Goal: Task Accomplishment & Management: Use online tool/utility

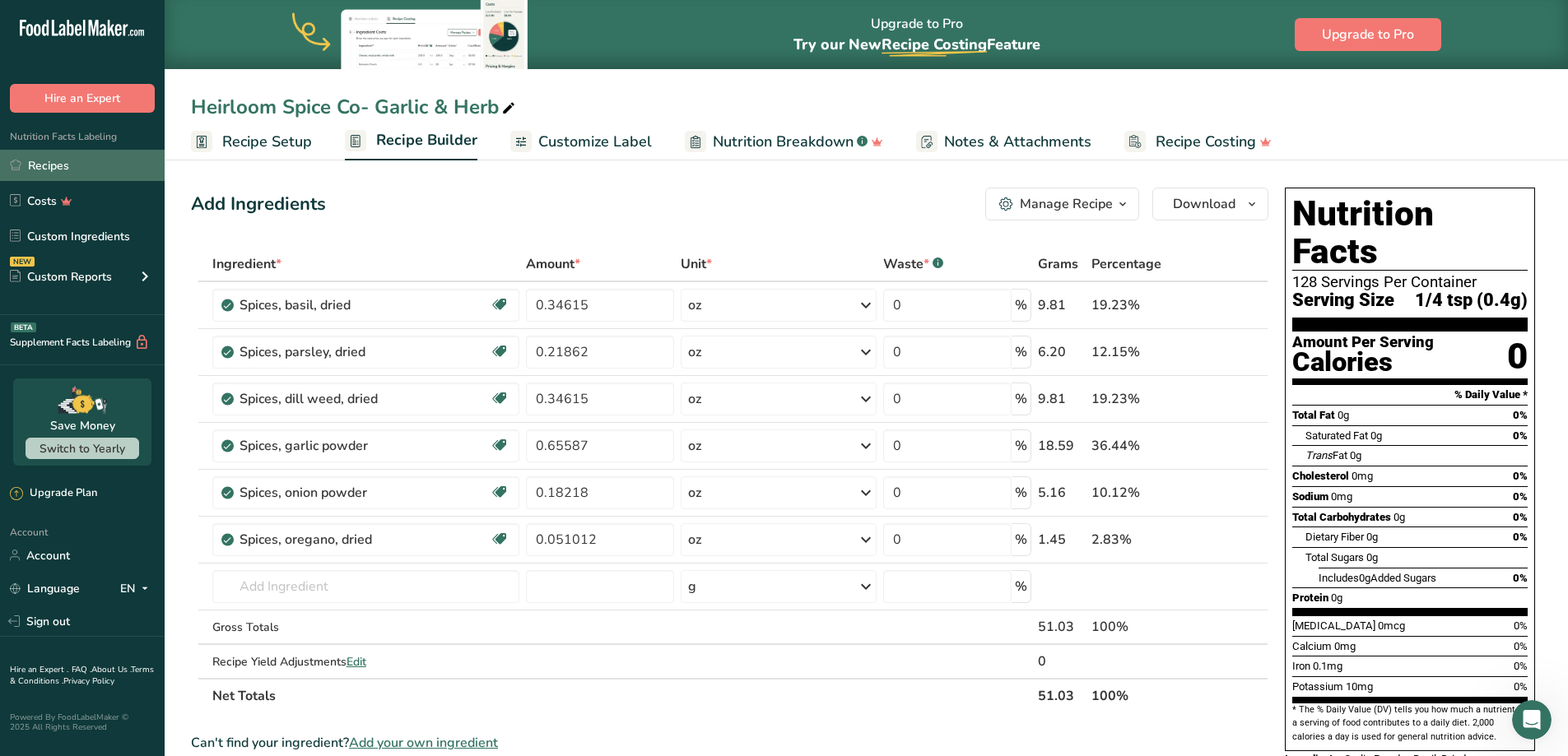
click at [62, 164] on link "Recipes" at bounding box center [82, 165] width 164 height 31
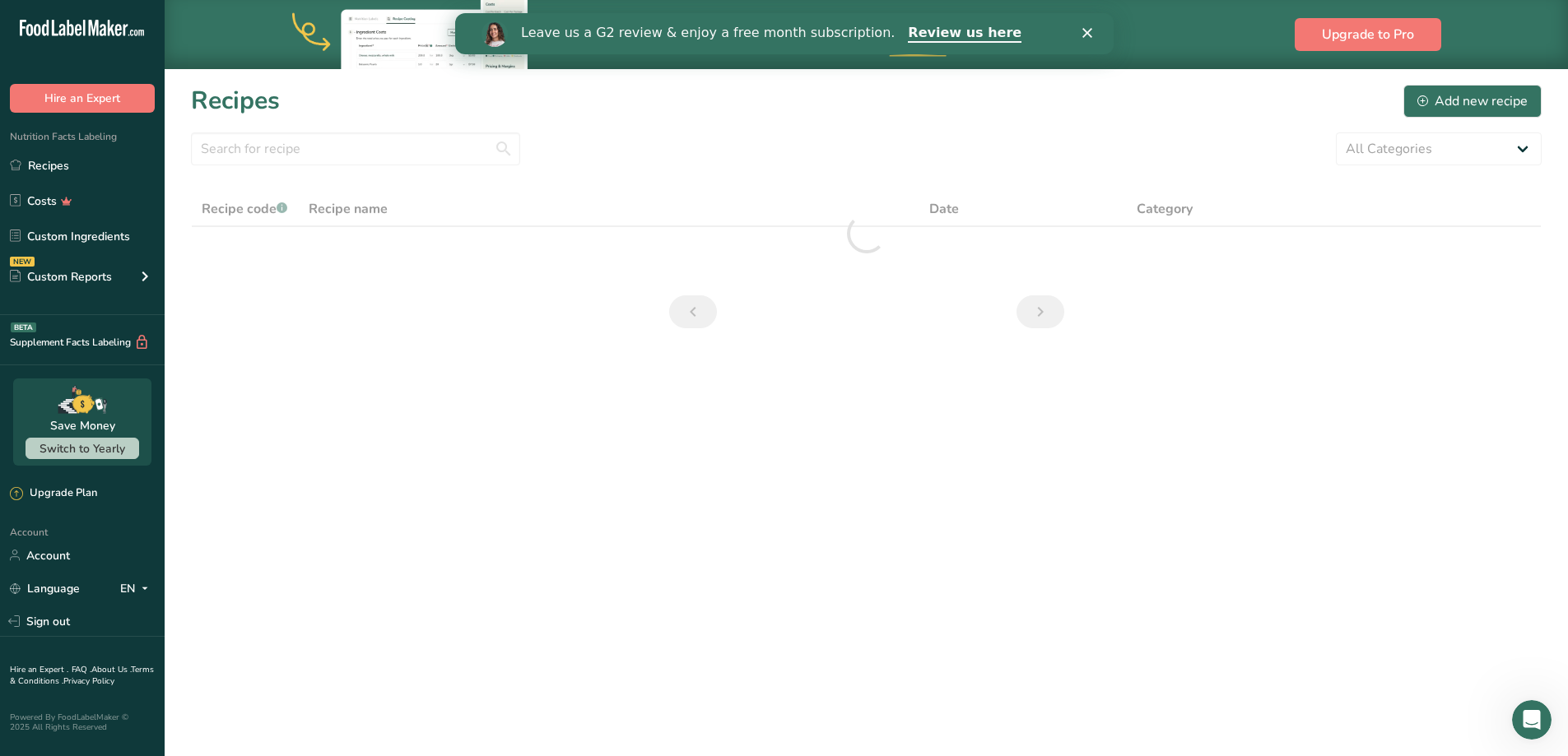
click at [1084, 28] on icon "Close" at bounding box center [1086, 32] width 10 height 10
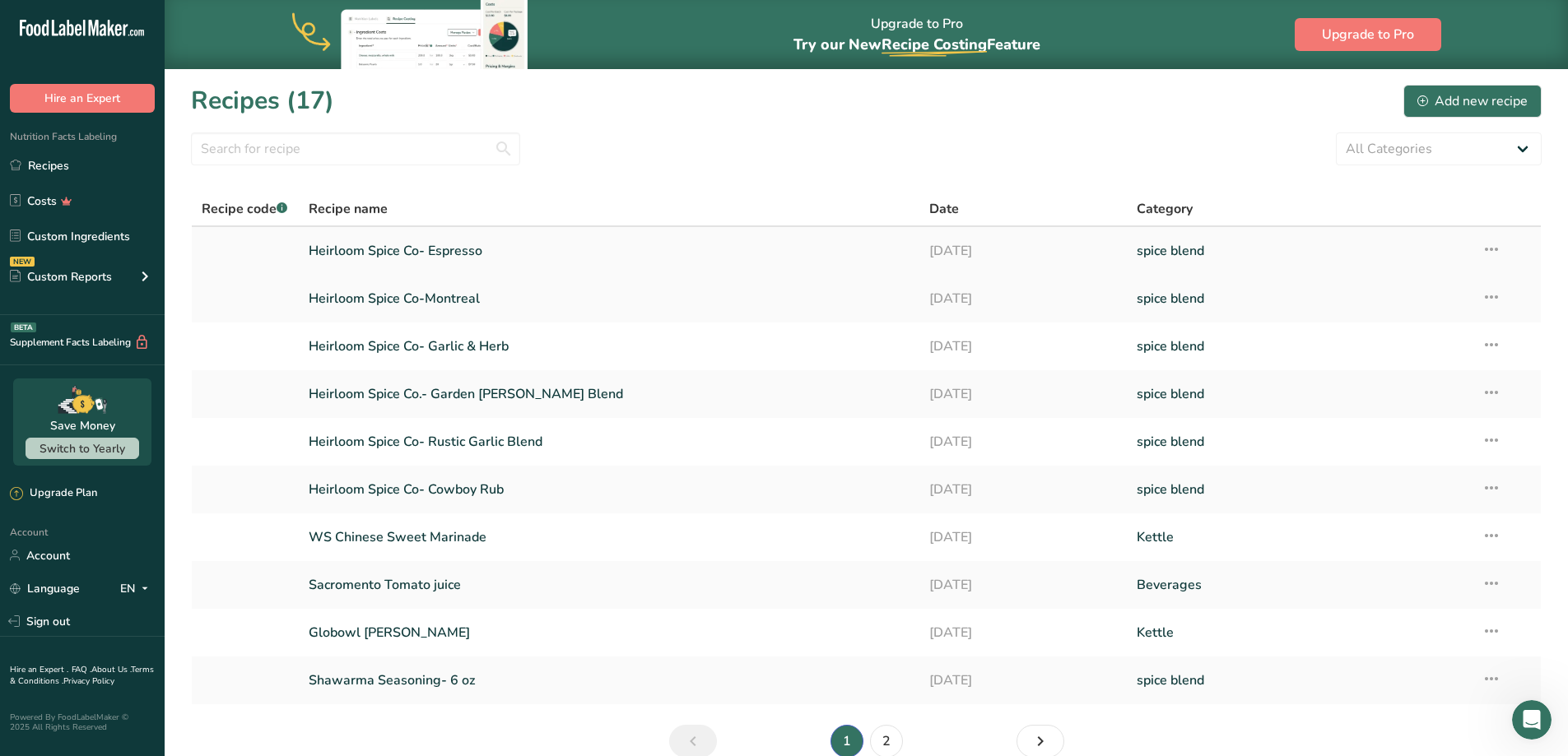
click at [409, 254] on link "Heirloom Spice Co- Espresso" at bounding box center [609, 251] width 602 height 35
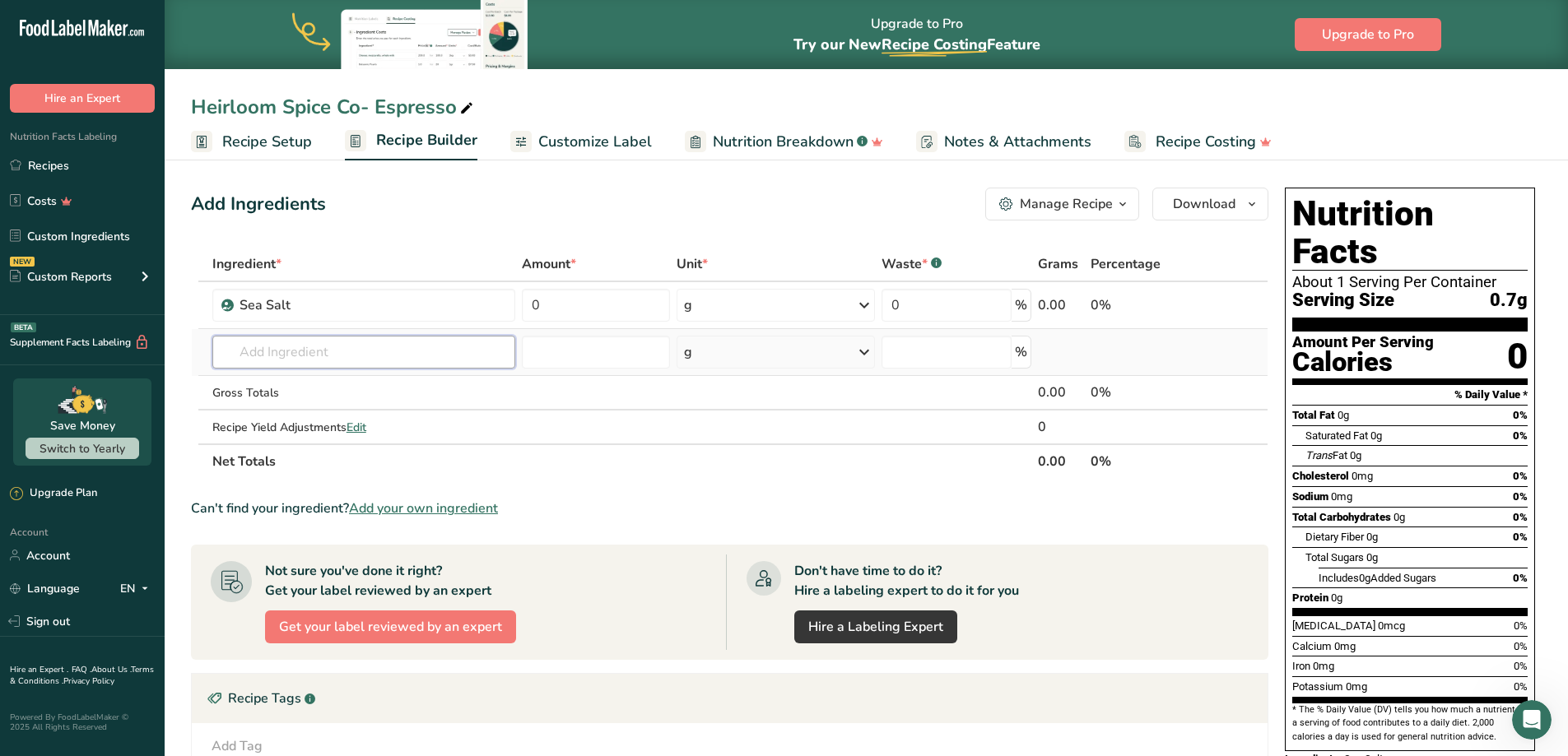
click at [311, 353] on input "text" at bounding box center [364, 352] width 303 height 33
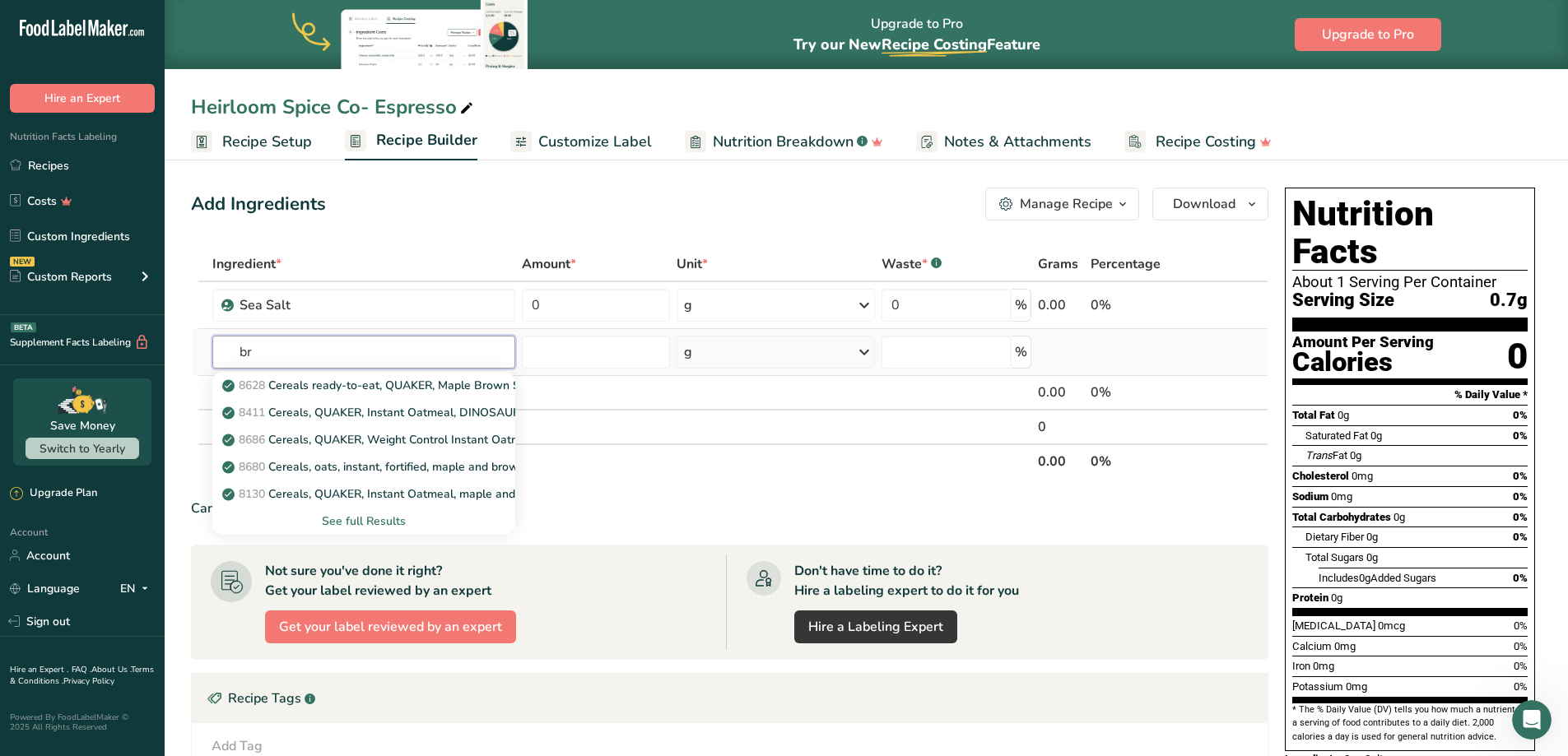
type input "b"
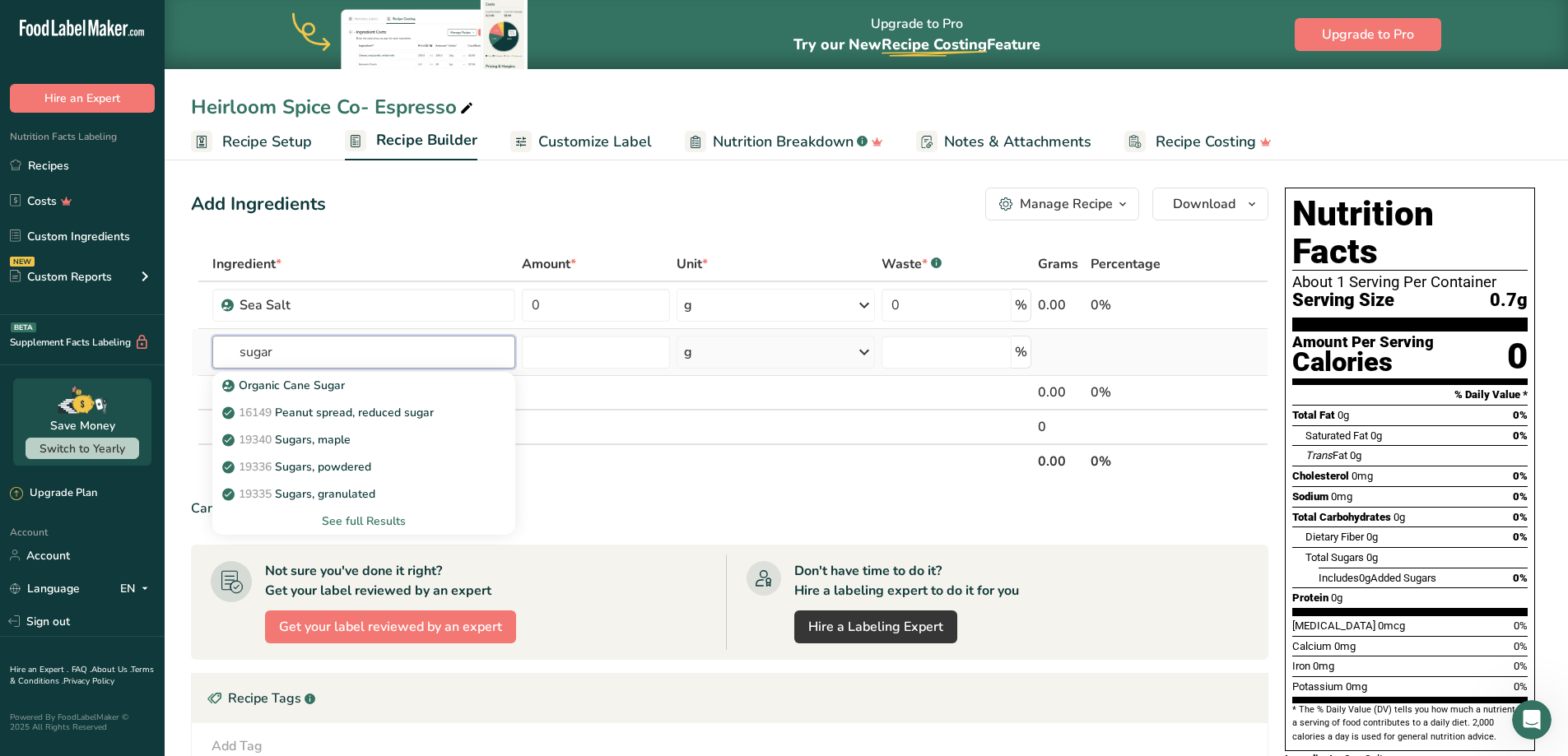
type input "sugar"
click at [387, 523] on div "See full Results" at bounding box center [364, 521] width 276 height 17
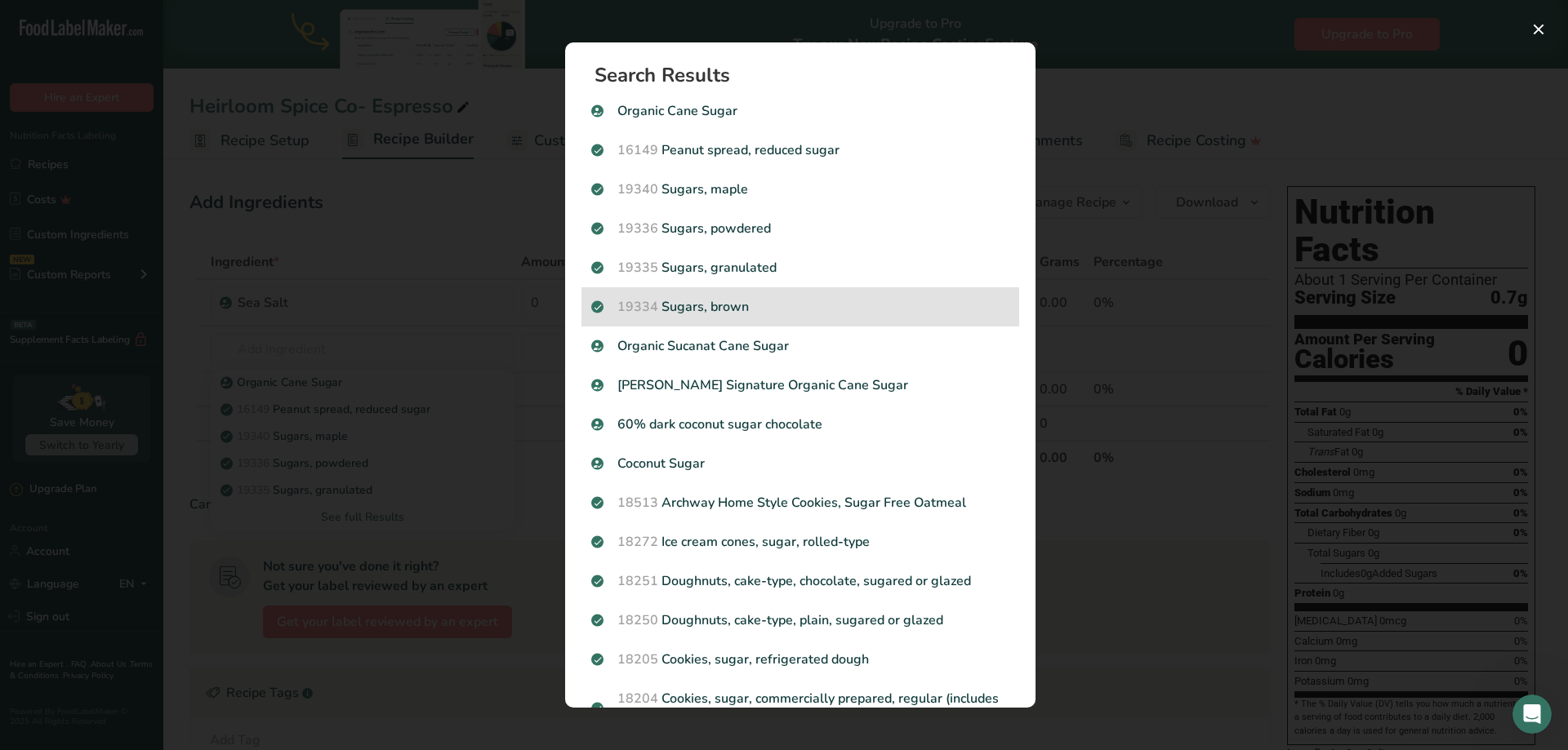
click at [723, 313] on p "19334 Sugars, brown" at bounding box center [800, 307] width 418 height 19
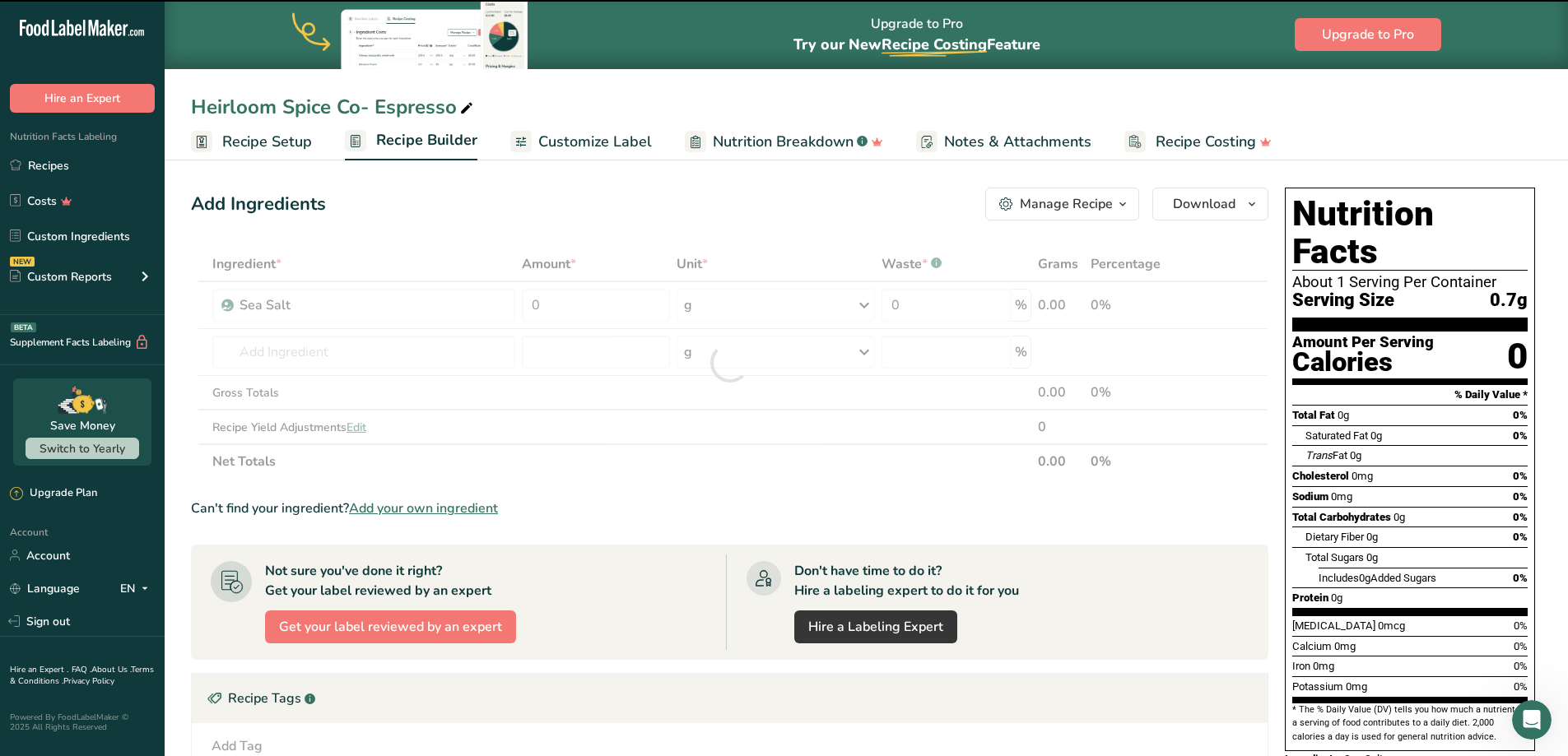
type input "0"
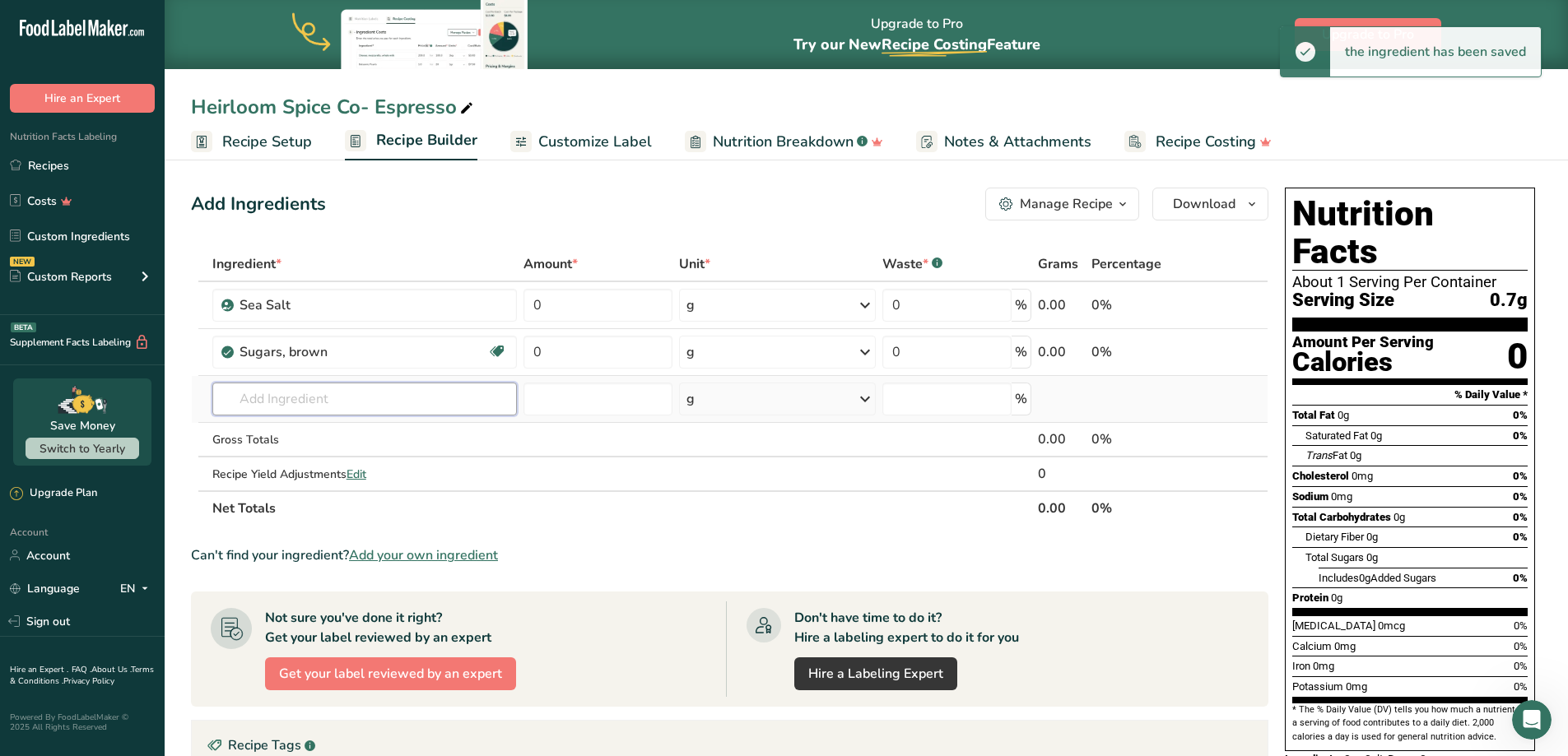
click at [273, 397] on input "text" at bounding box center [365, 399] width 306 height 33
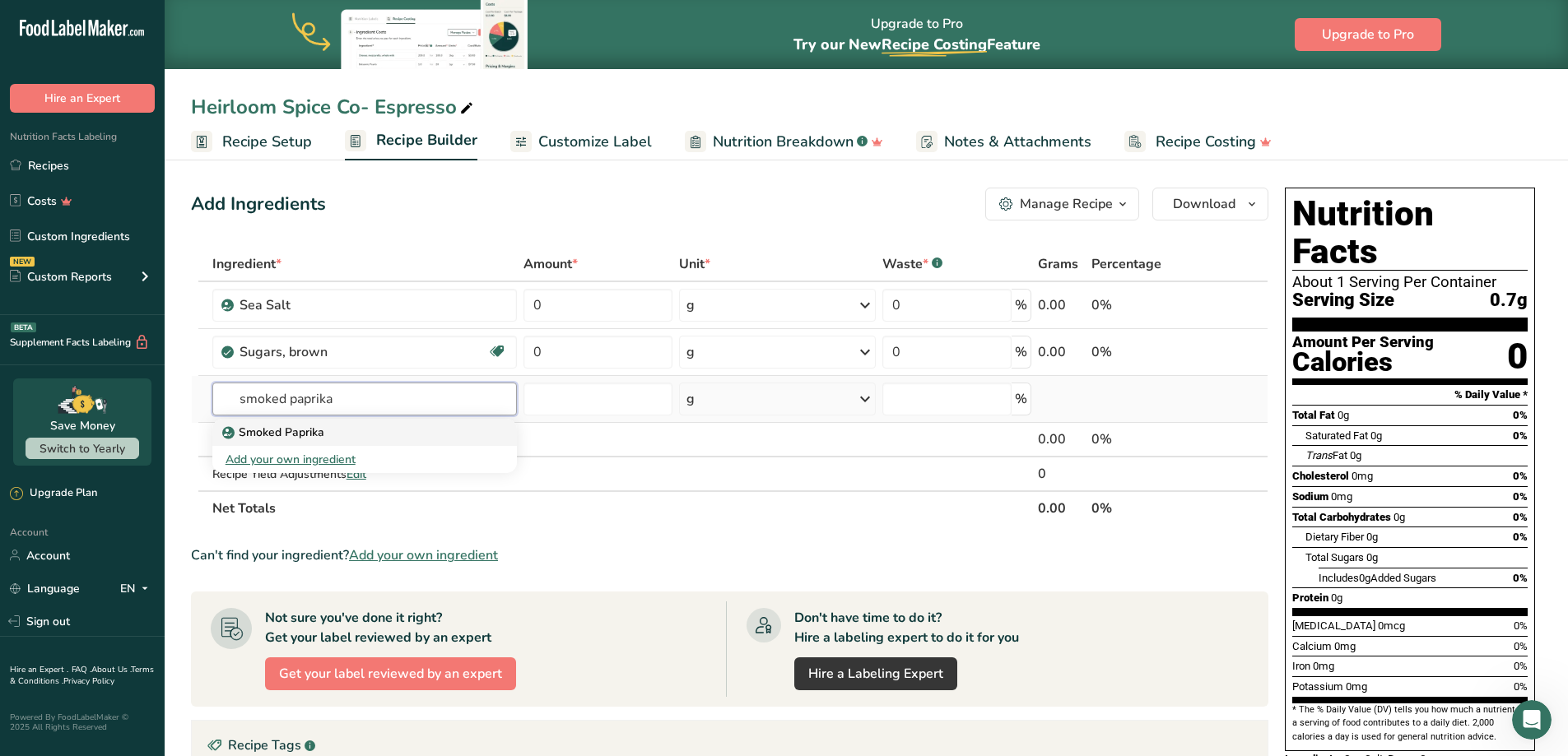
type input "smoked paprika"
click at [293, 435] on p "Smoked Paprika" at bounding box center [275, 432] width 99 height 17
type input "Smoked Paprika"
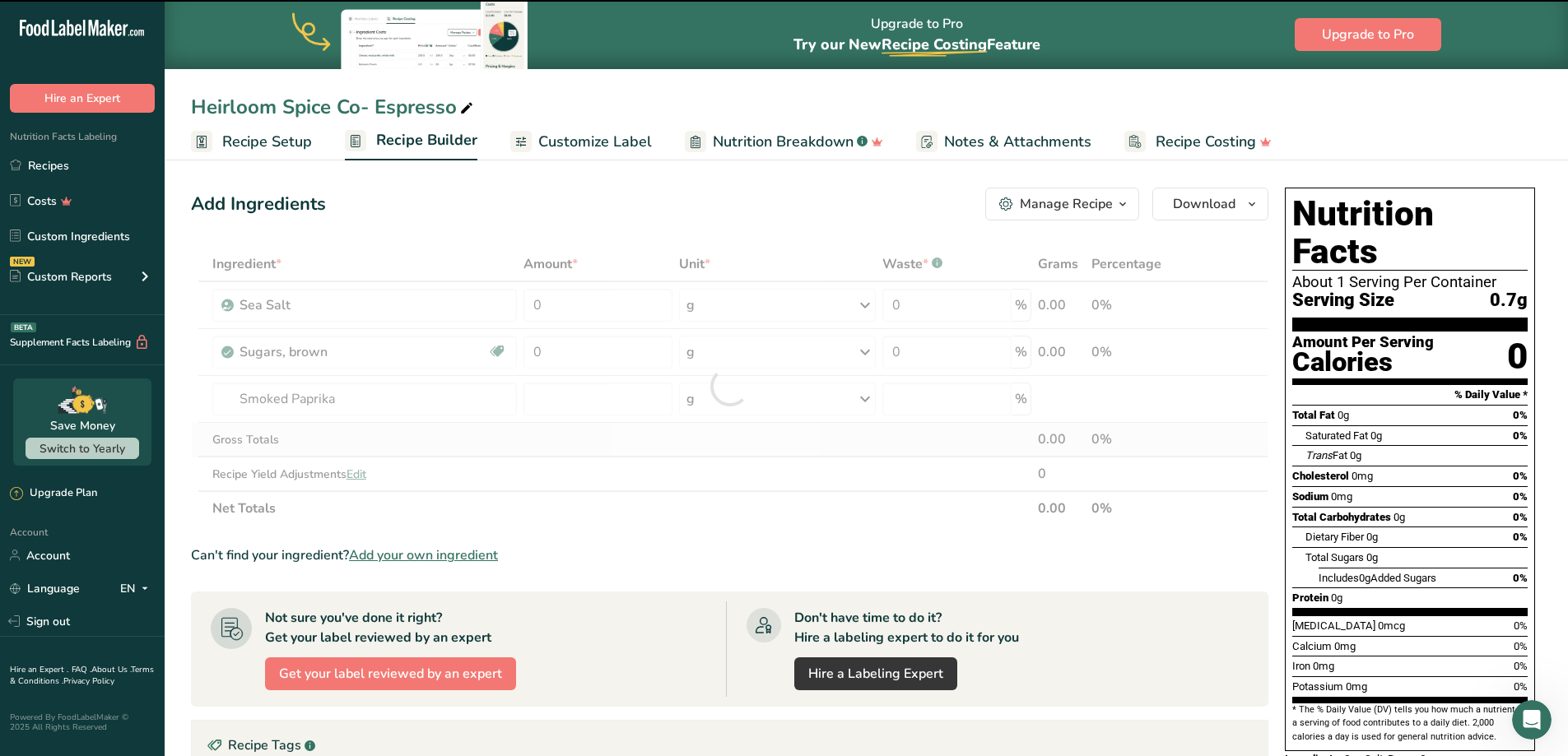
type input "0"
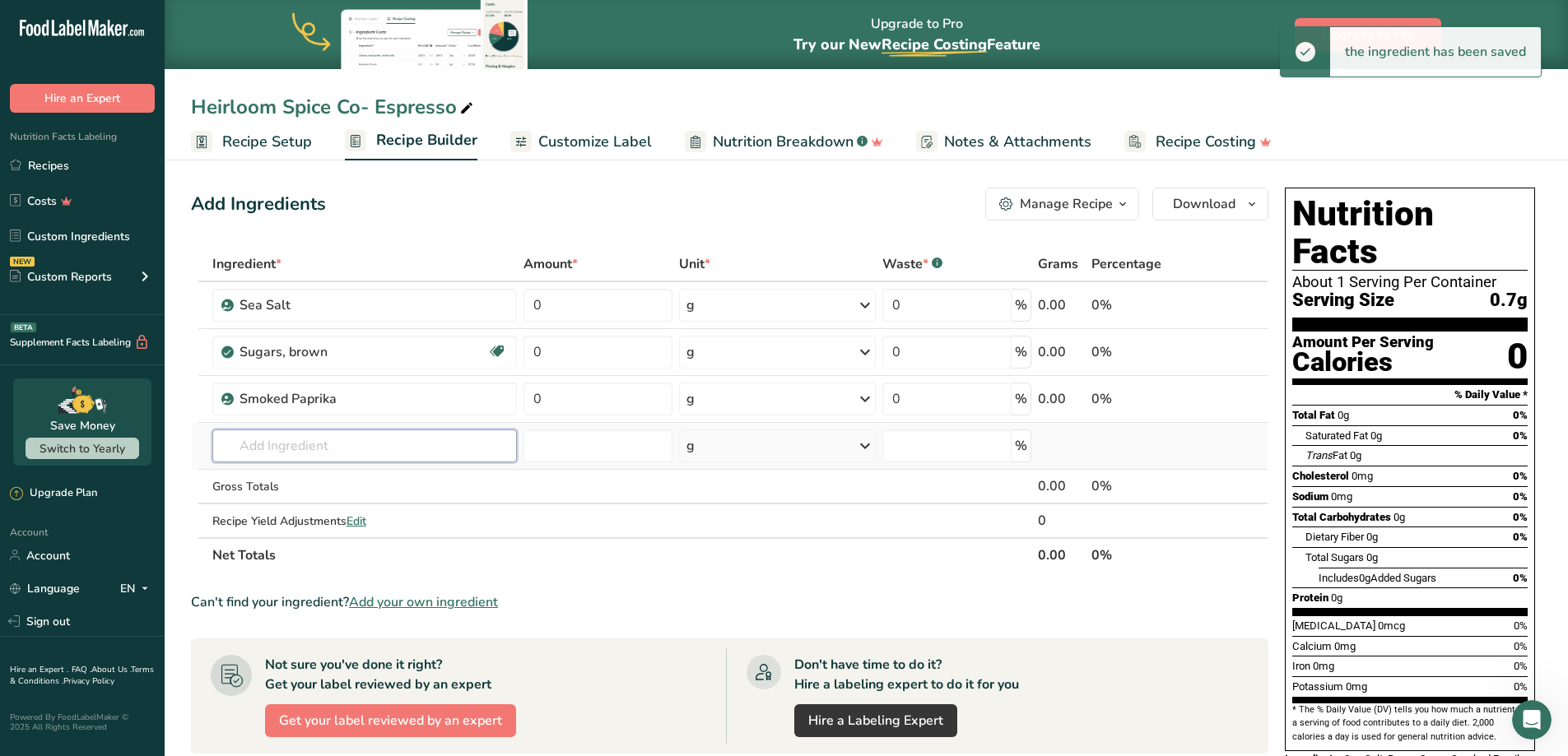
click at [292, 446] on input "text" at bounding box center [365, 445] width 306 height 33
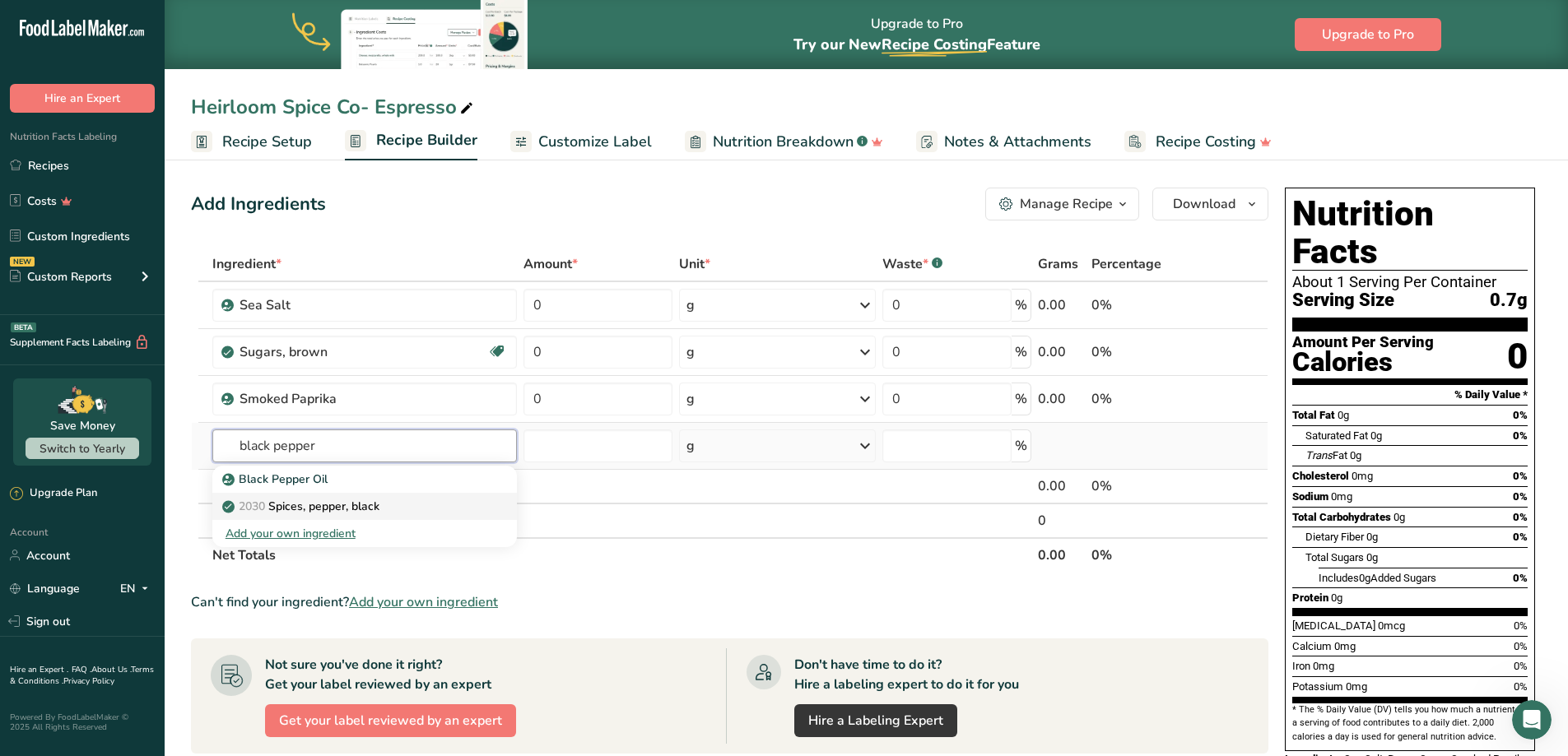
type input "black pepper"
click at [321, 502] on p "2030 Spices, pepper, black" at bounding box center [302, 505] width 154 height 17
type input "Spices, pepper, black"
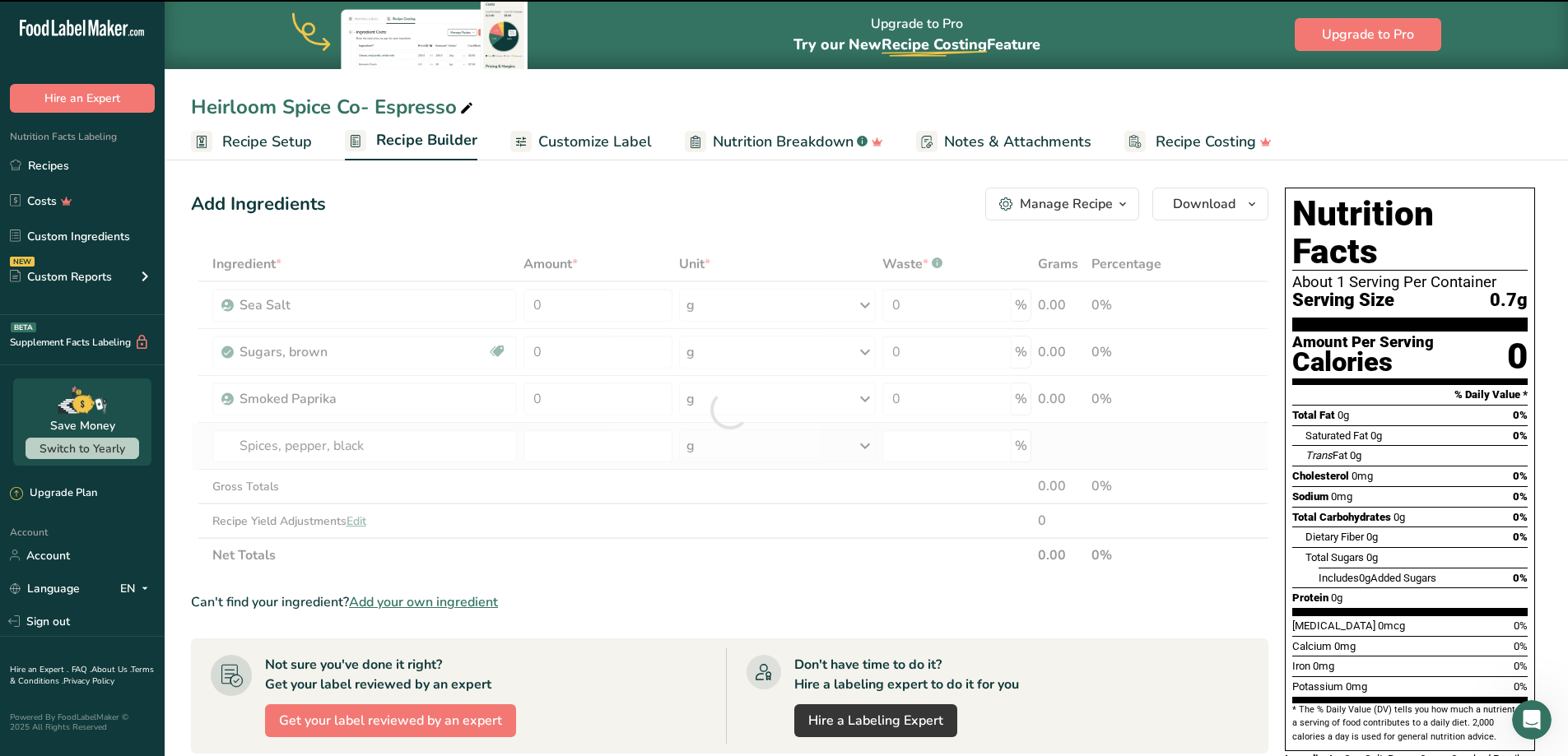
type input "0"
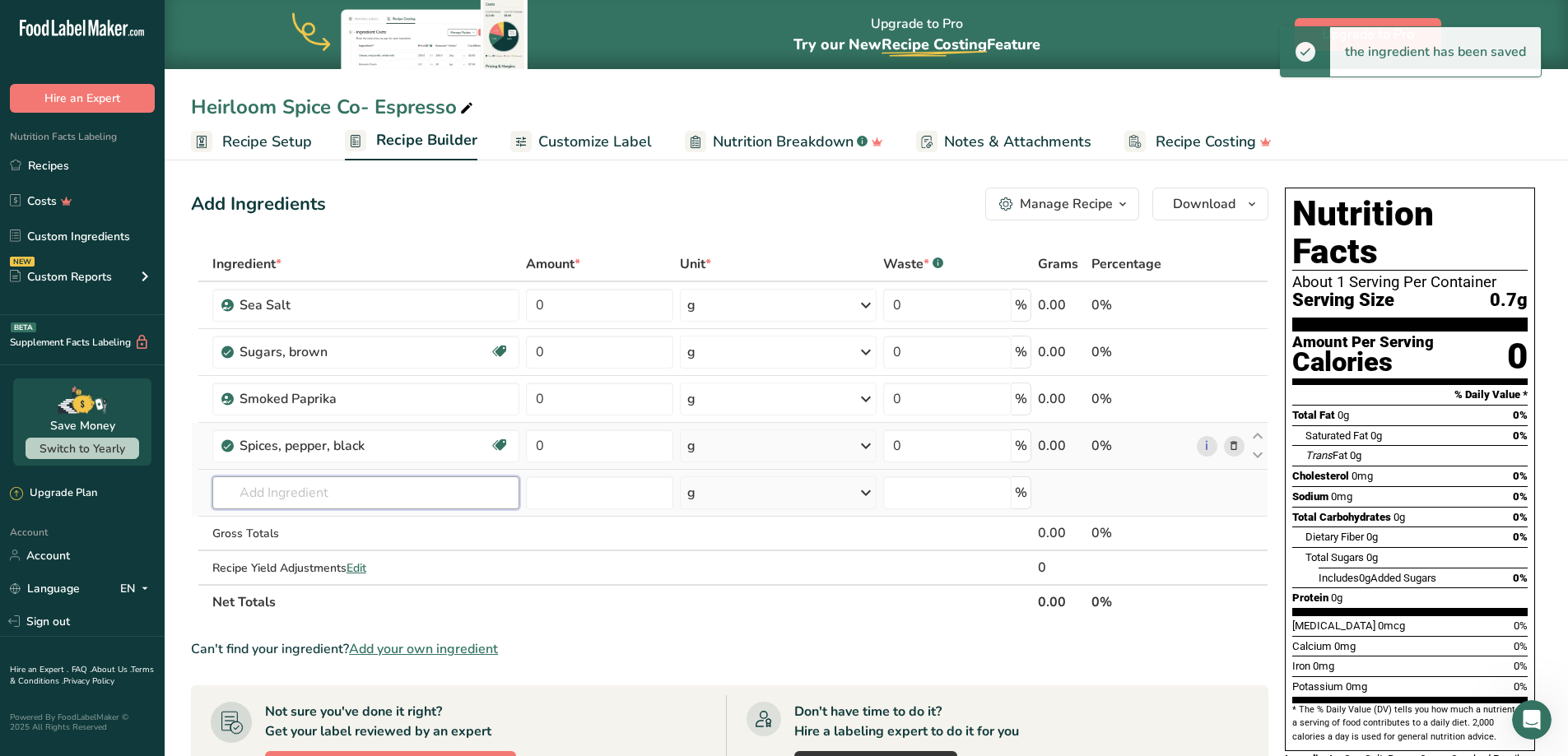
click at [326, 499] on input "text" at bounding box center [365, 492] width 307 height 33
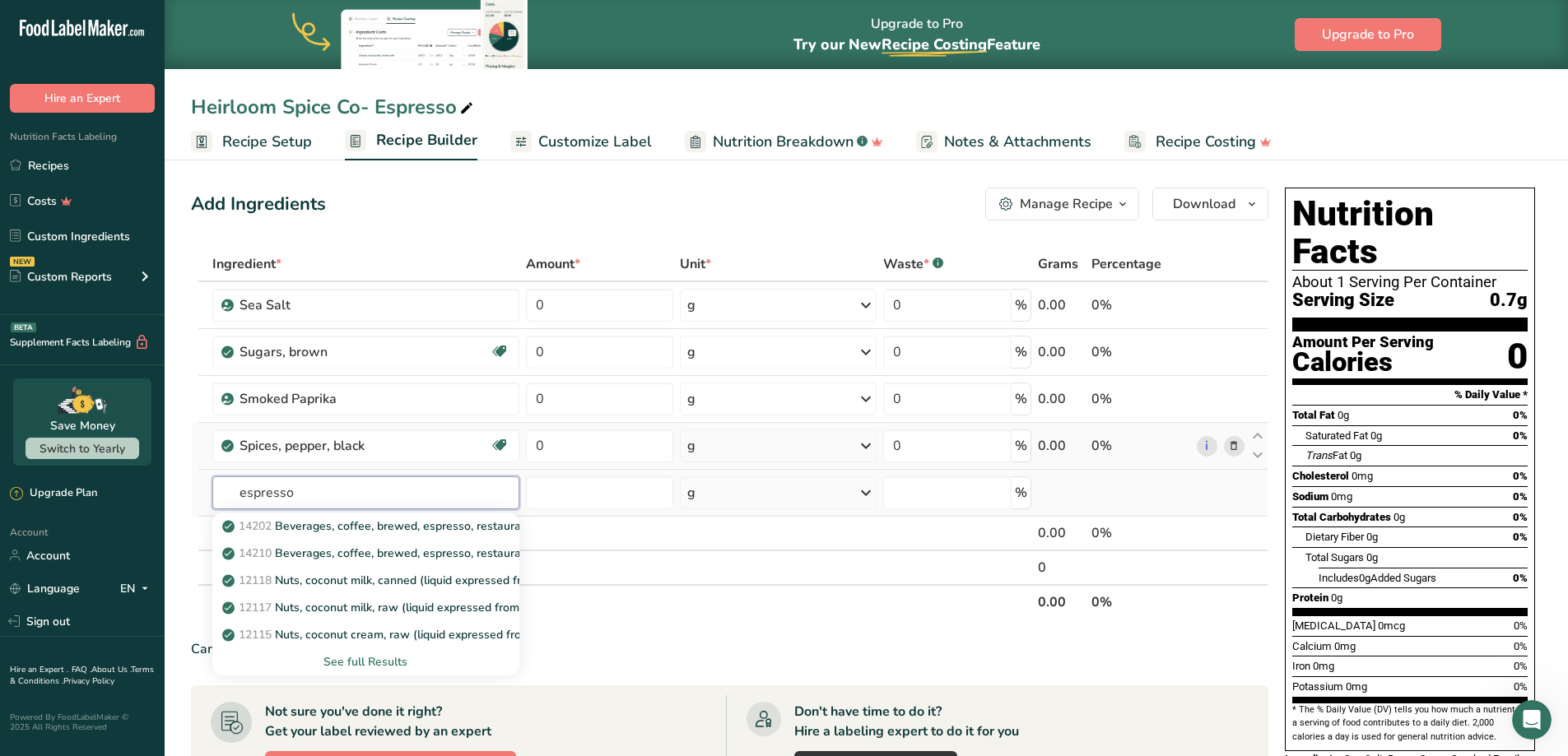
type input "espresso"
click at [372, 662] on div "See full Results" at bounding box center [366, 661] width 281 height 17
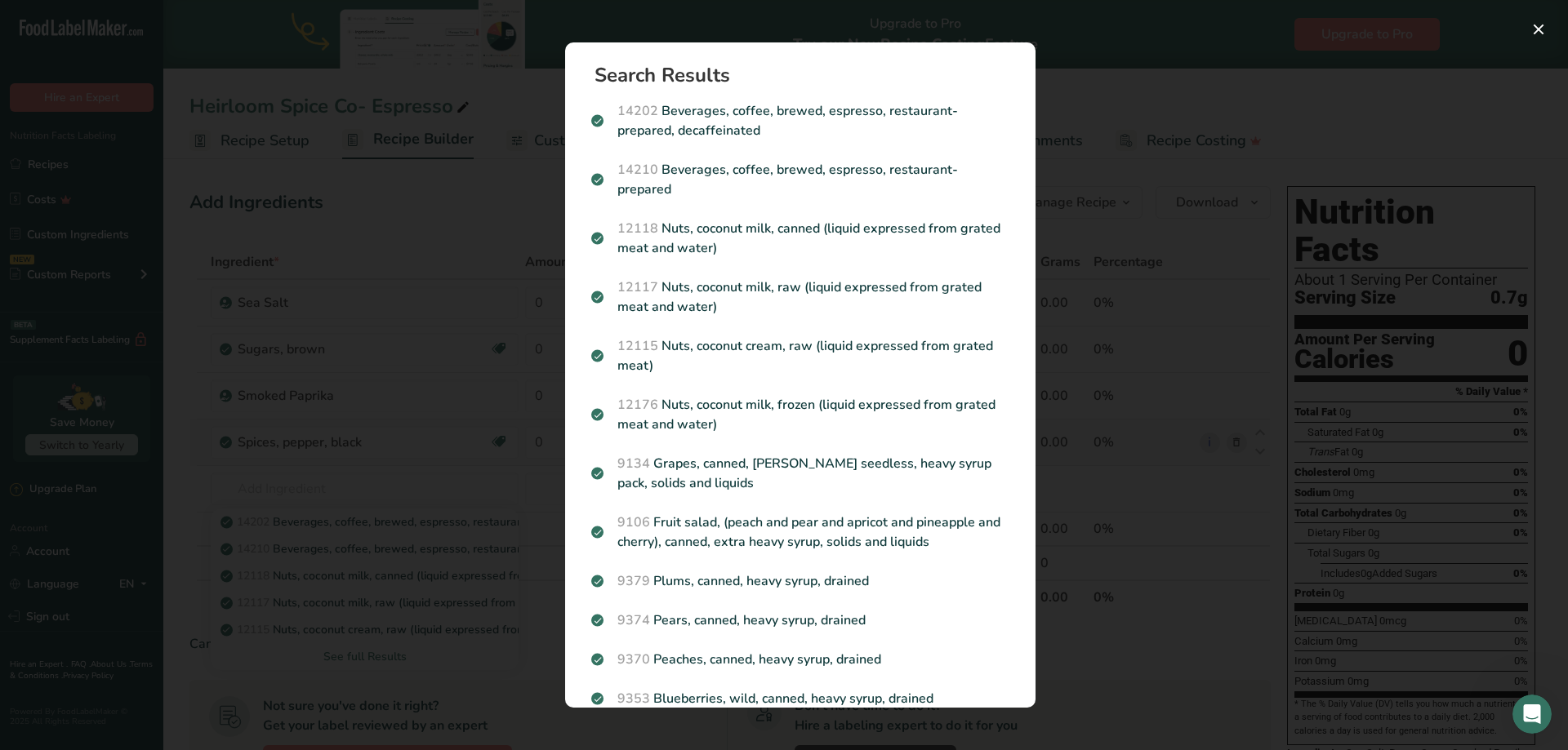
click at [333, 564] on div "Search results modal" at bounding box center [784, 375] width 1568 height 750
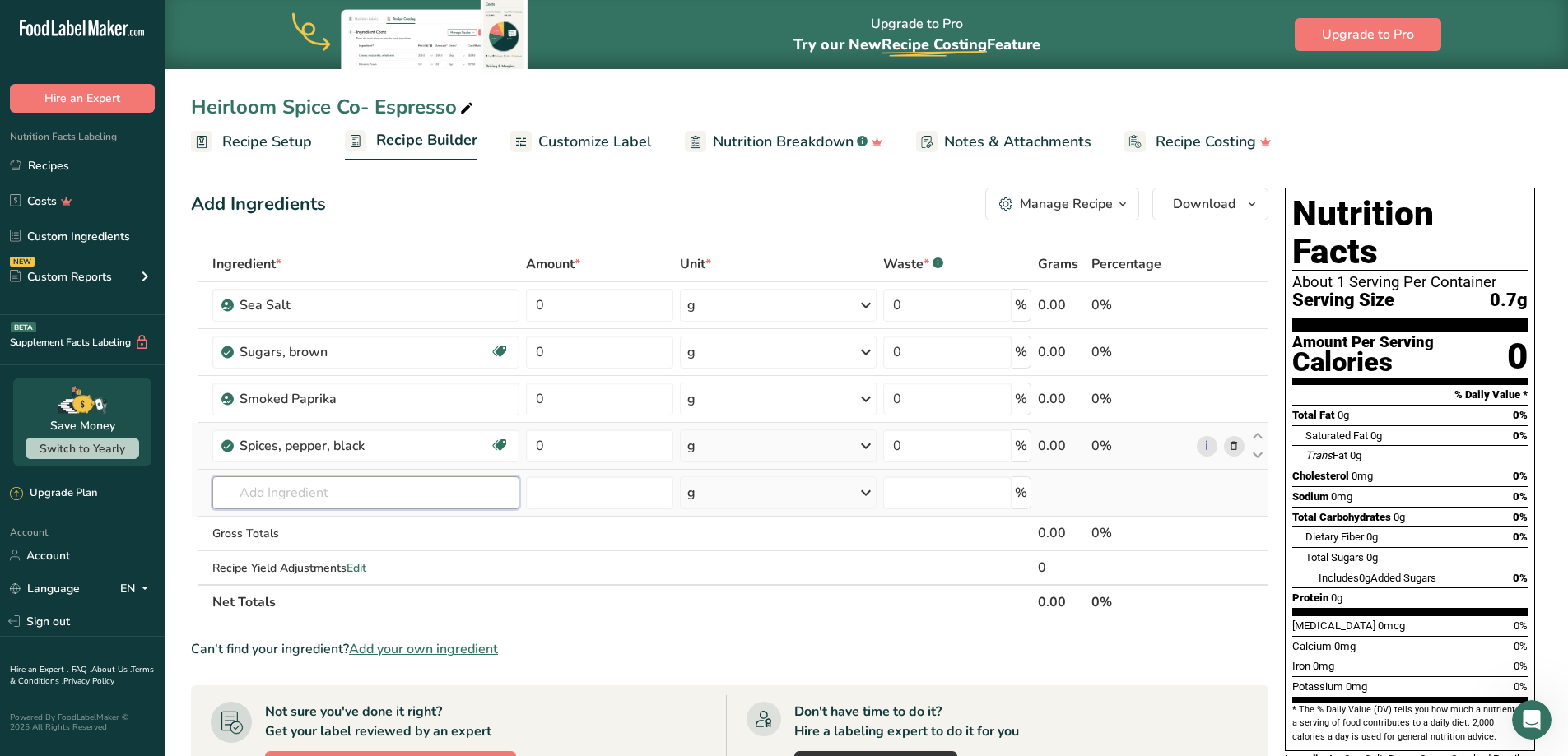
click at [300, 495] on input "text" at bounding box center [365, 492] width 307 height 33
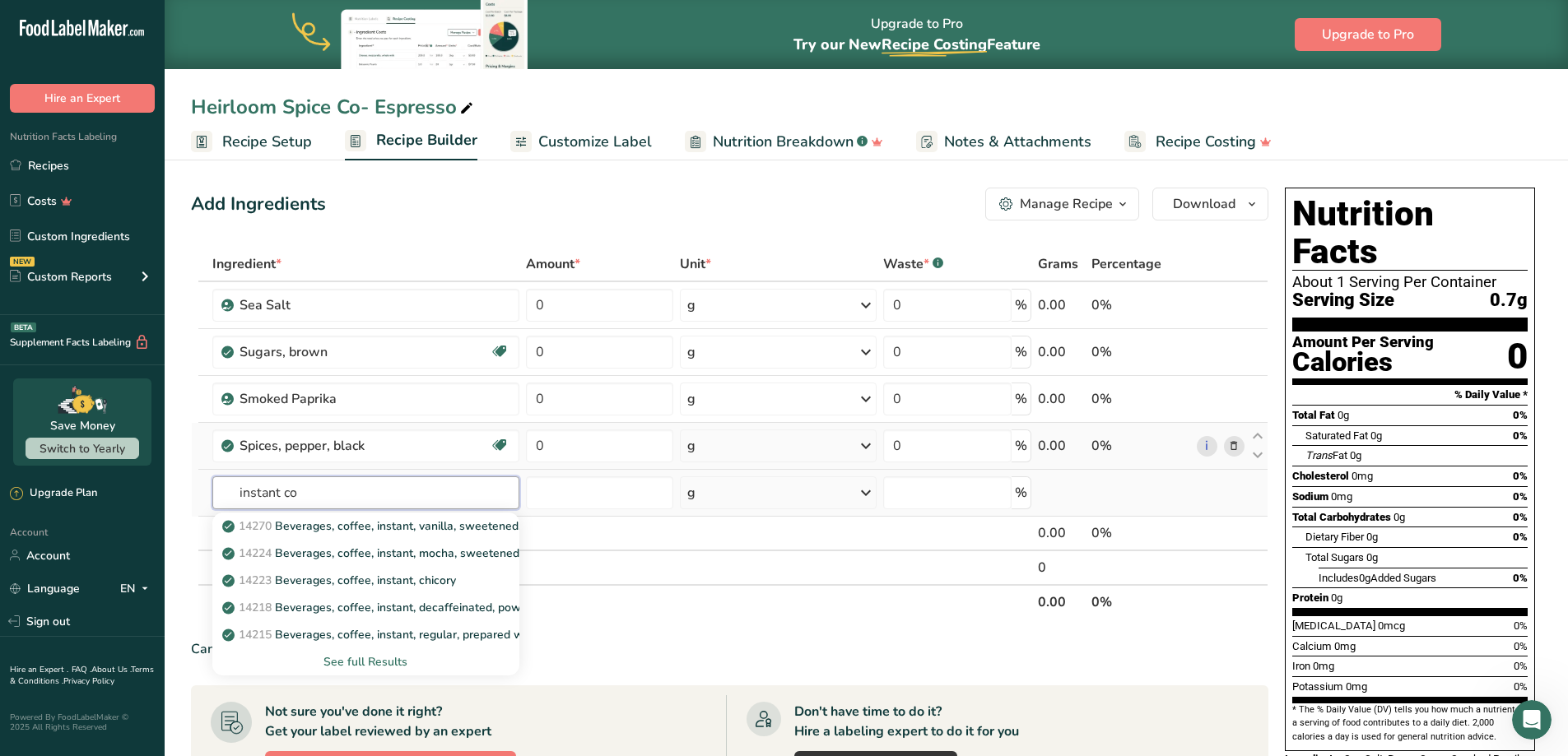
type input "instant co"
click at [380, 663] on div "See full Results" at bounding box center [366, 661] width 281 height 17
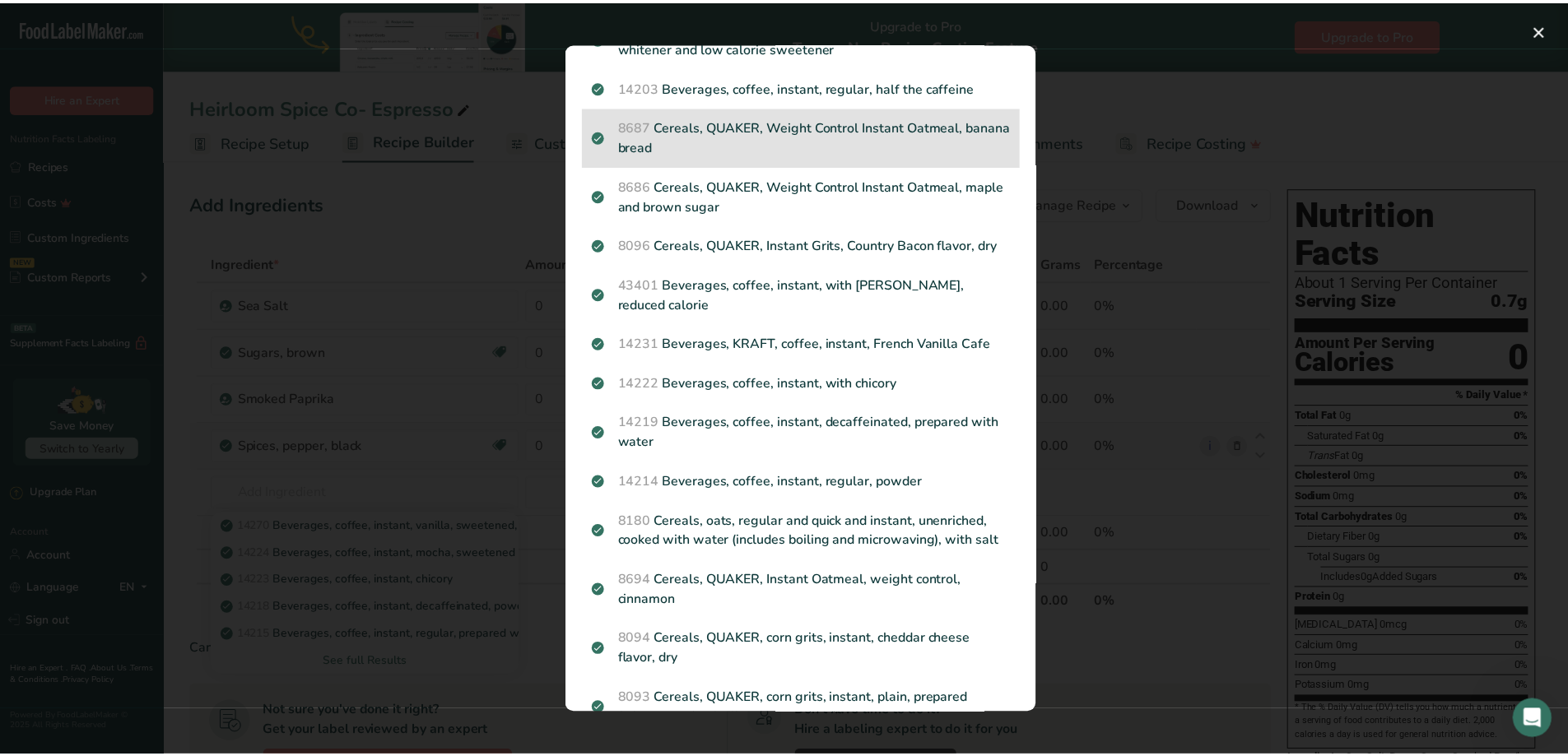
scroll to position [329, 0]
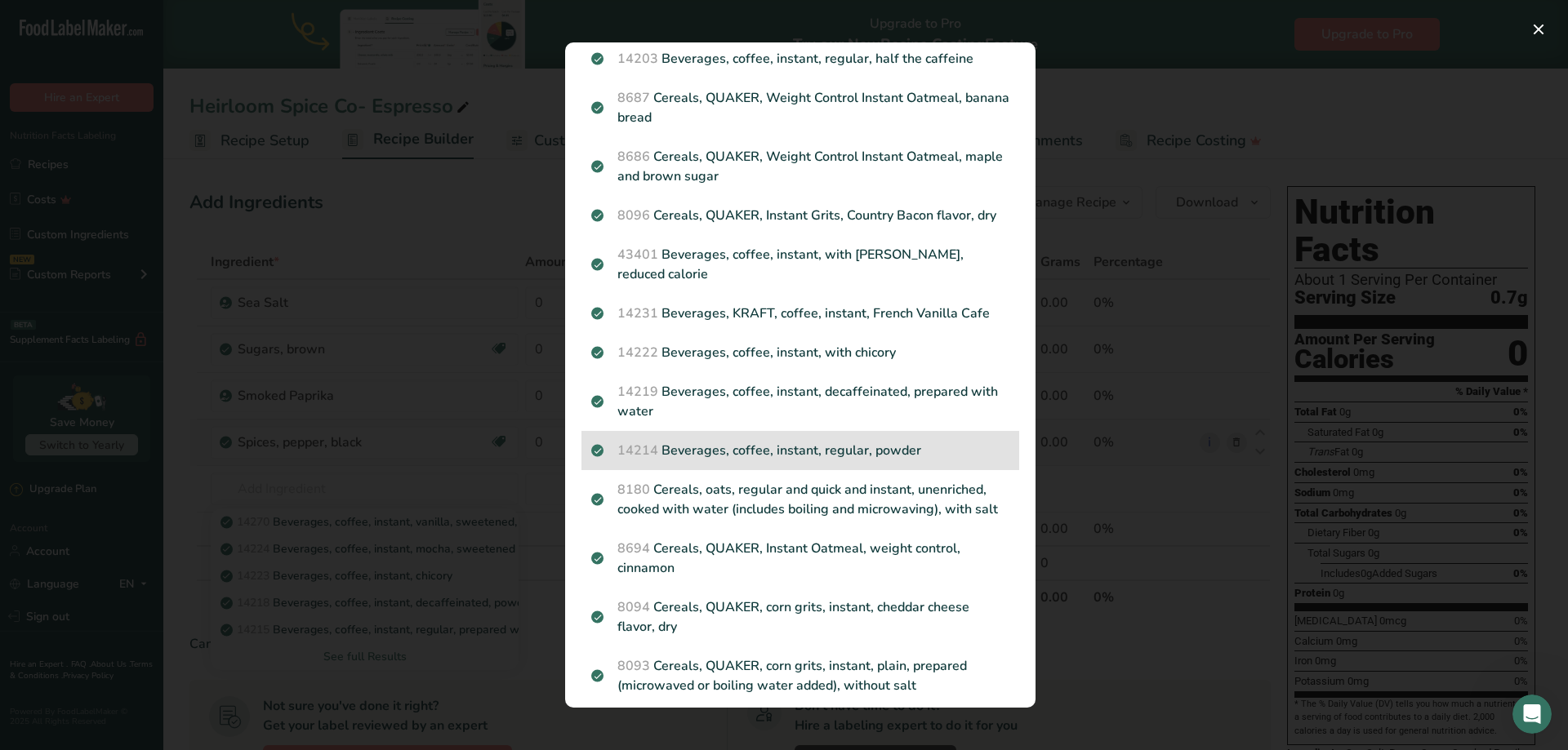
click at [902, 460] on p "14214 Beverages, coffee, instant, regular, powder" at bounding box center [800, 450] width 418 height 19
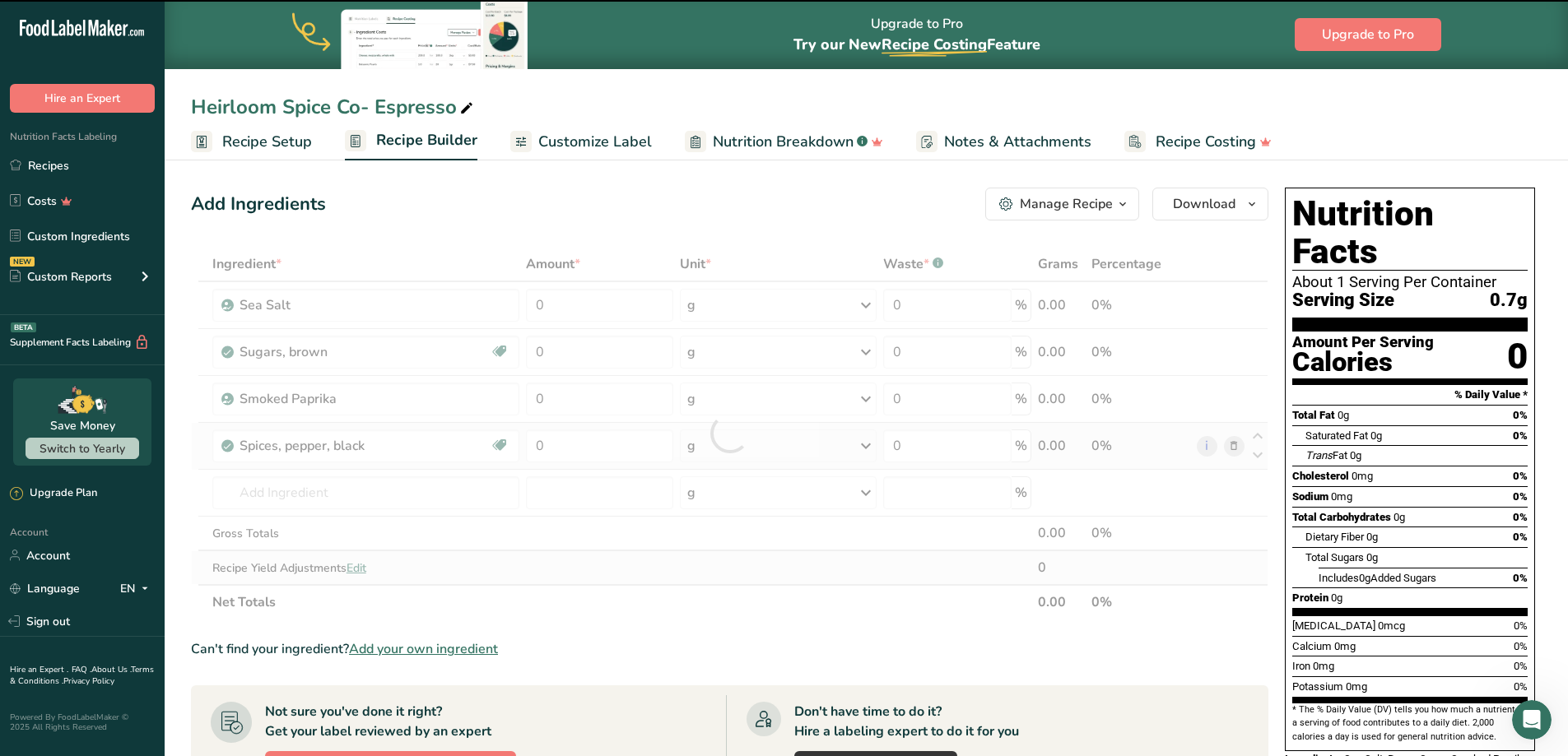
type input "0"
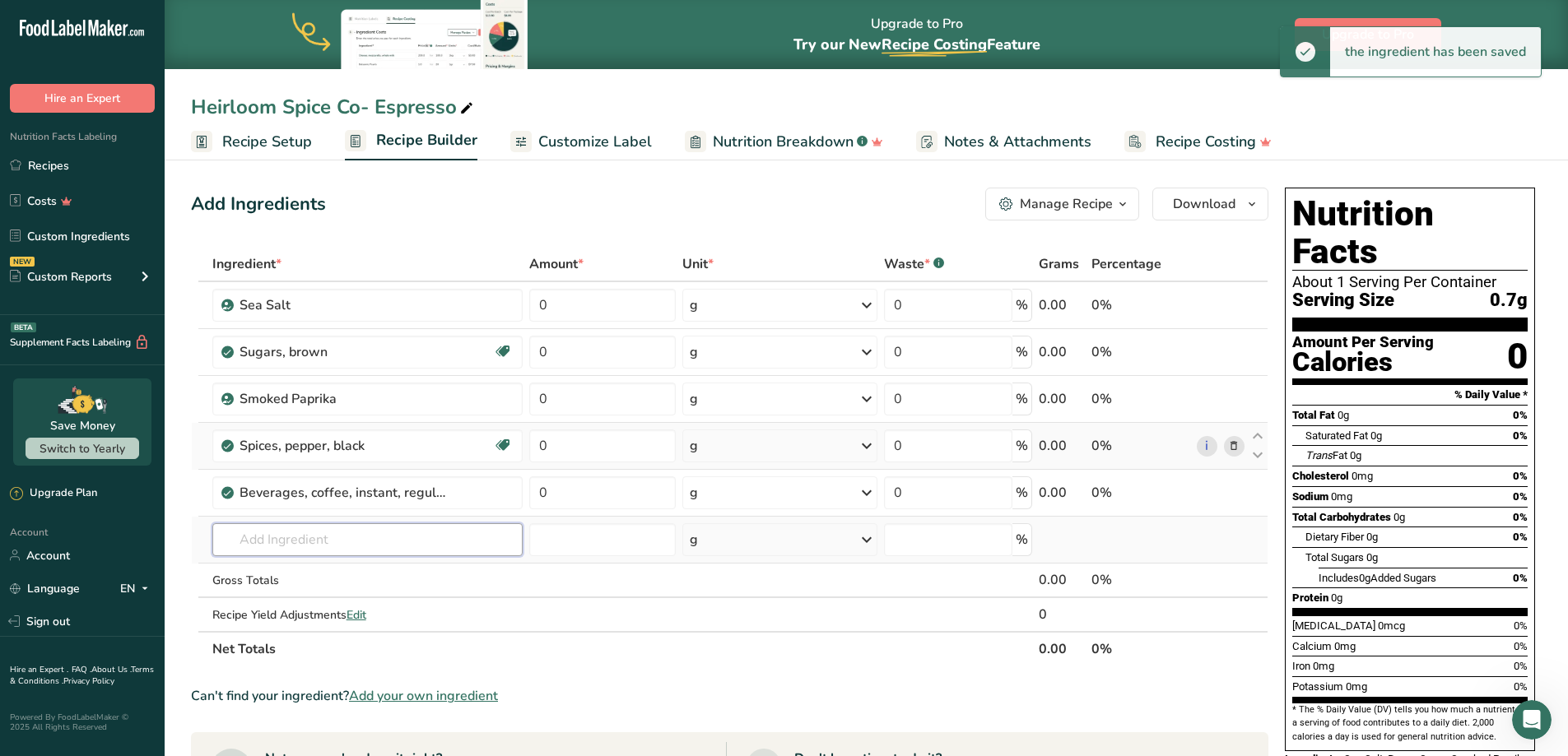
click at [306, 543] on input "text" at bounding box center [367, 539] width 310 height 33
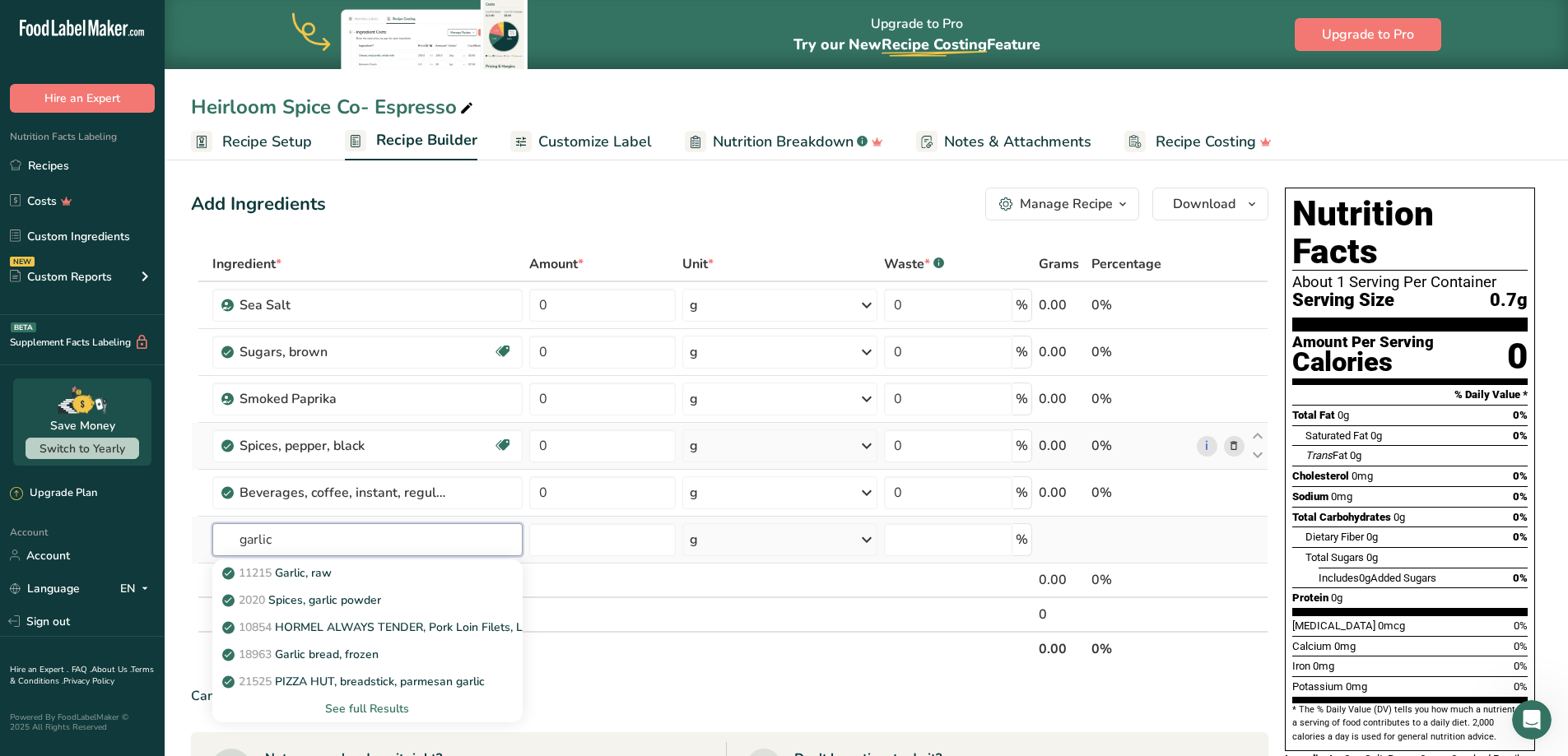
type input "garlic"
click at [364, 601] on p "2020 Spices, garlic powder" at bounding box center [303, 600] width 156 height 17
type input "Spices, garlic powder"
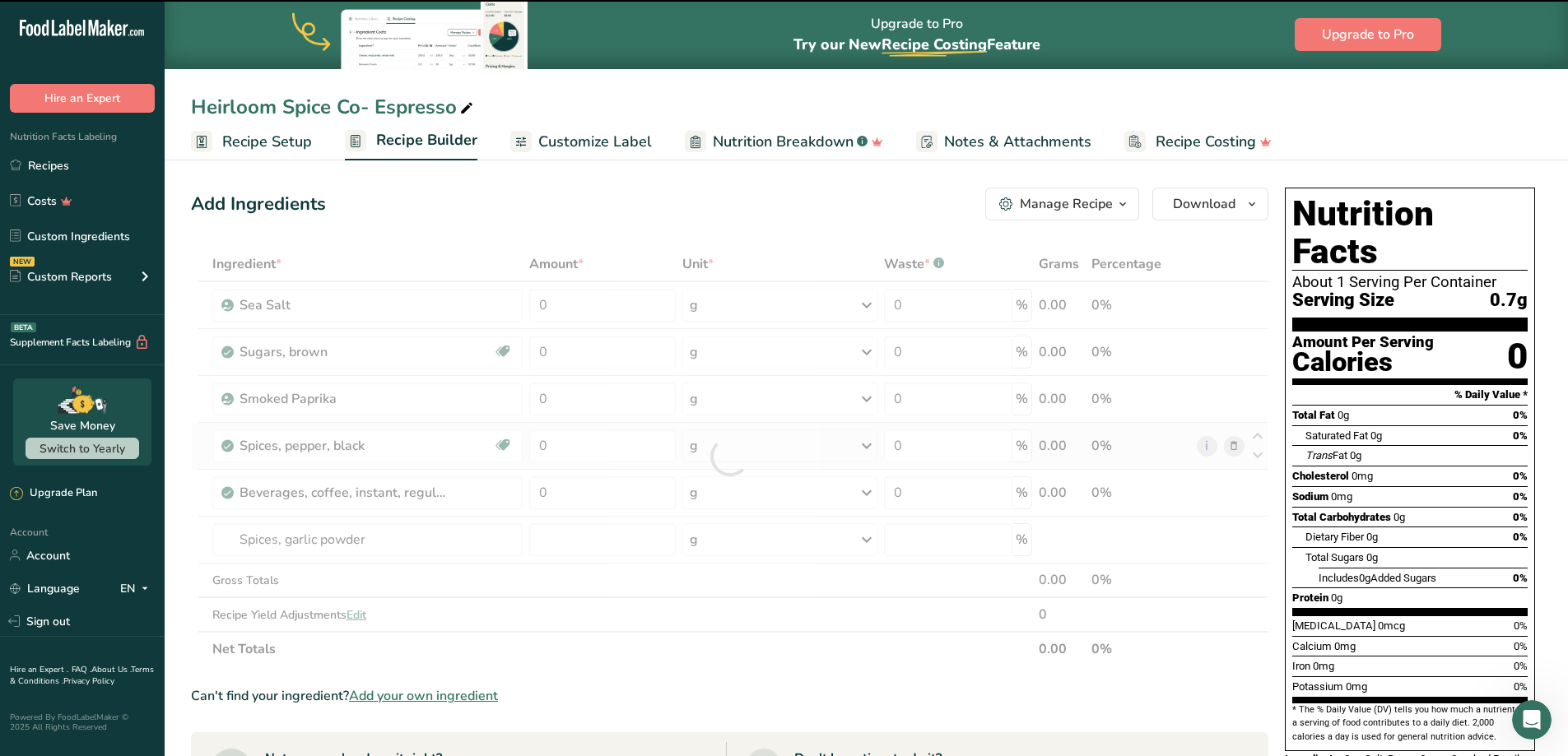
type input "0"
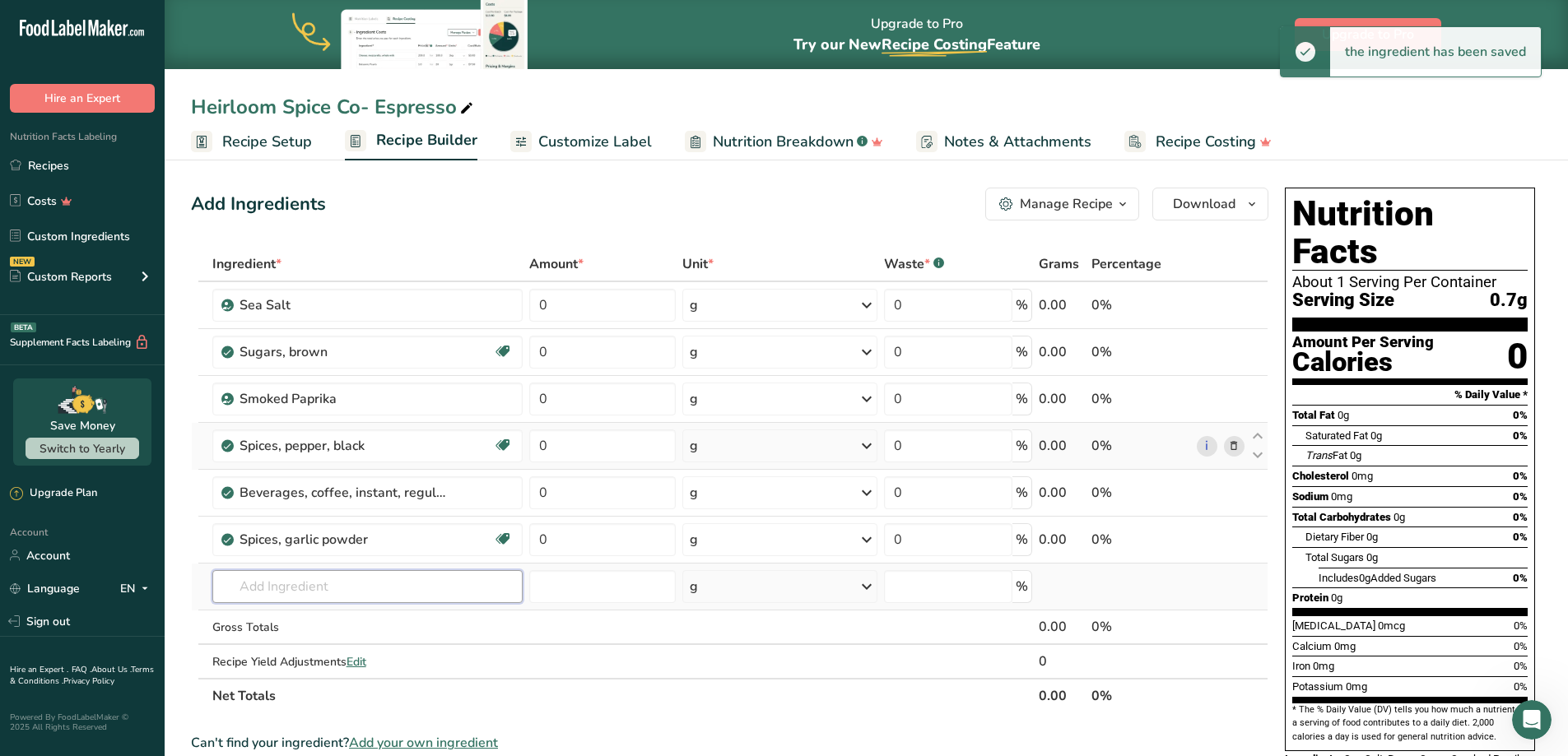
click at [321, 588] on input "text" at bounding box center [367, 586] width 310 height 33
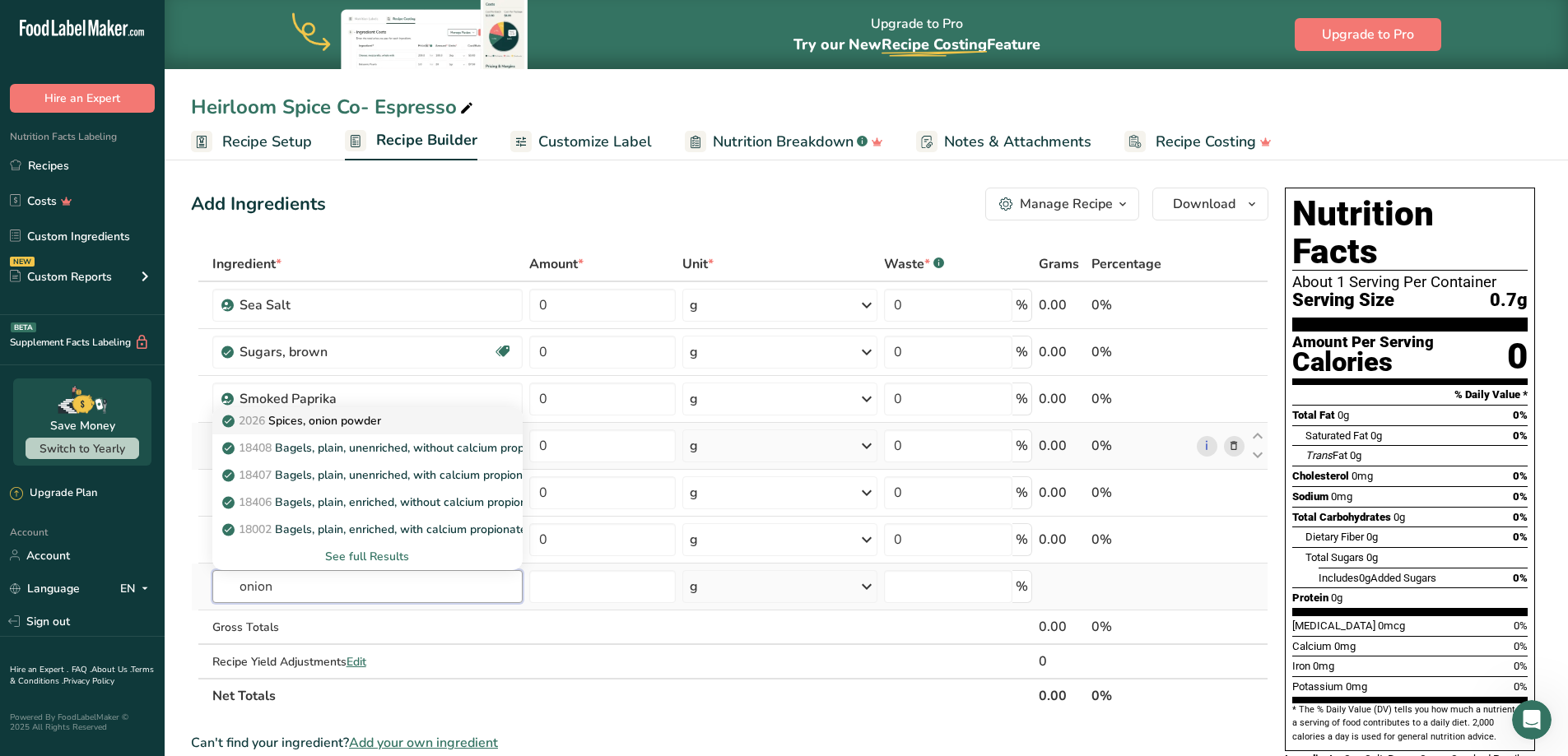
type input "onion"
click at [348, 423] on p "2026 Spices, onion powder" at bounding box center [303, 420] width 156 height 17
type input "Spices, onion powder"
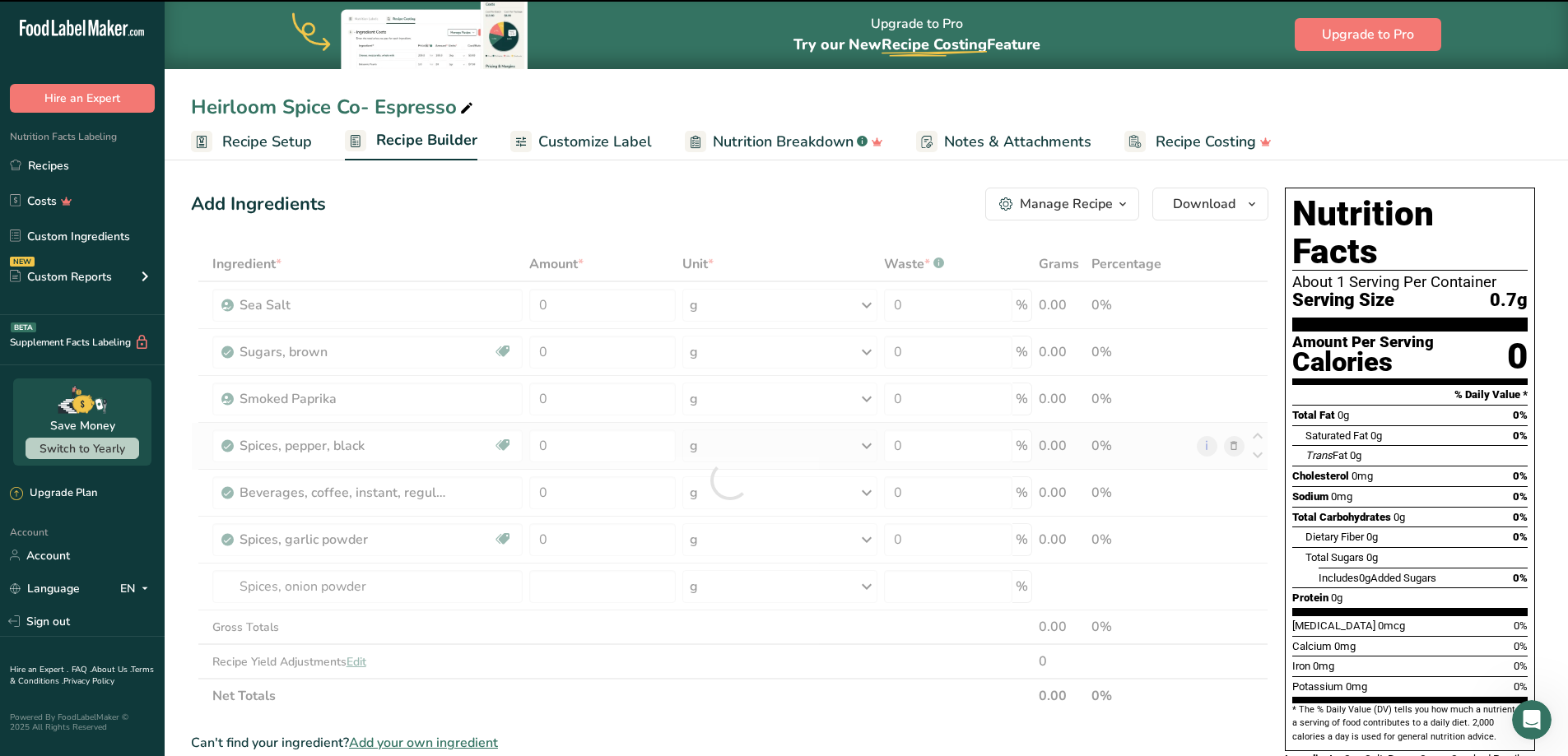
type input "0"
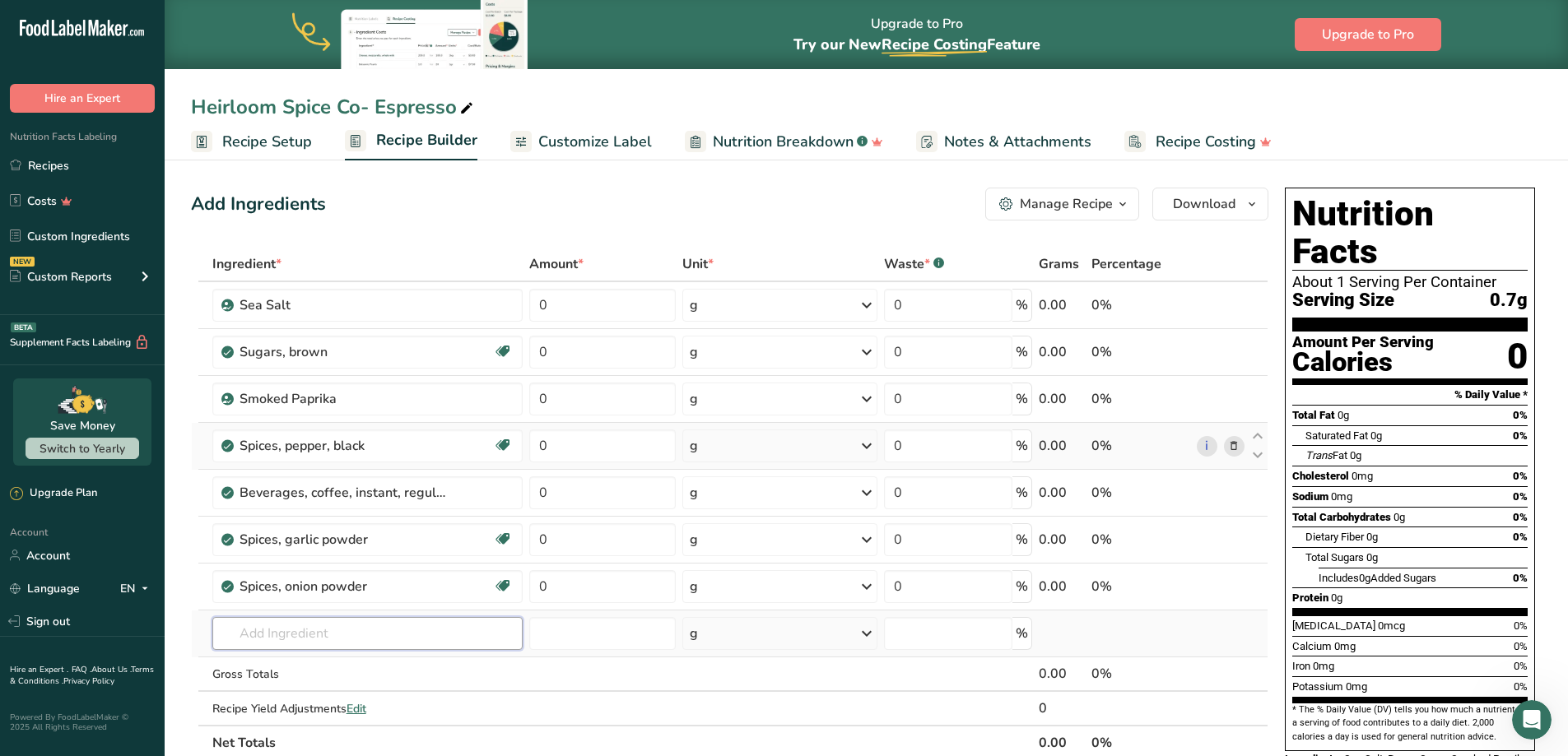
click at [296, 634] on input "text" at bounding box center [367, 633] width 310 height 33
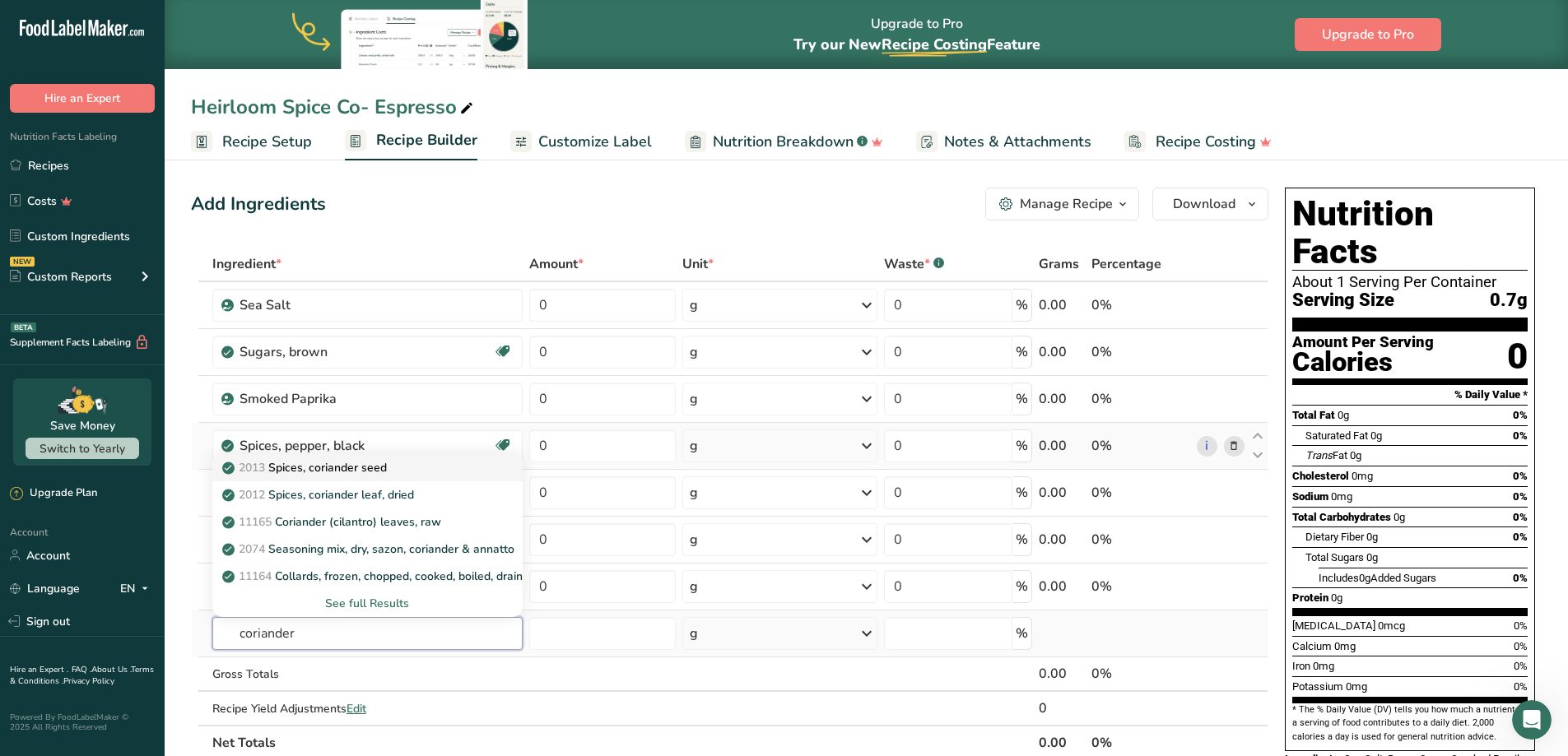
type input "coriander"
click at [372, 470] on p "2013 Spices, coriander seed" at bounding box center [307, 467] width 162 height 17
type input "Spices, coriander seed"
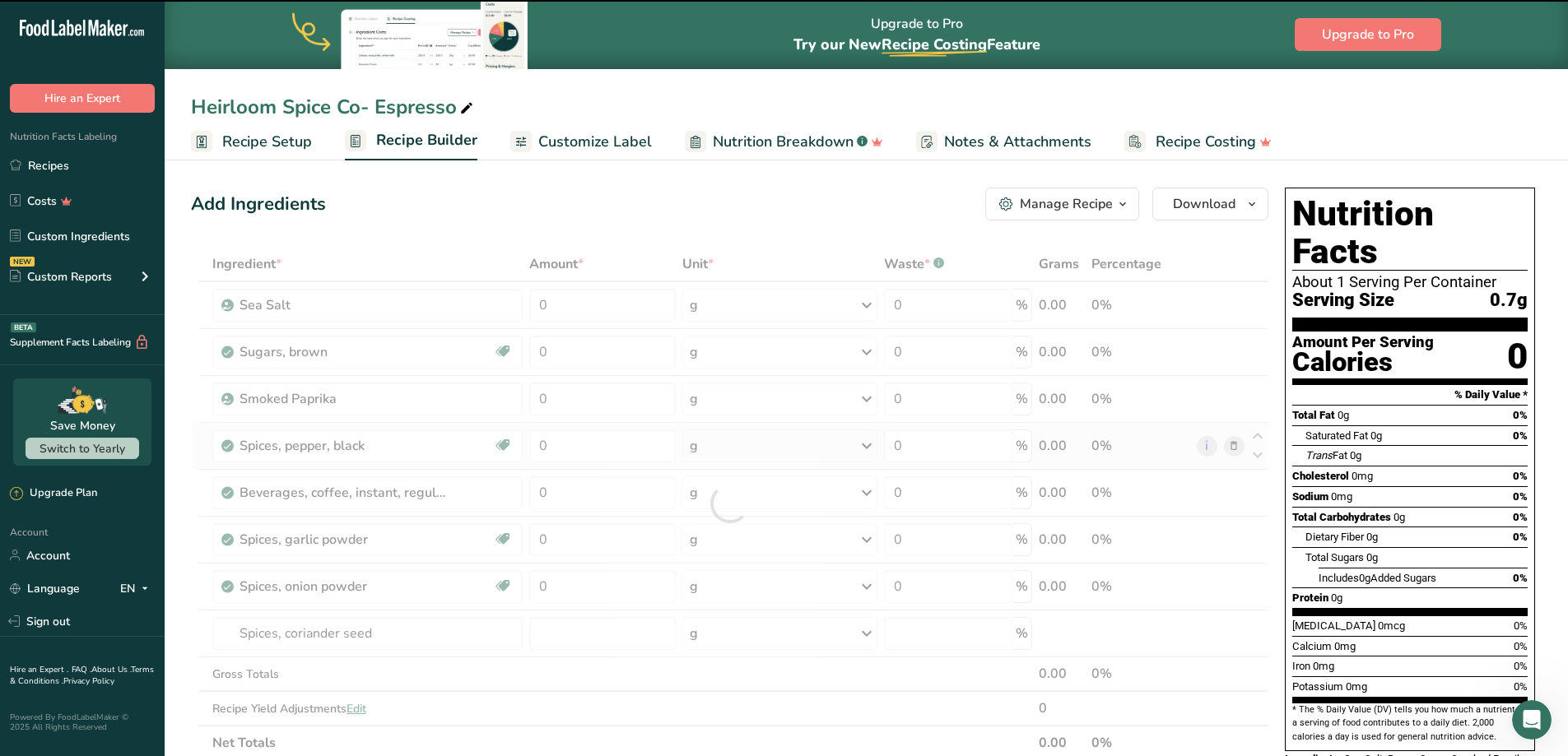
type input "0"
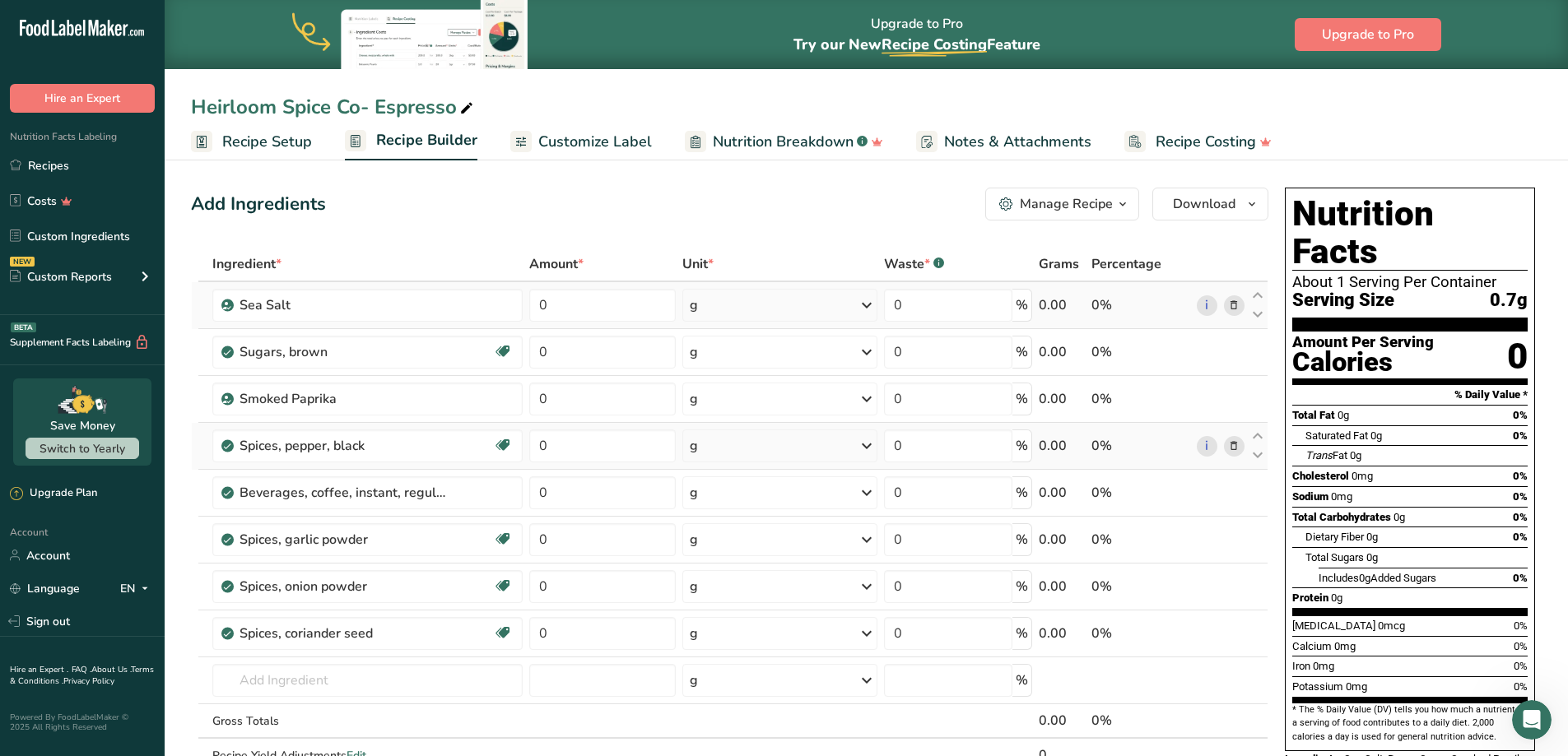
click at [716, 311] on div "g" at bounding box center [780, 305] width 195 height 33
click at [737, 434] on div "See more" at bounding box center [762, 435] width 139 height 17
click at [732, 488] on div "oz" at bounding box center [762, 486] width 139 height 24
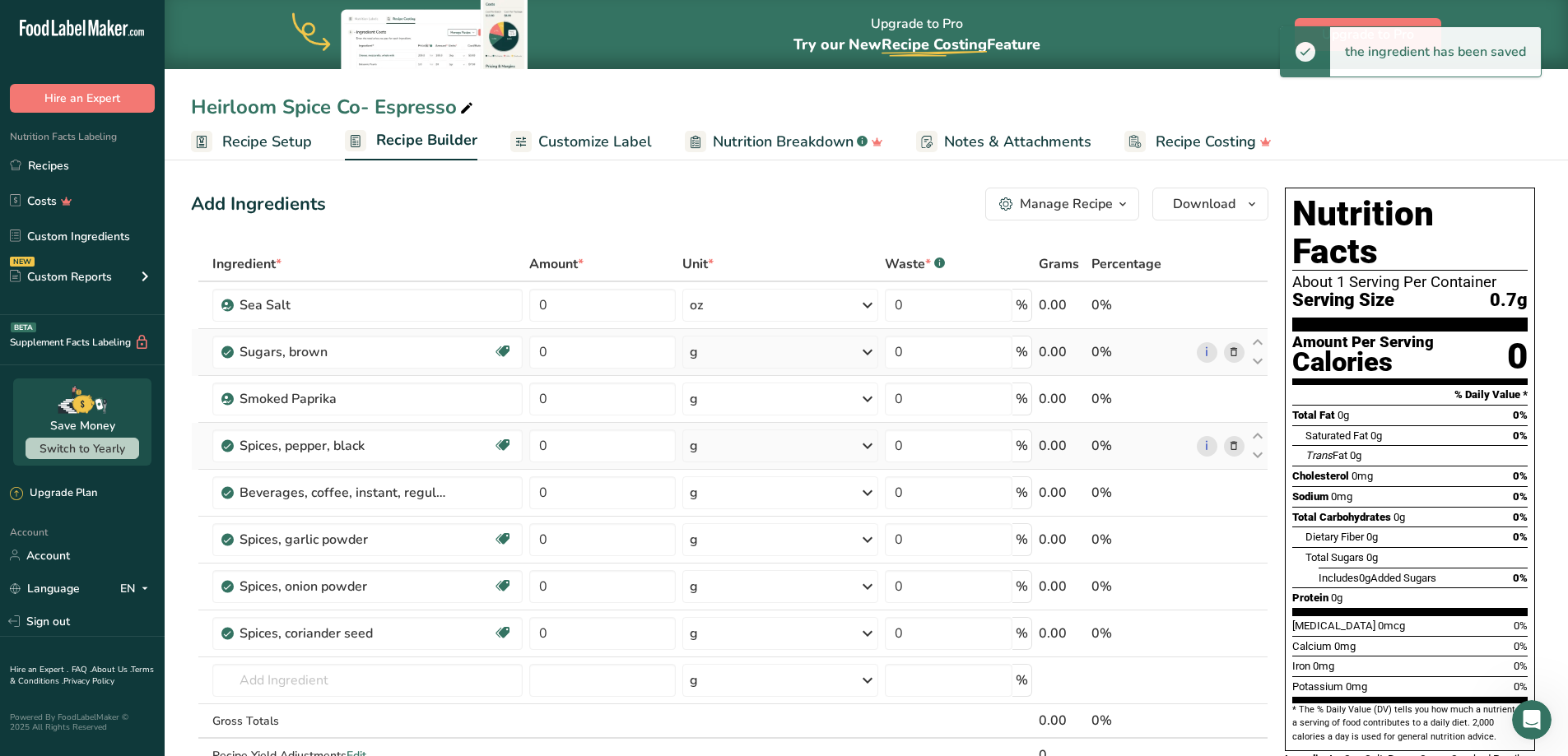
click at [740, 353] on div "g" at bounding box center [780, 352] width 195 height 33
click at [718, 592] on div "See more" at bounding box center [762, 596] width 139 height 17
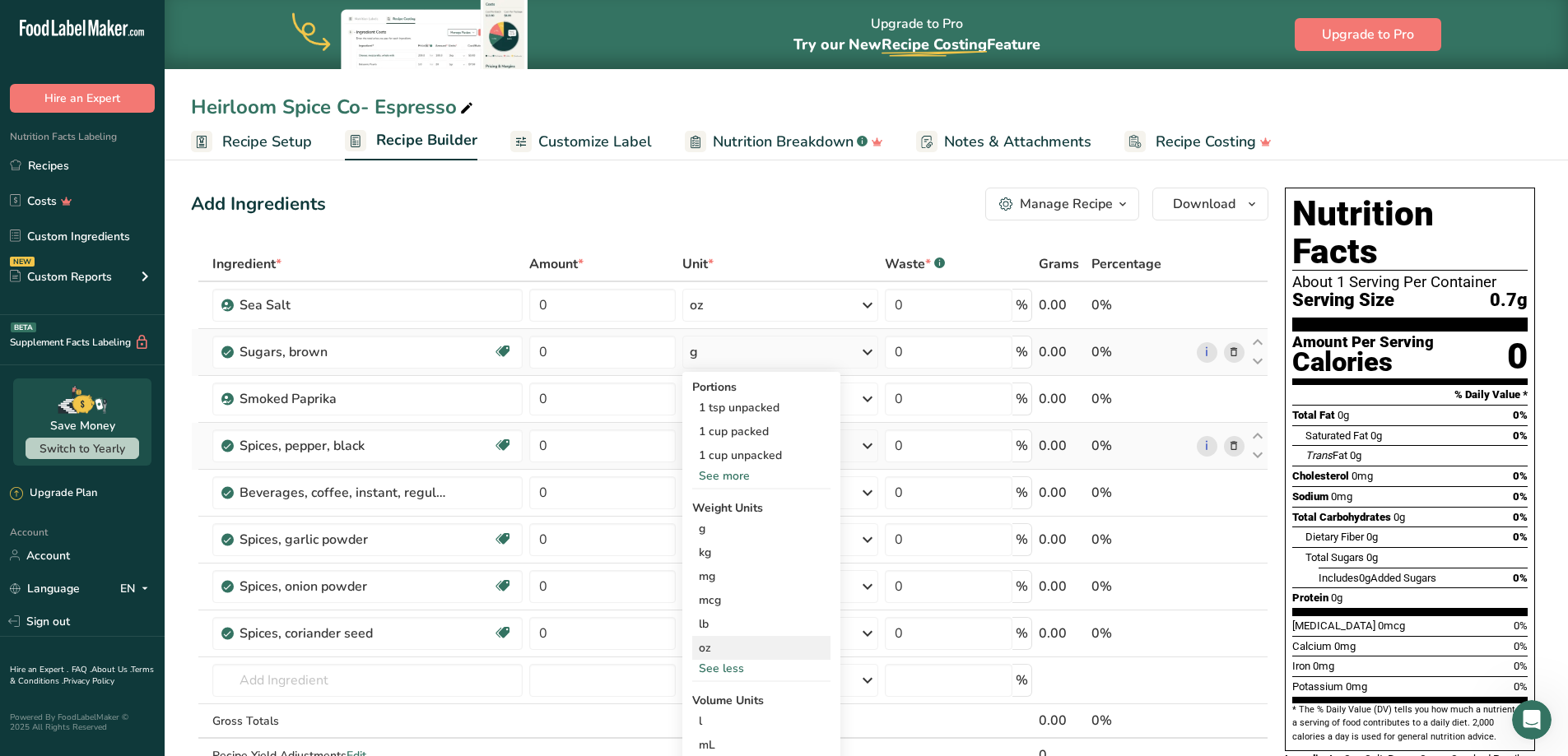
click at [726, 649] on div "oz" at bounding box center [762, 648] width 139 height 24
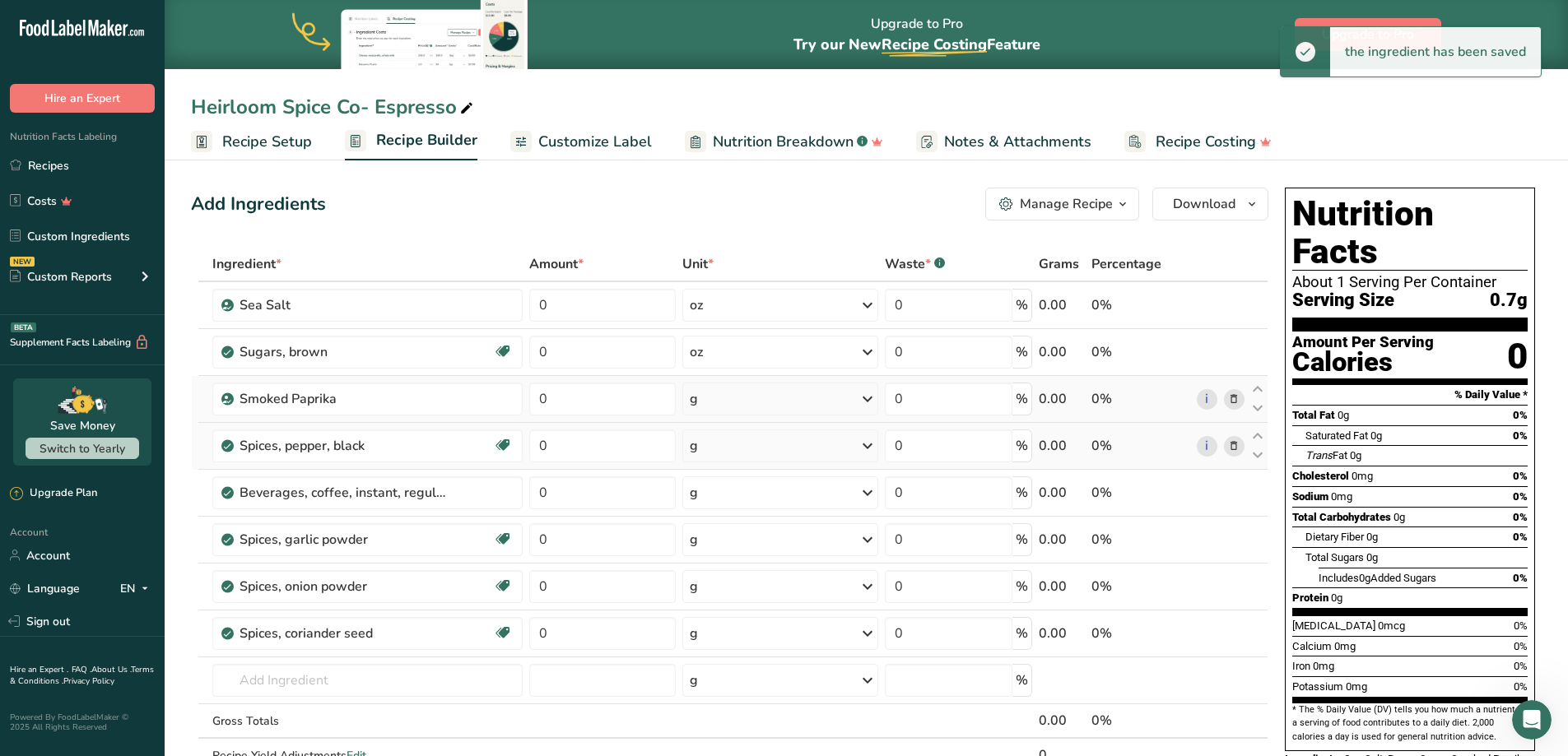
click at [740, 398] on div "g" at bounding box center [780, 399] width 195 height 33
click at [740, 533] on div "See more" at bounding box center [762, 529] width 139 height 17
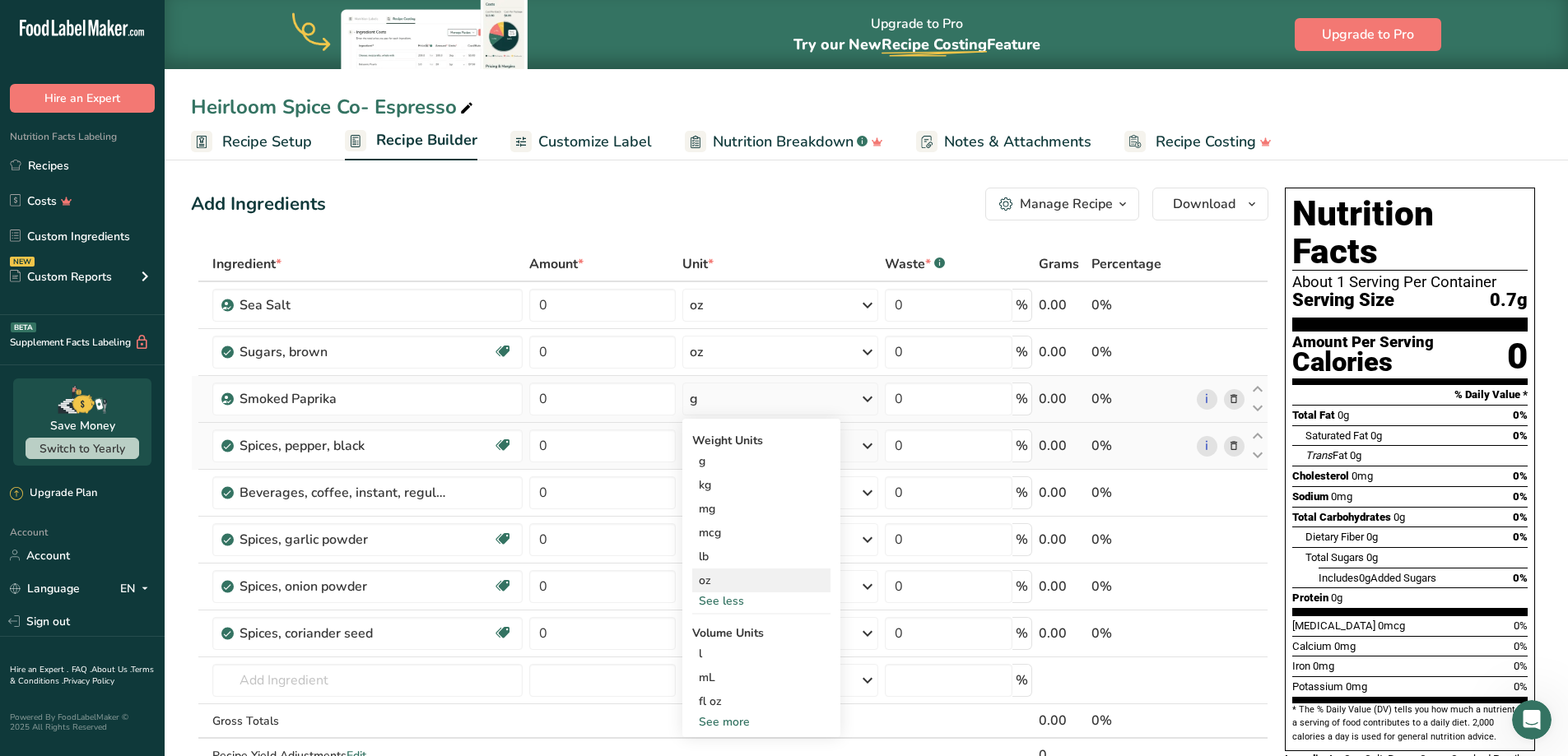
click at [725, 581] on div "oz" at bounding box center [762, 580] width 139 height 24
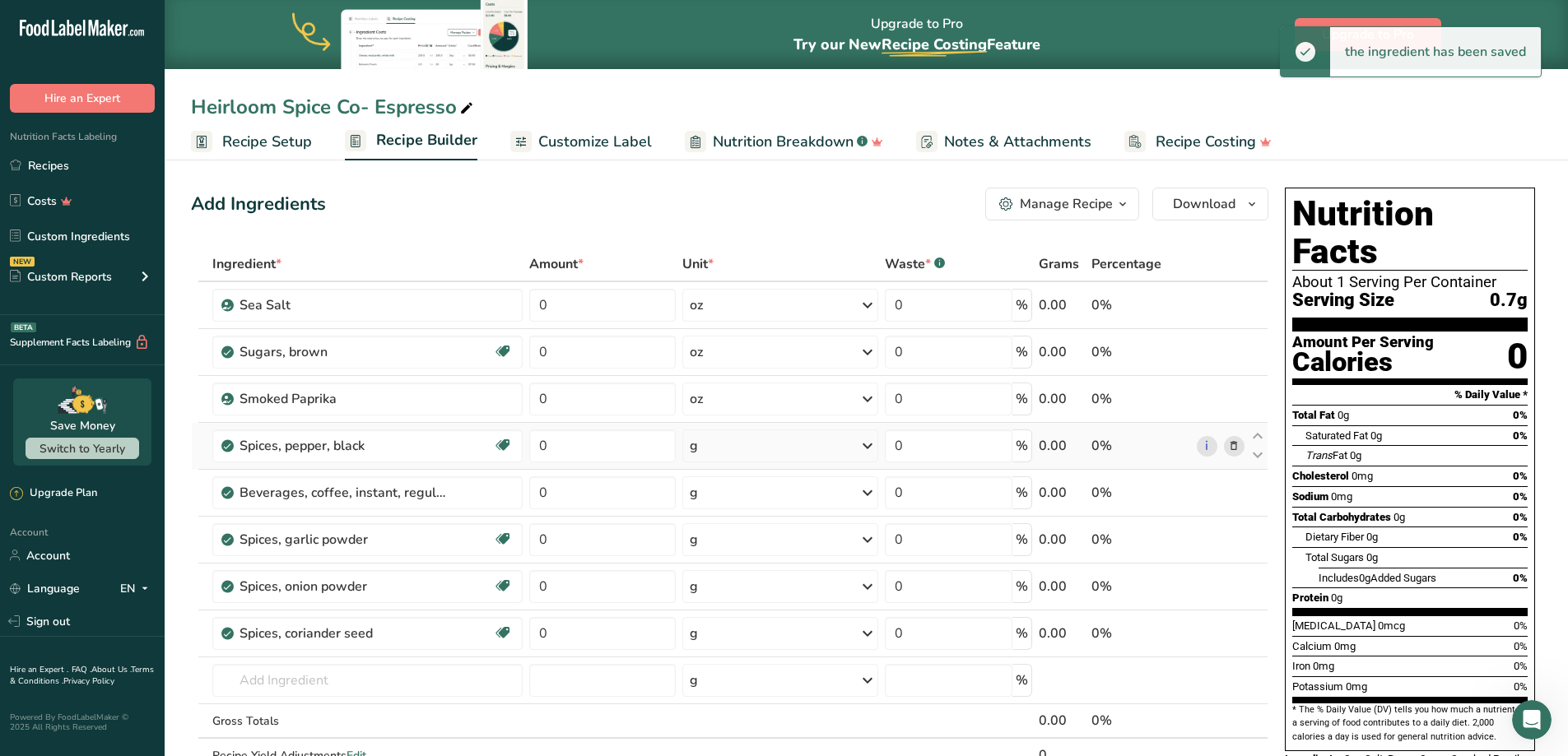
click at [733, 444] on div "g" at bounding box center [780, 445] width 195 height 33
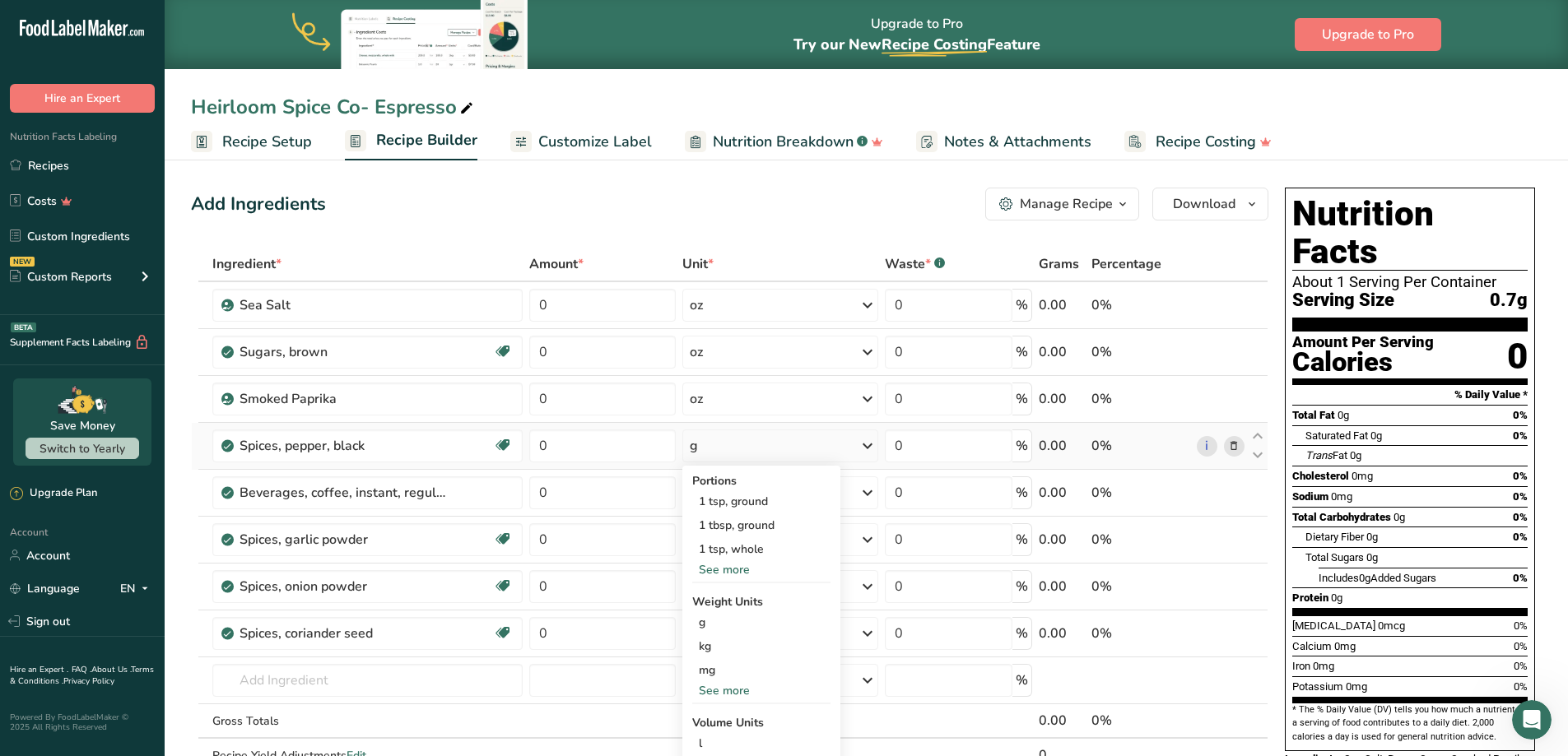
click at [722, 690] on div "See more" at bounding box center [762, 690] width 139 height 17
click at [722, 740] on div "oz" at bounding box center [762, 741] width 139 height 24
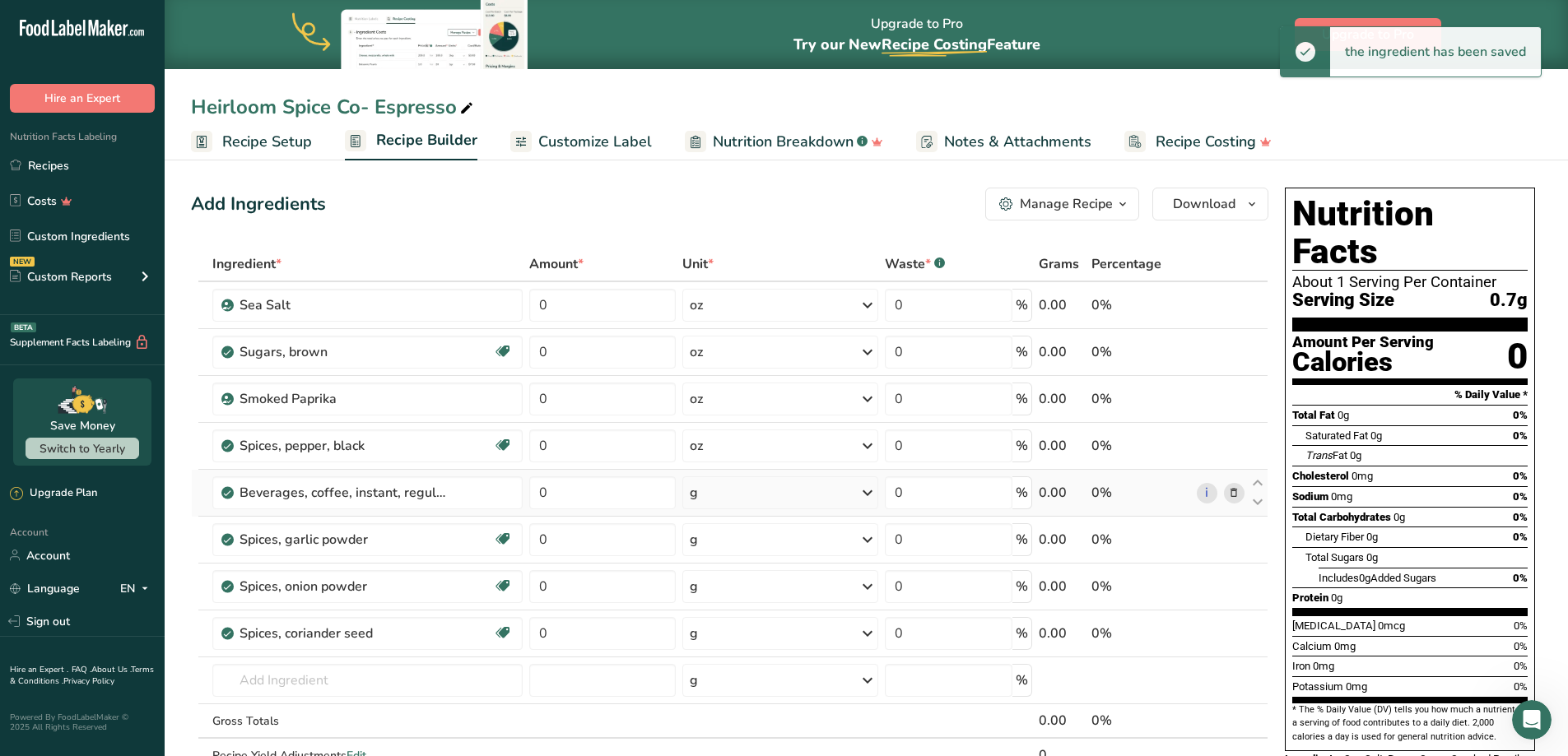
click at [728, 497] on div "g" at bounding box center [780, 492] width 195 height 33
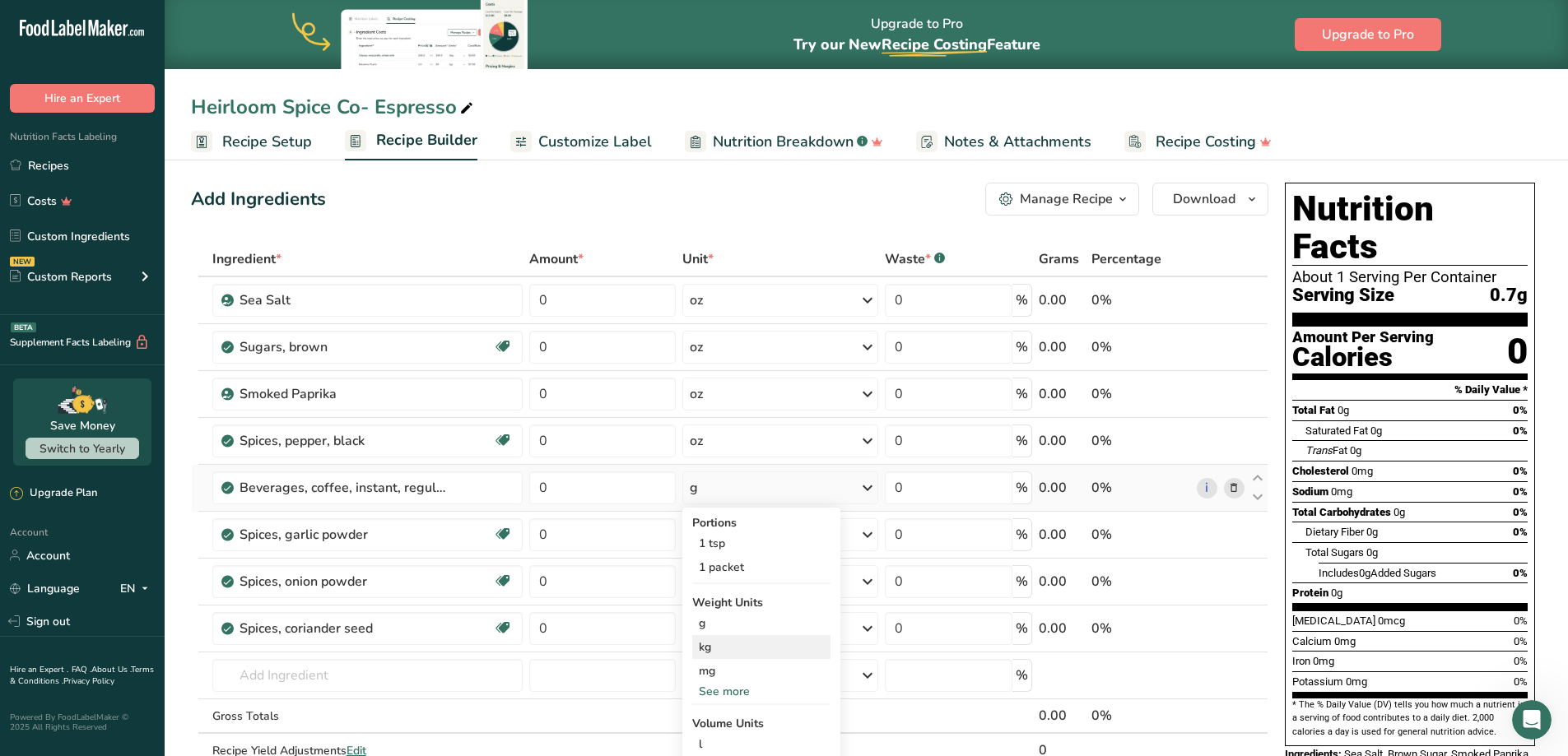
scroll to position [83, 0]
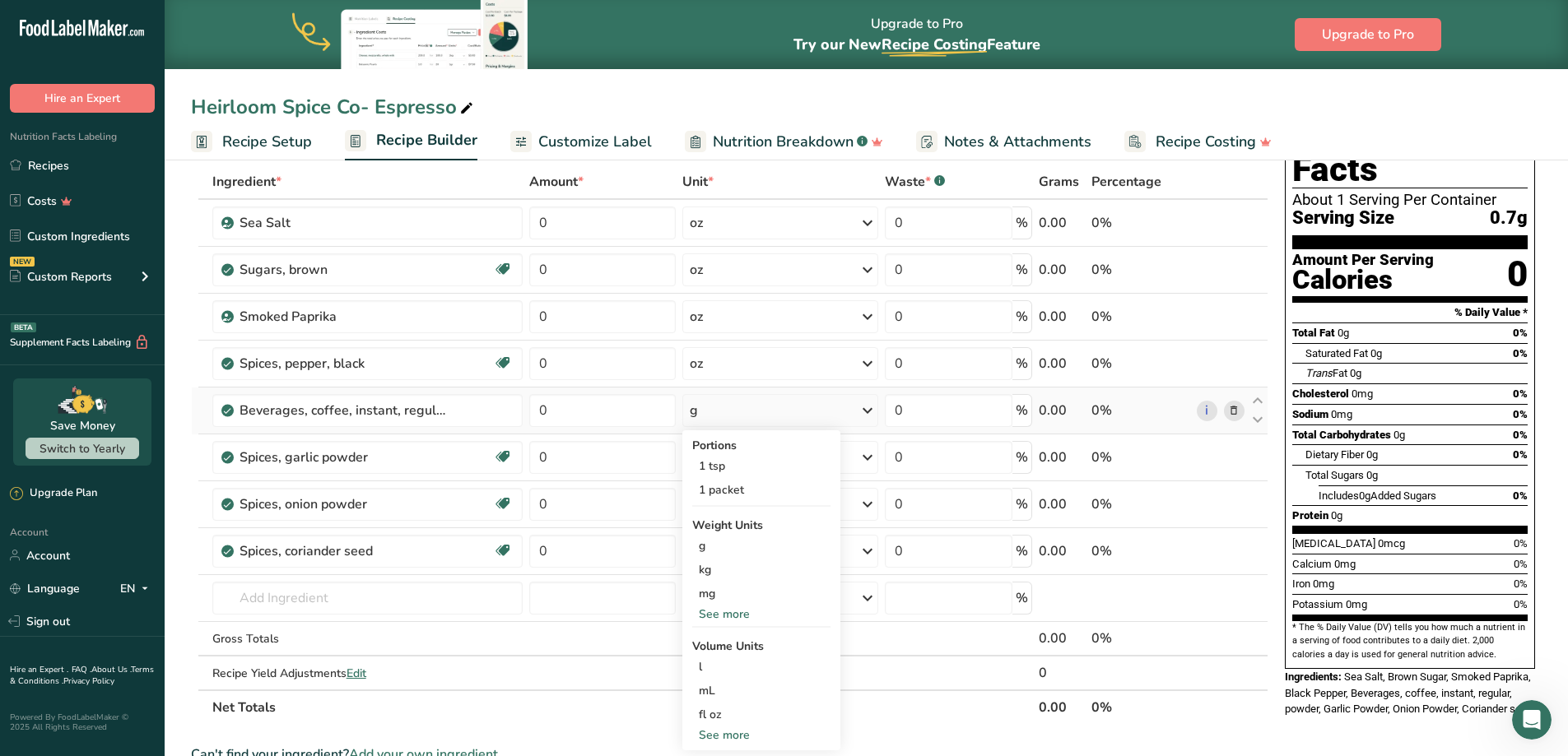
click at [748, 613] on div "See more" at bounding box center [762, 614] width 139 height 17
click at [732, 657] on div "oz" at bounding box center [762, 664] width 139 height 24
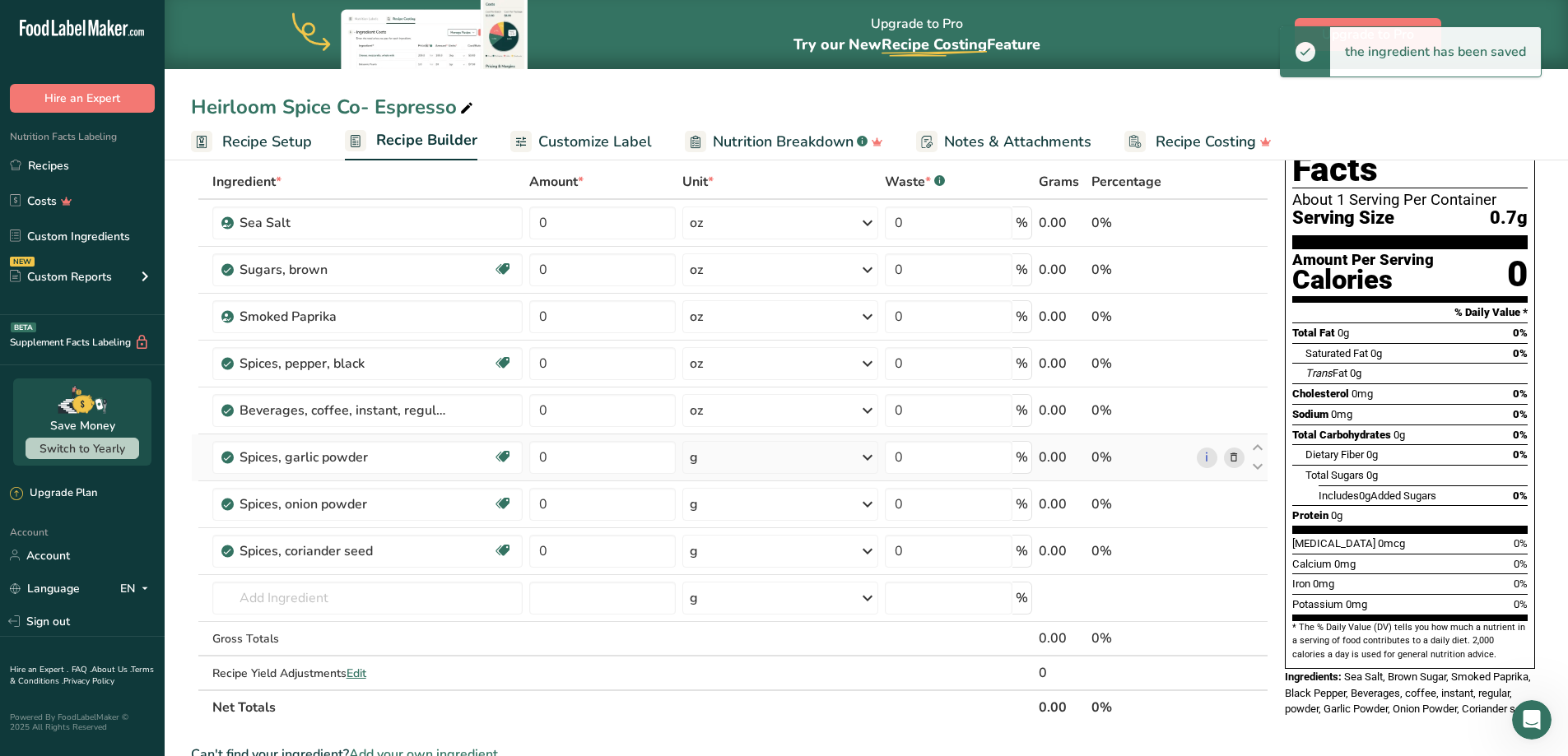
click at [715, 455] on div "g" at bounding box center [780, 457] width 195 height 33
click at [732, 664] on div "See more" at bounding box center [762, 660] width 139 height 17
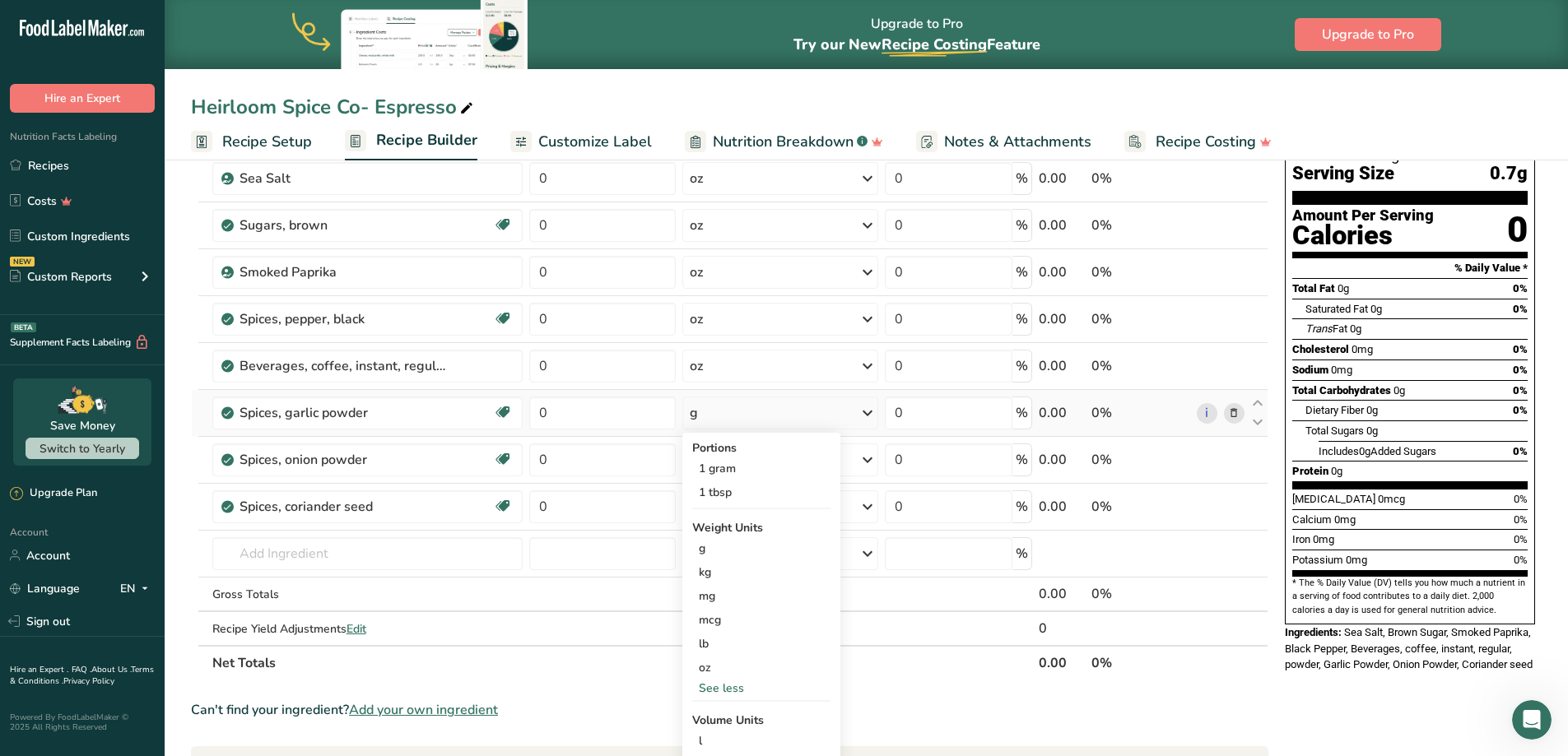
scroll to position [164, 0]
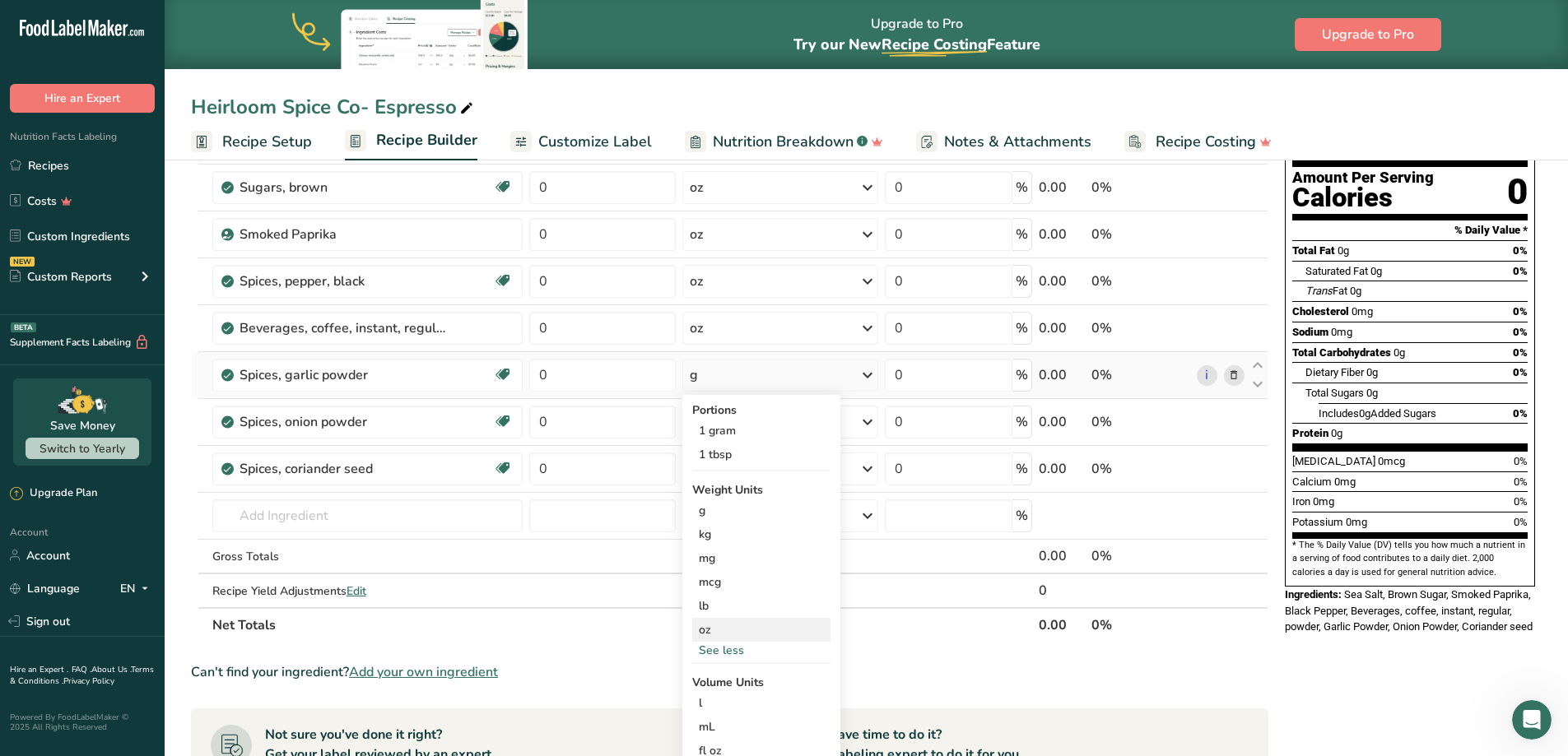
click at [728, 628] on div "oz" at bounding box center [762, 629] width 139 height 24
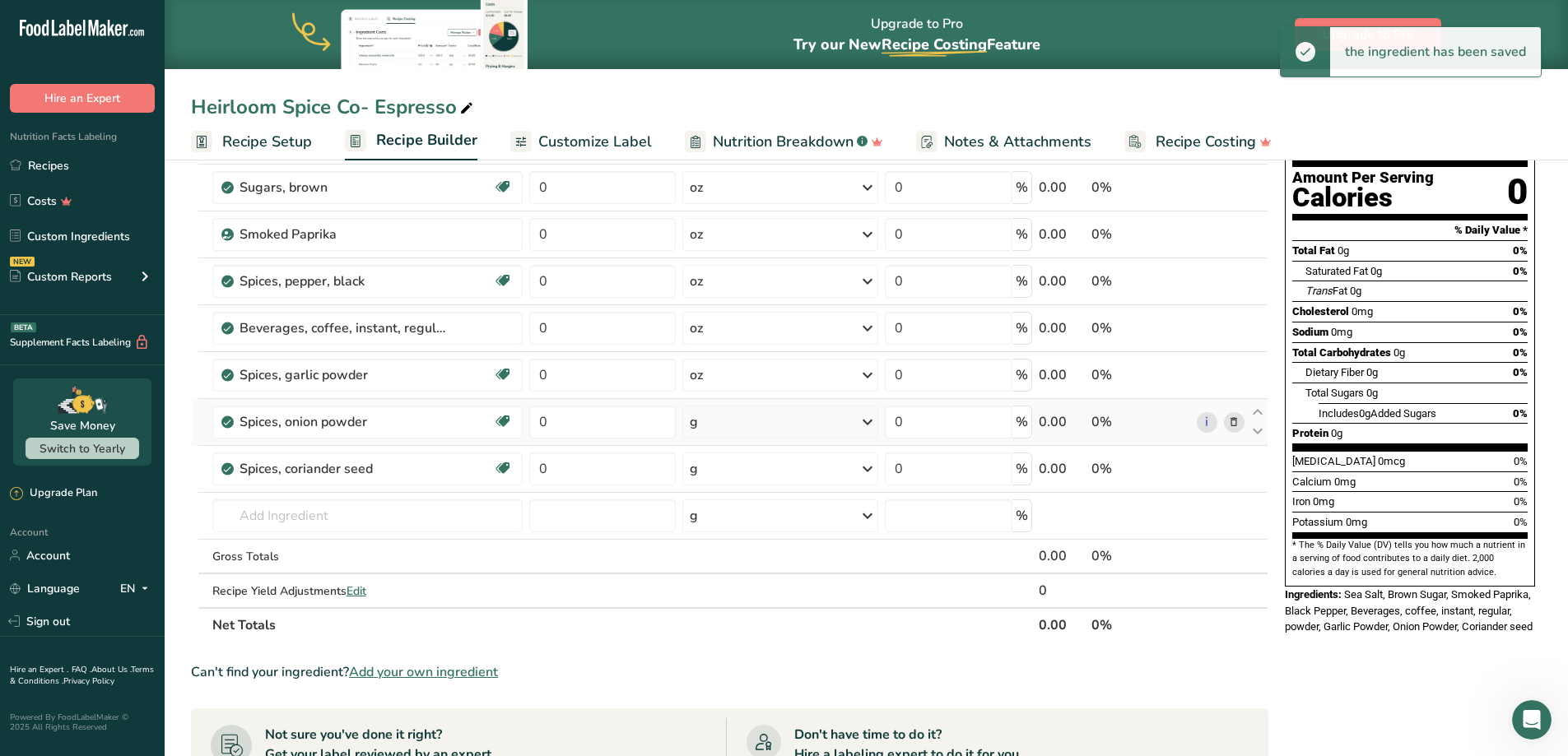
click at [742, 421] on div "g" at bounding box center [780, 422] width 195 height 33
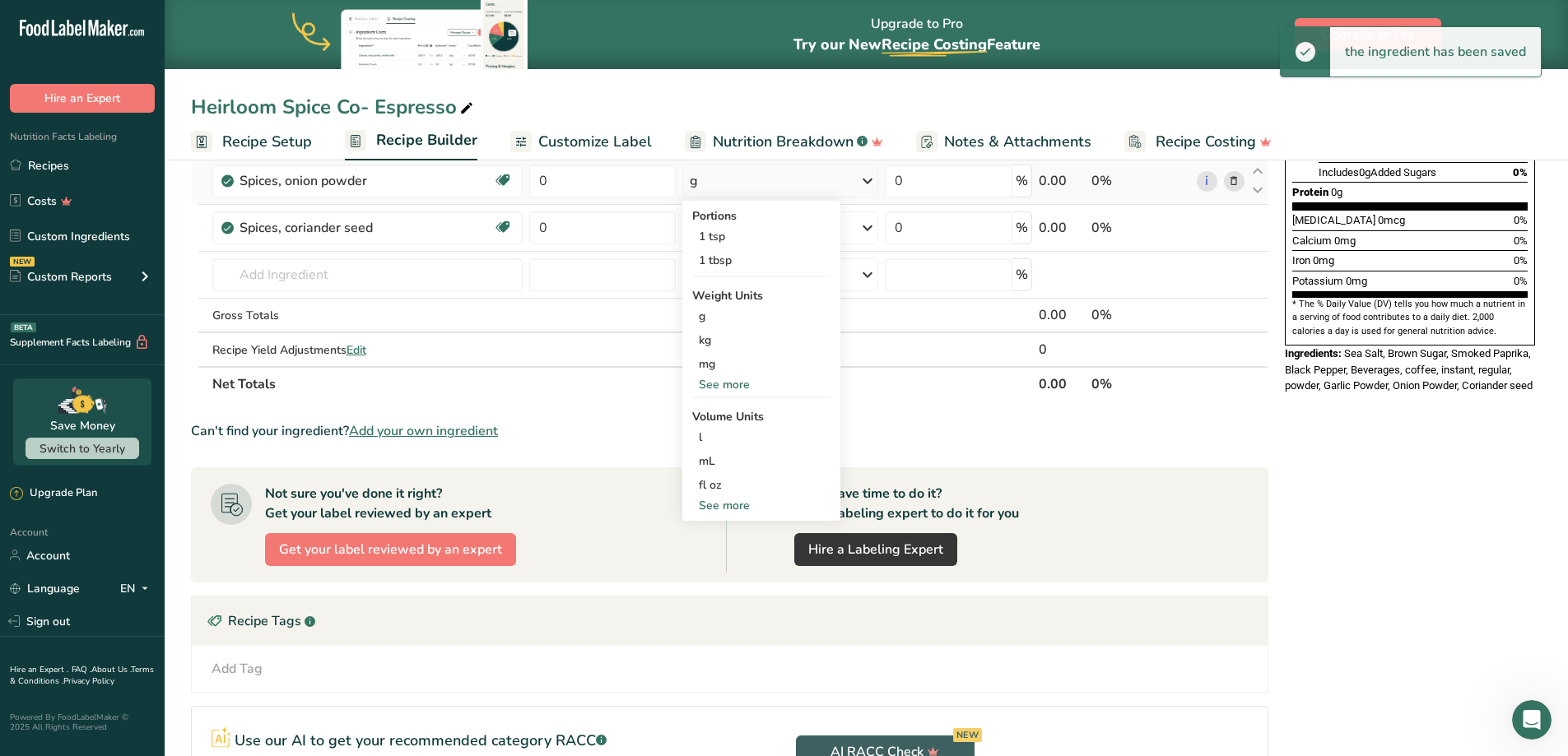
scroll to position [411, 0]
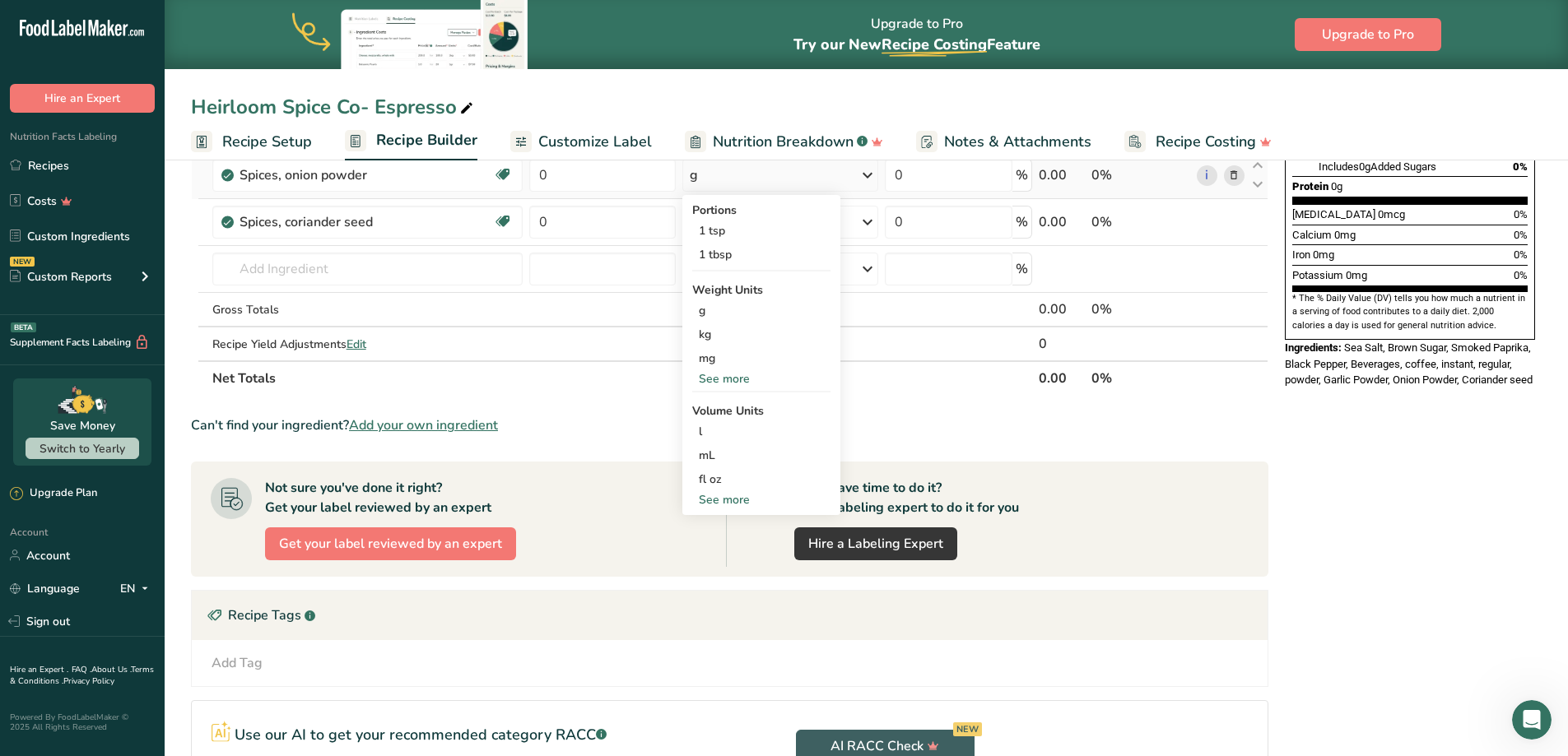
click at [729, 377] on div "See more" at bounding box center [762, 378] width 139 height 17
click at [726, 424] on div "oz" at bounding box center [762, 429] width 139 height 24
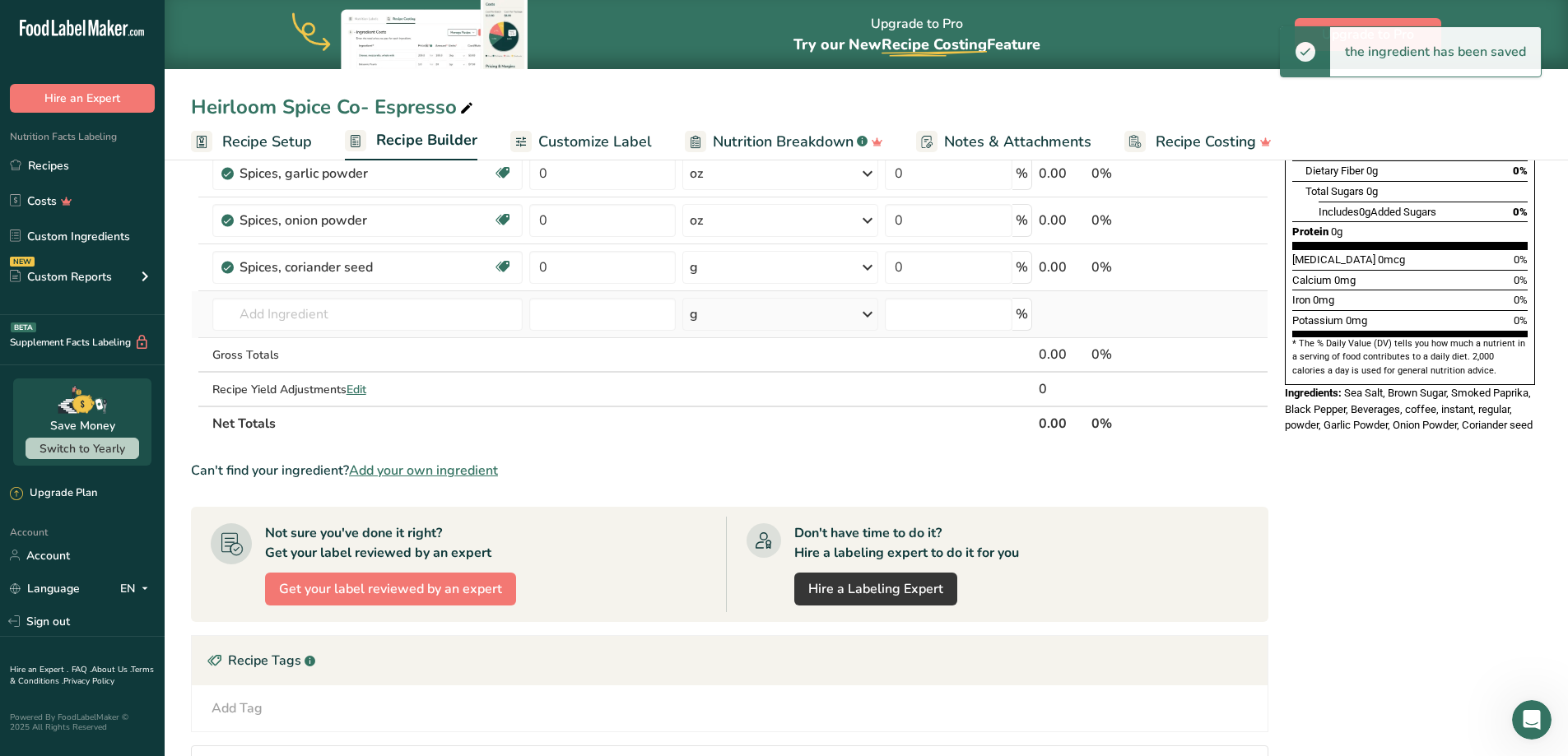
scroll to position [329, 0]
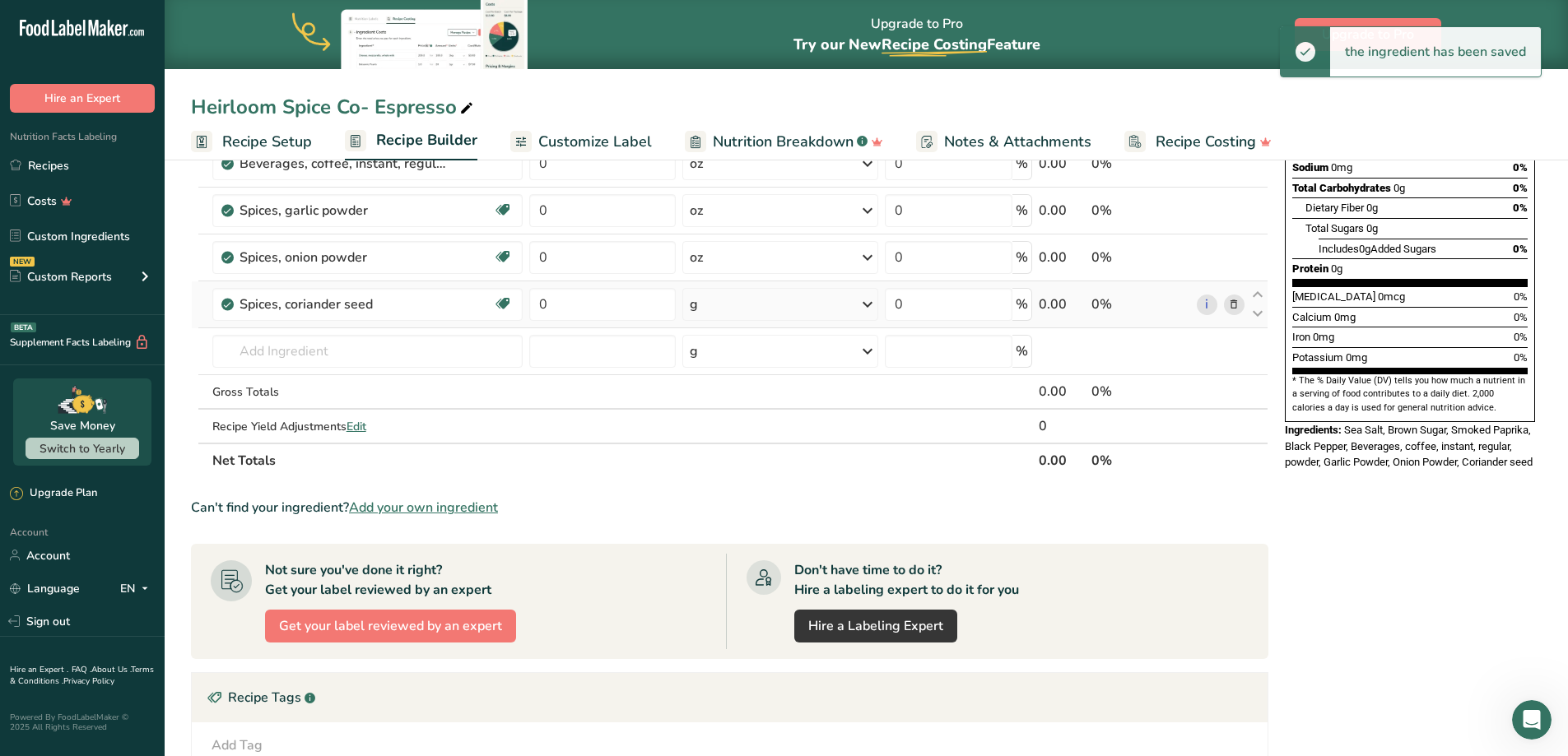
click at [751, 289] on div "g" at bounding box center [780, 304] width 195 height 33
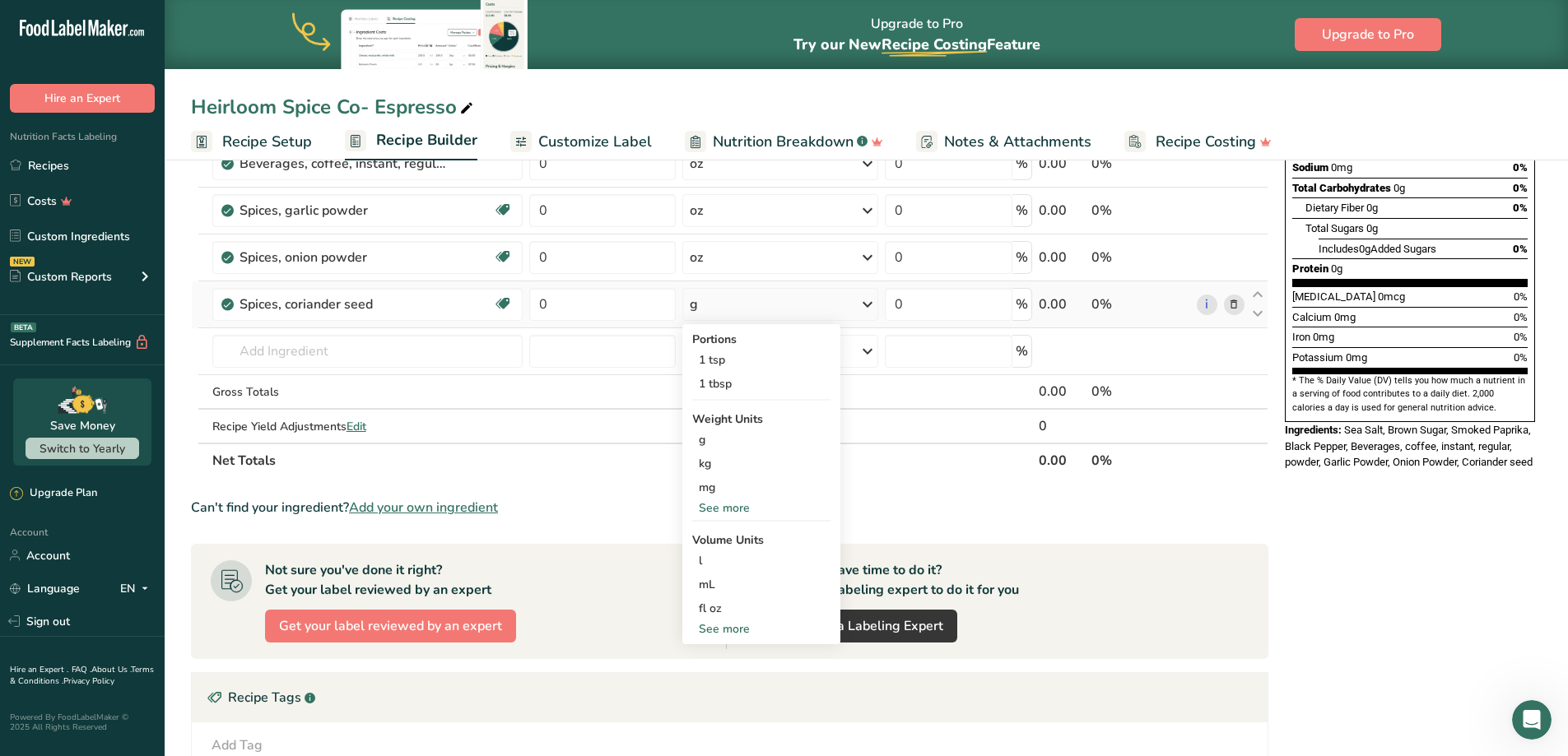
click at [743, 510] on div "See more" at bounding box center [762, 507] width 139 height 17
click at [724, 561] on div "oz" at bounding box center [762, 559] width 139 height 24
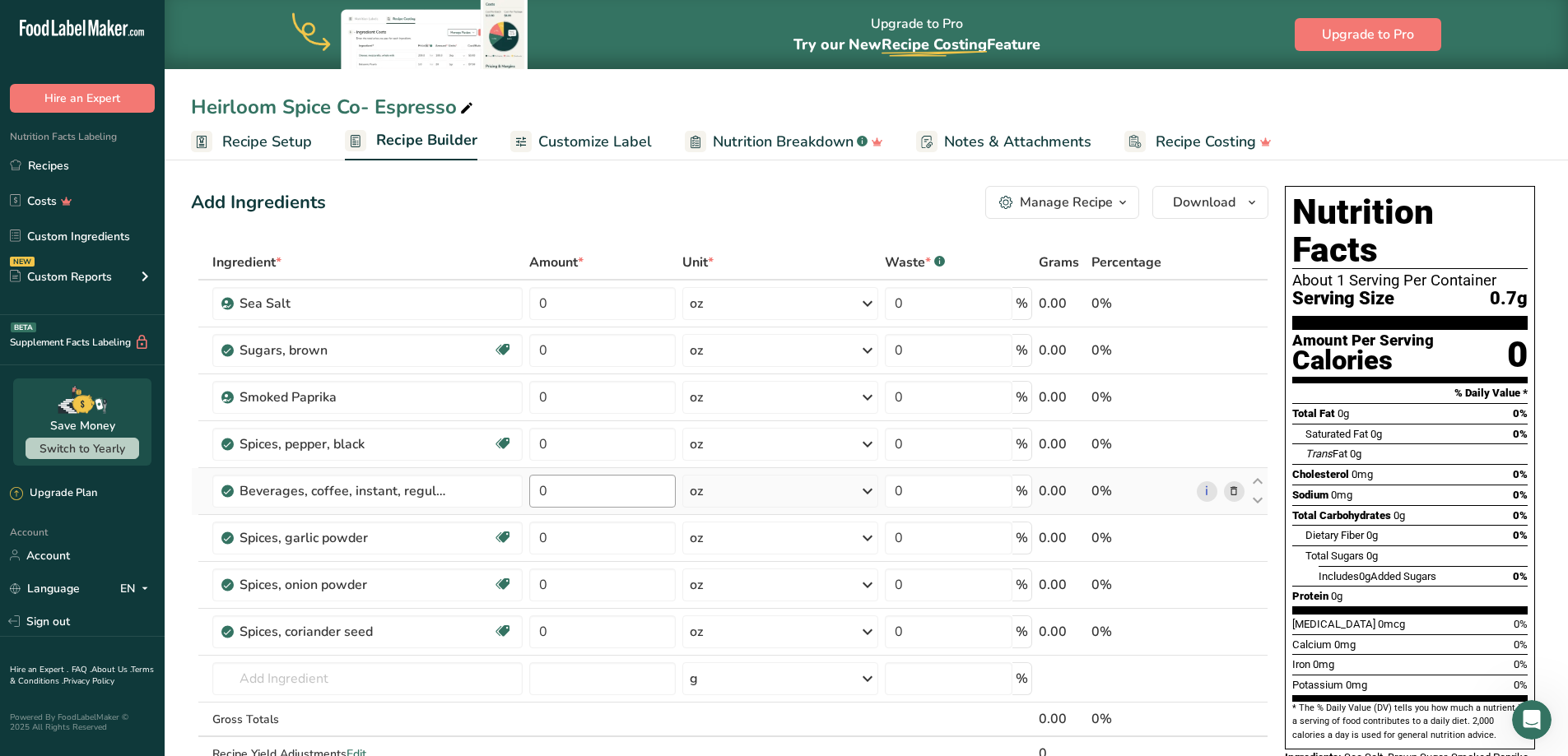
scroll to position [0, 0]
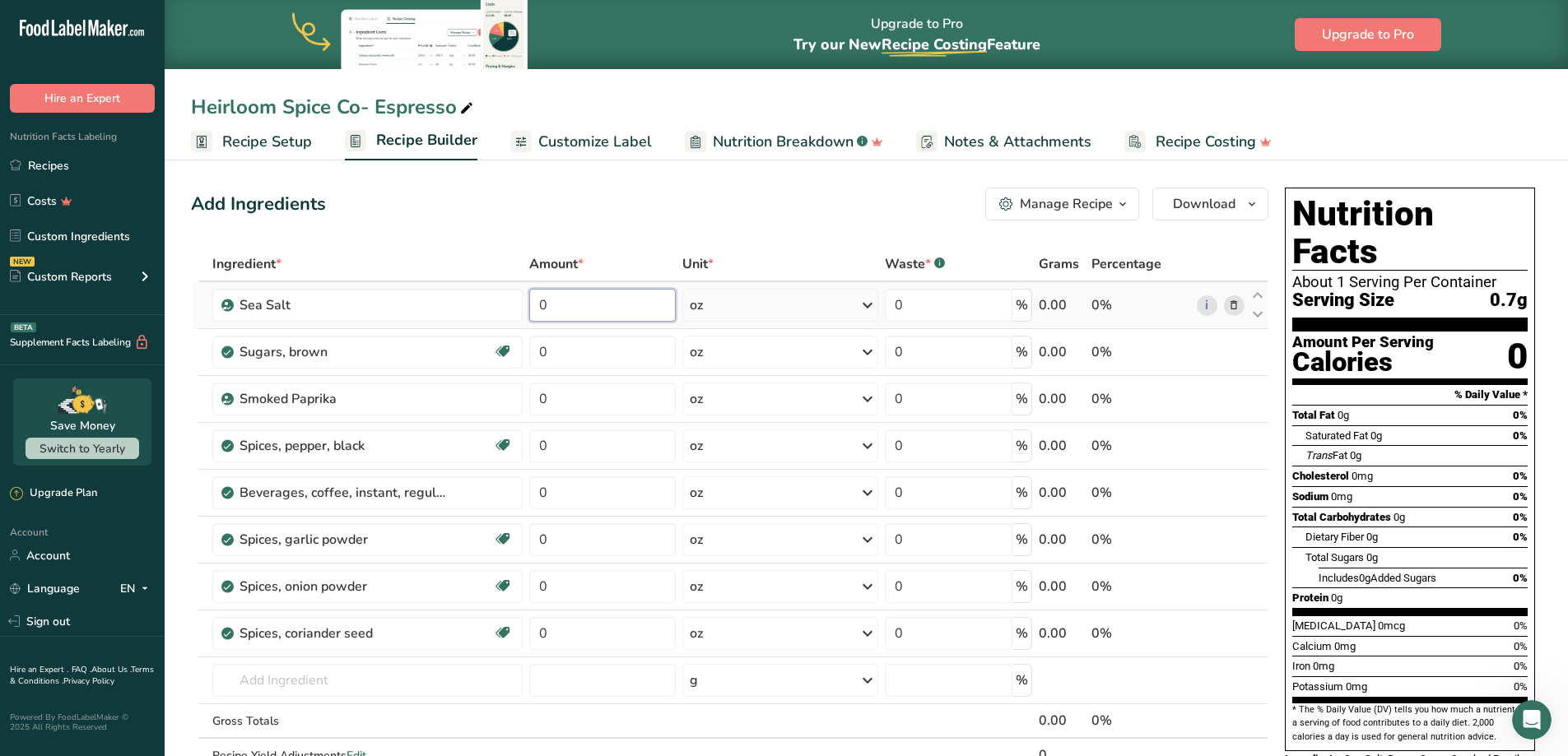
click at [572, 298] on input "0" at bounding box center [602, 305] width 147 height 33
click at [563, 314] on input "0" at bounding box center [602, 305] width 147 height 33
type input "0.911745"
click at [593, 349] on div "Ingredient * Amount * Unit * Waste * .a-a{fill:#347362;}.b-a{fill:#fff;} Grams …" at bounding box center [730, 527] width 1077 height 561
type input "0.78147"
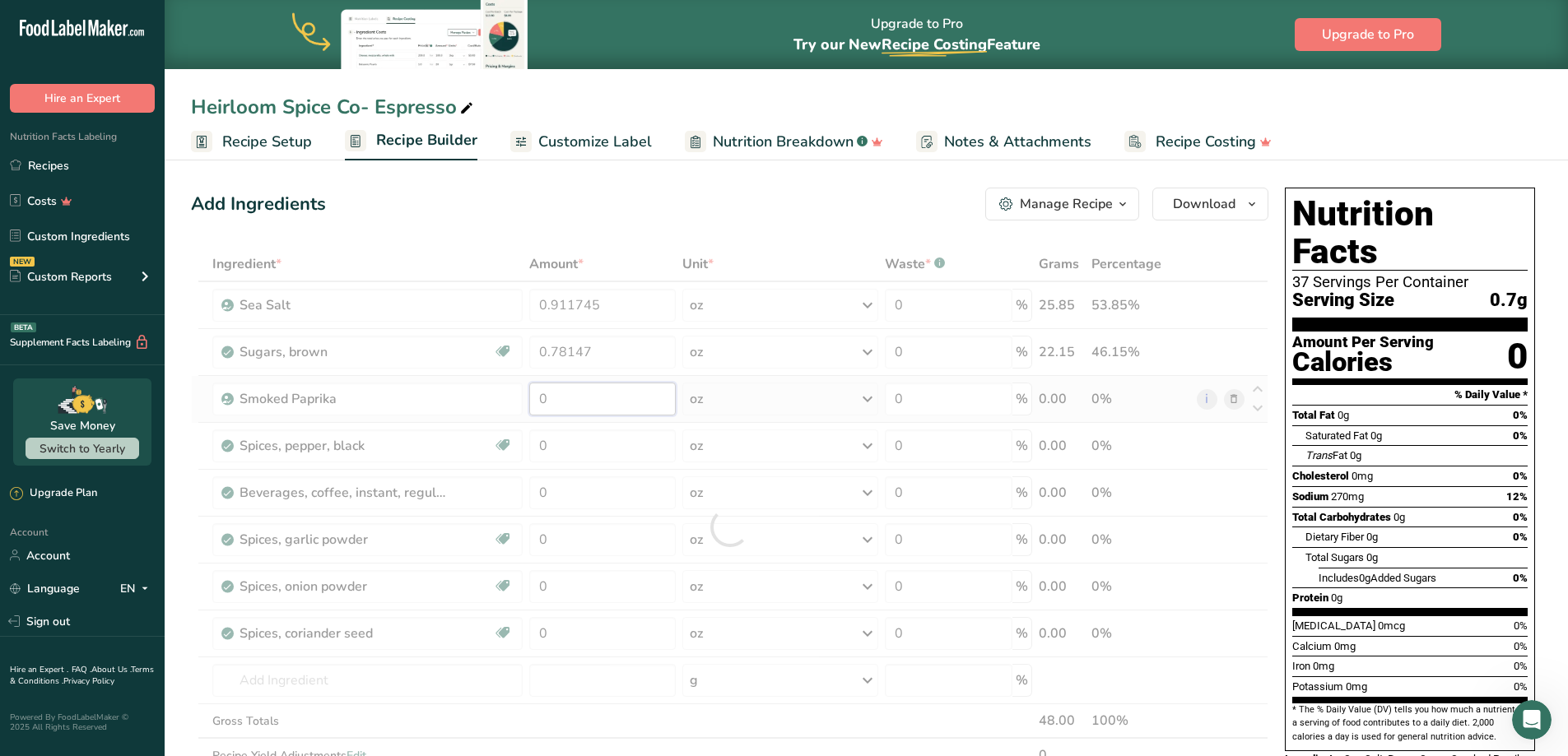
click at [581, 398] on div "Ingredient * Amount * Unit * Waste * .a-a{fill:#347362;}.b-a{fill:#fff;} Grams …" at bounding box center [730, 527] width 1077 height 561
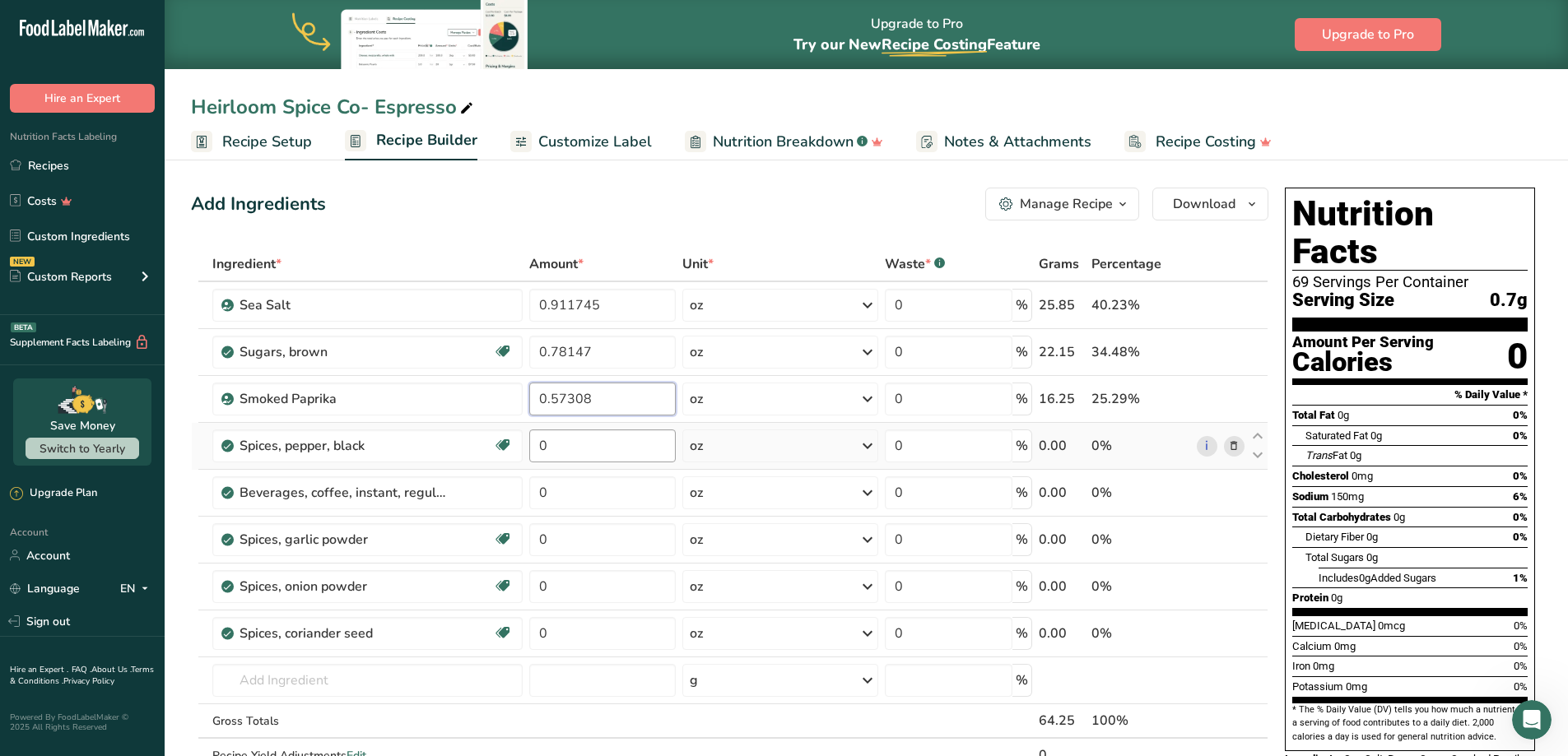
type input "0.57308"
click at [640, 449] on div "Ingredient * Amount * Unit * Waste * .a-a{fill:#347362;}.b-a{fill:#fff;} Grams …" at bounding box center [730, 527] width 1077 height 561
type input "0.26047"
click at [613, 488] on div "Ingredient * Amount * Unit * Waste * .a-a{fill:#347362;}.b-a{fill:#fff;} Grams …" at bounding box center [730, 527] width 1077 height 561
type input "0.651207"
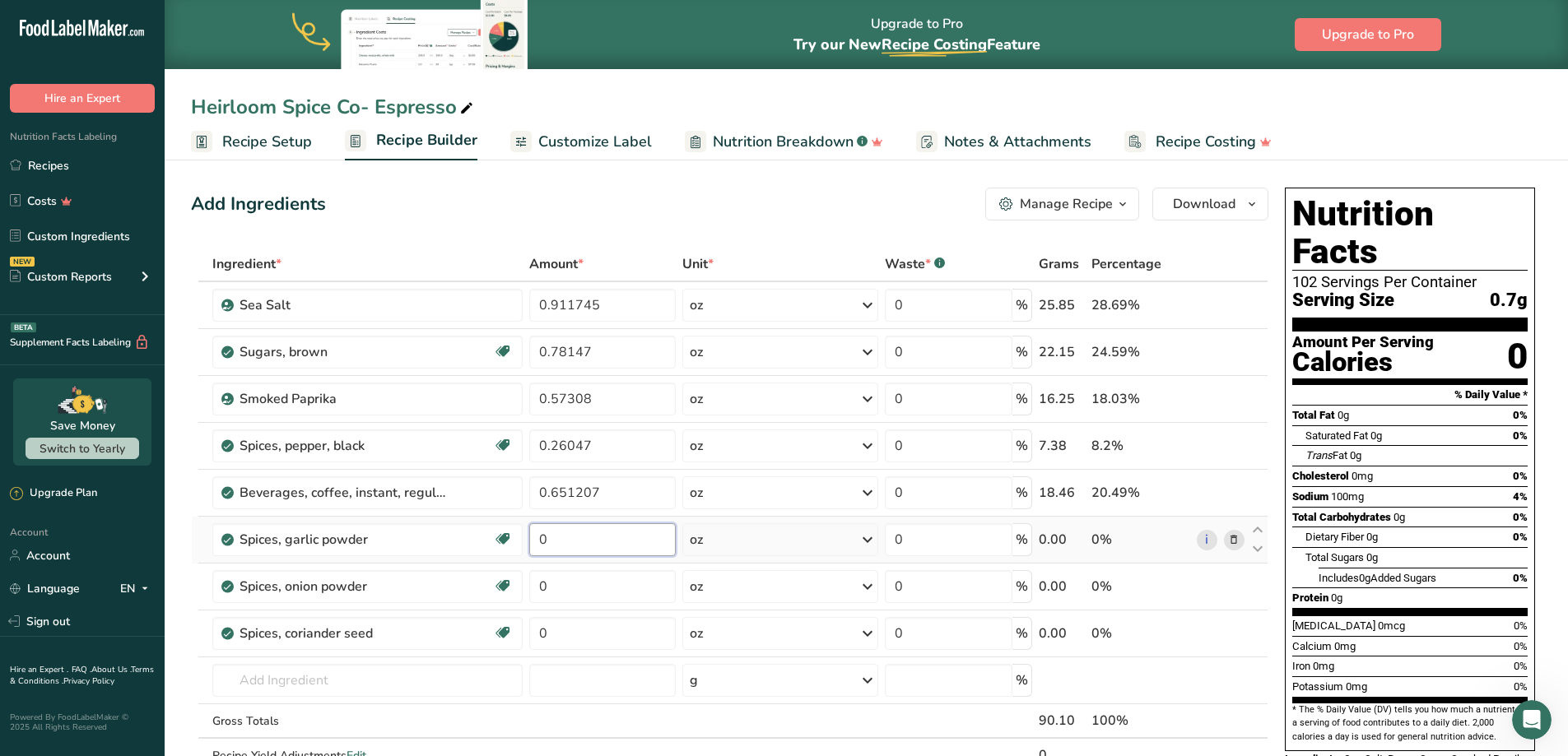
click at [622, 535] on div "Ingredient * Amount * Unit * Waste * .a-a{fill:#347362;}.b-a{fill:#fff;} Grams …" at bounding box center [730, 527] width 1077 height 561
click at [606, 584] on div "Ingredient * Amount * Unit * Waste * .a-a{fill:#347362;}.b-a{fill:#fff;} Grams …" at bounding box center [730, 527] width 1077 height 561
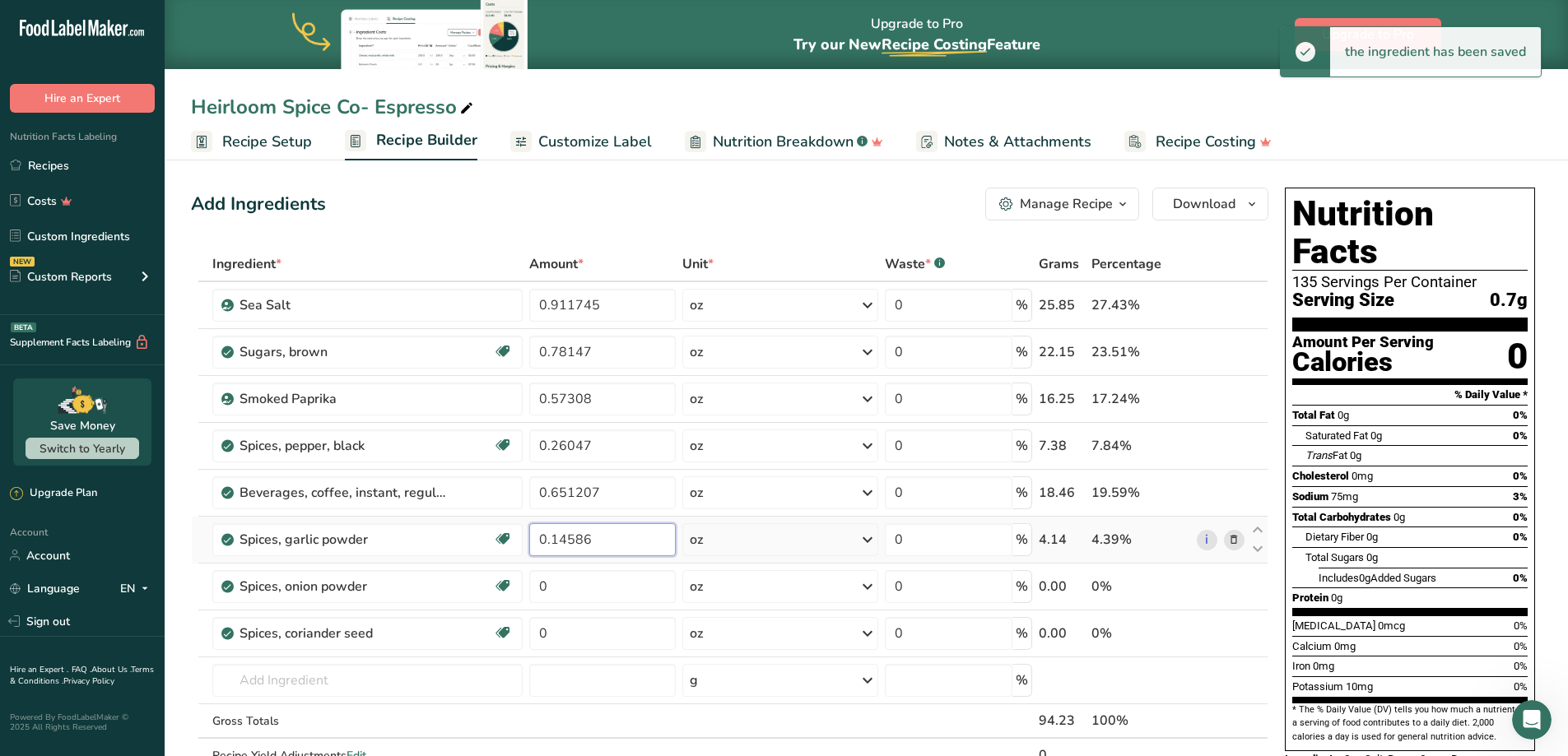
click at [595, 539] on div "Ingredient * Amount * Unit * Waste * .a-a{fill:#347362;}.b-a{fill:#fff;} Grams …" at bounding box center [730, 527] width 1077 height 561
type input "0.14587"
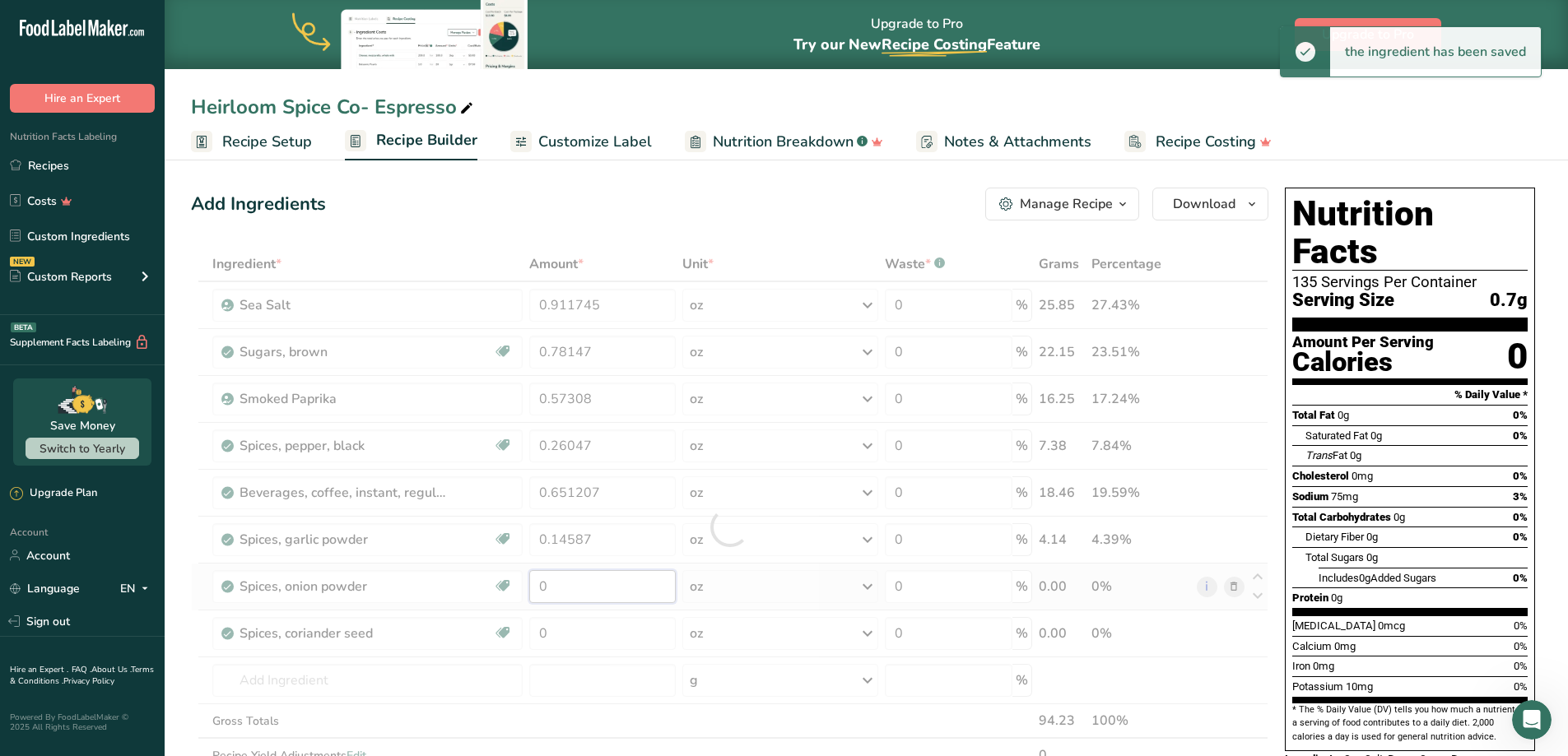
click at [585, 577] on div "Ingredient * Amount * Unit * Waste * .a-a{fill:#347362;}.b-a{fill:#fff;} Grams …" at bounding box center [730, 527] width 1077 height 561
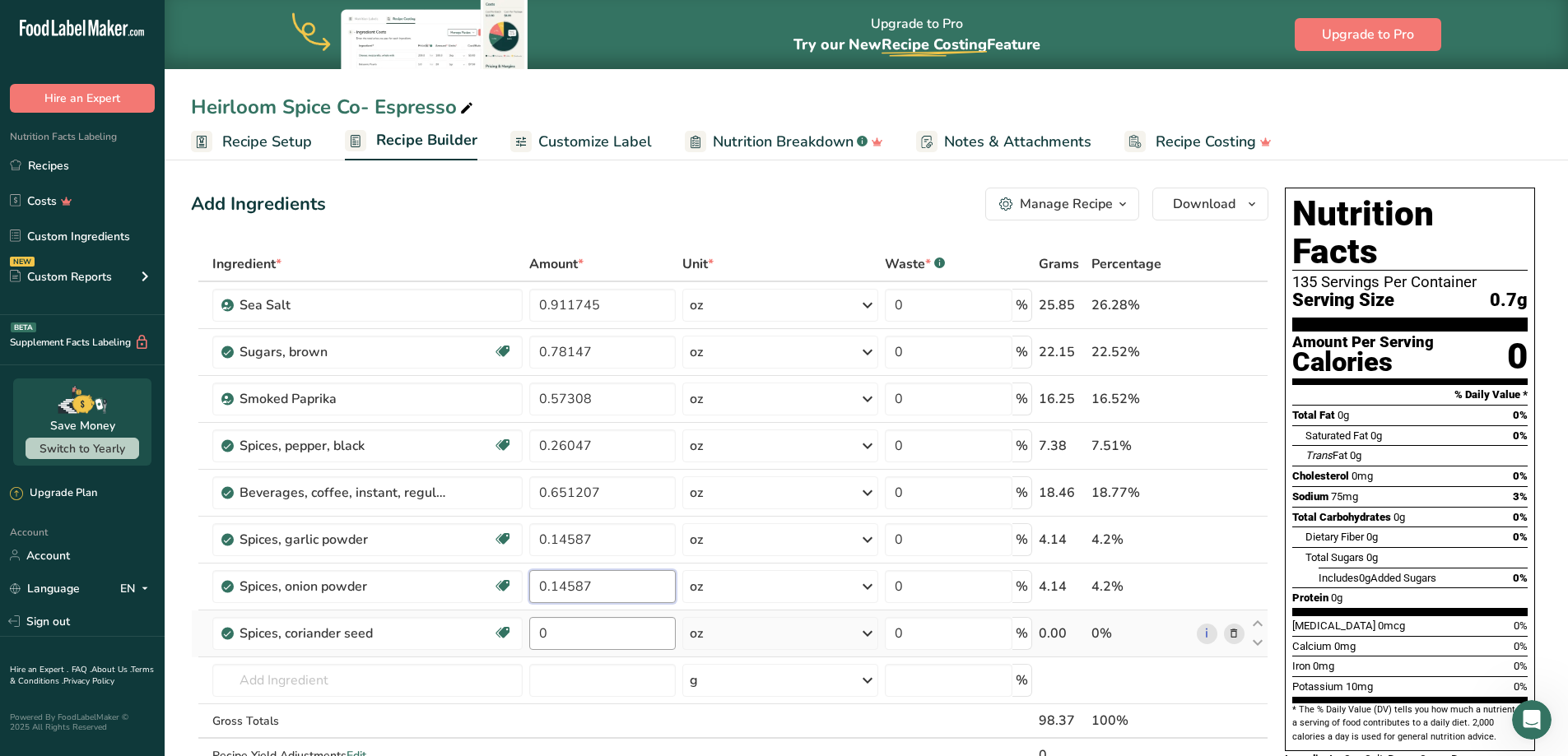
type input "0.14587"
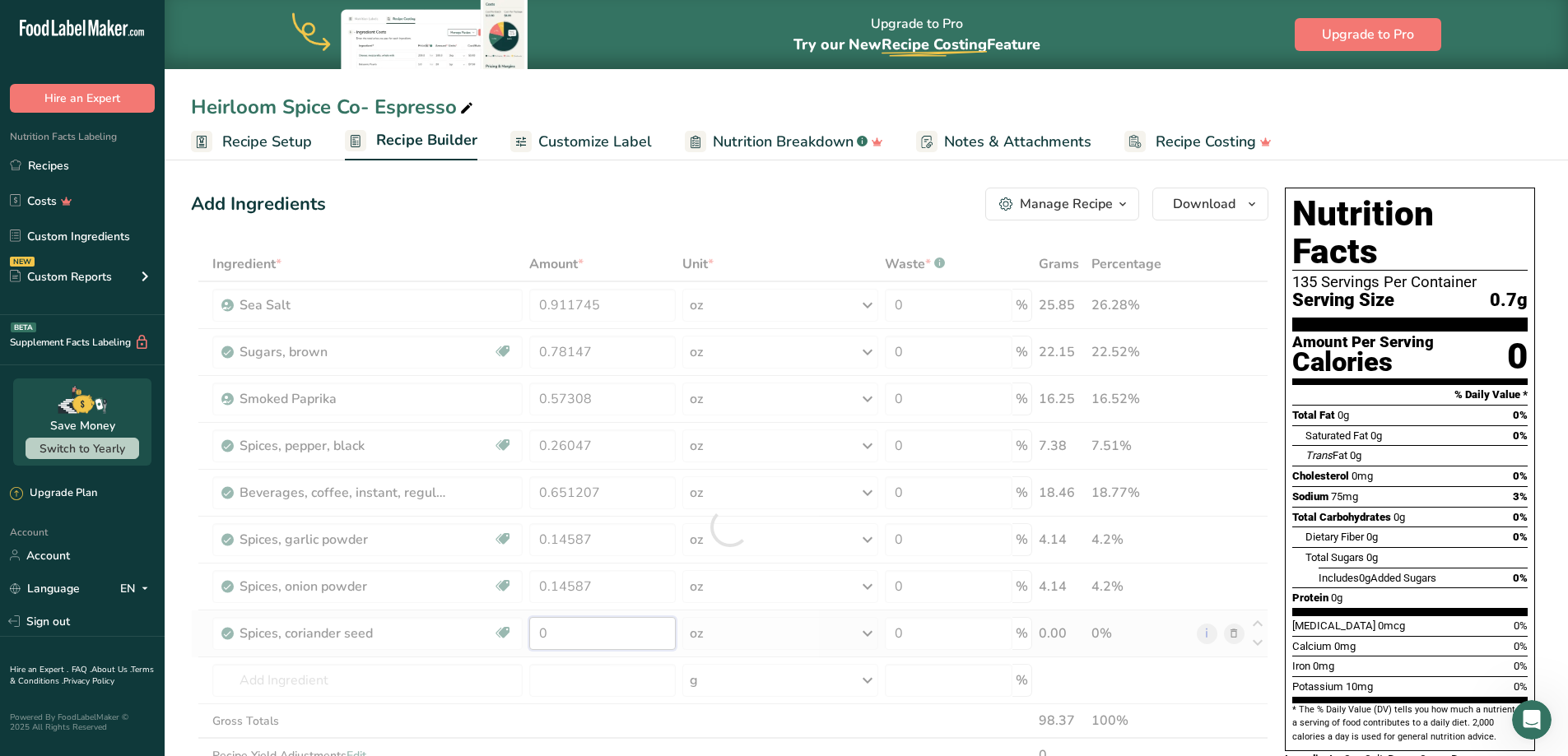
click at [583, 634] on div "Ingredient * Amount * Unit * Waste * .a-a{fill:#347362;}.b-a{fill:#fff;} Grams …" at bounding box center [730, 527] width 1077 height 561
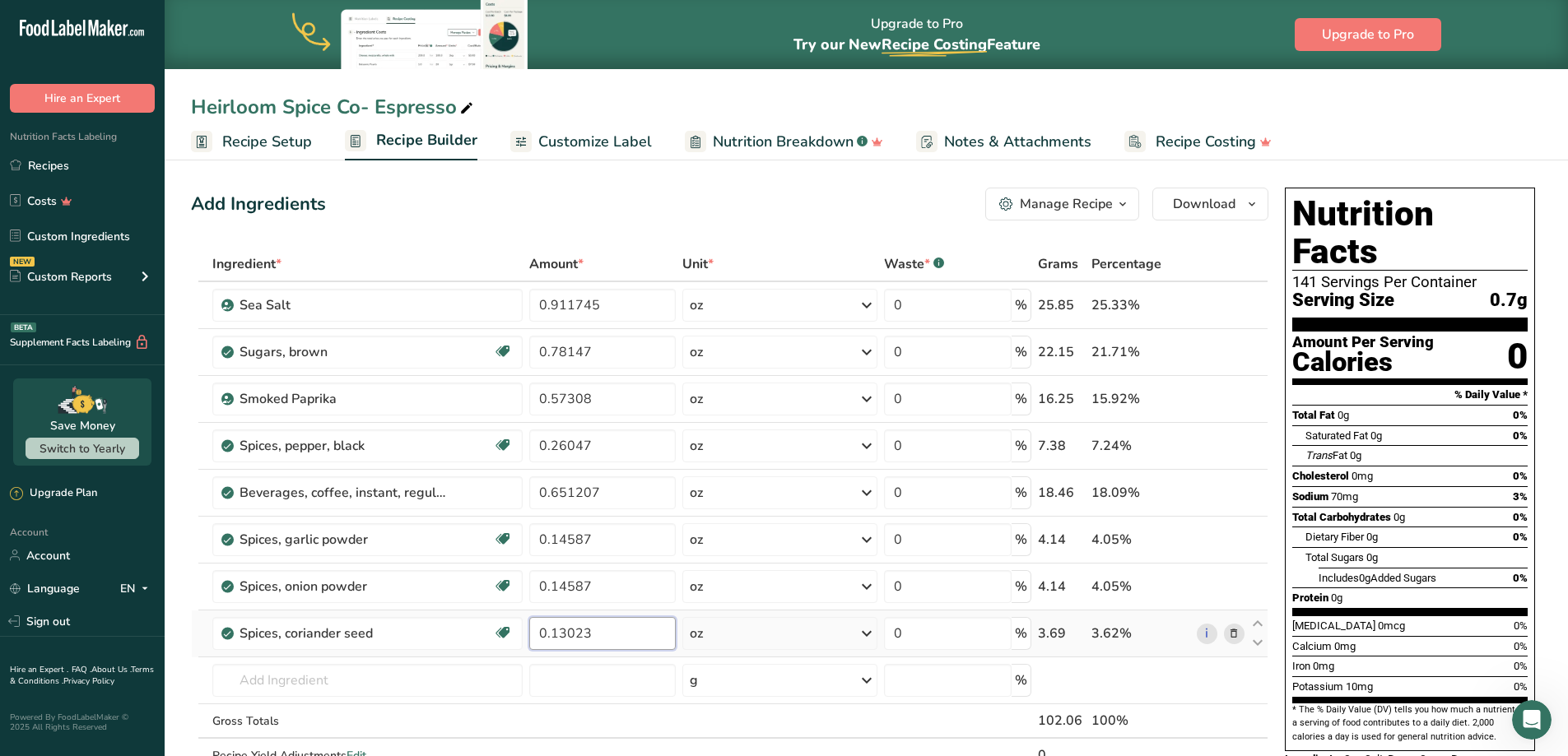
scroll to position [83, 0]
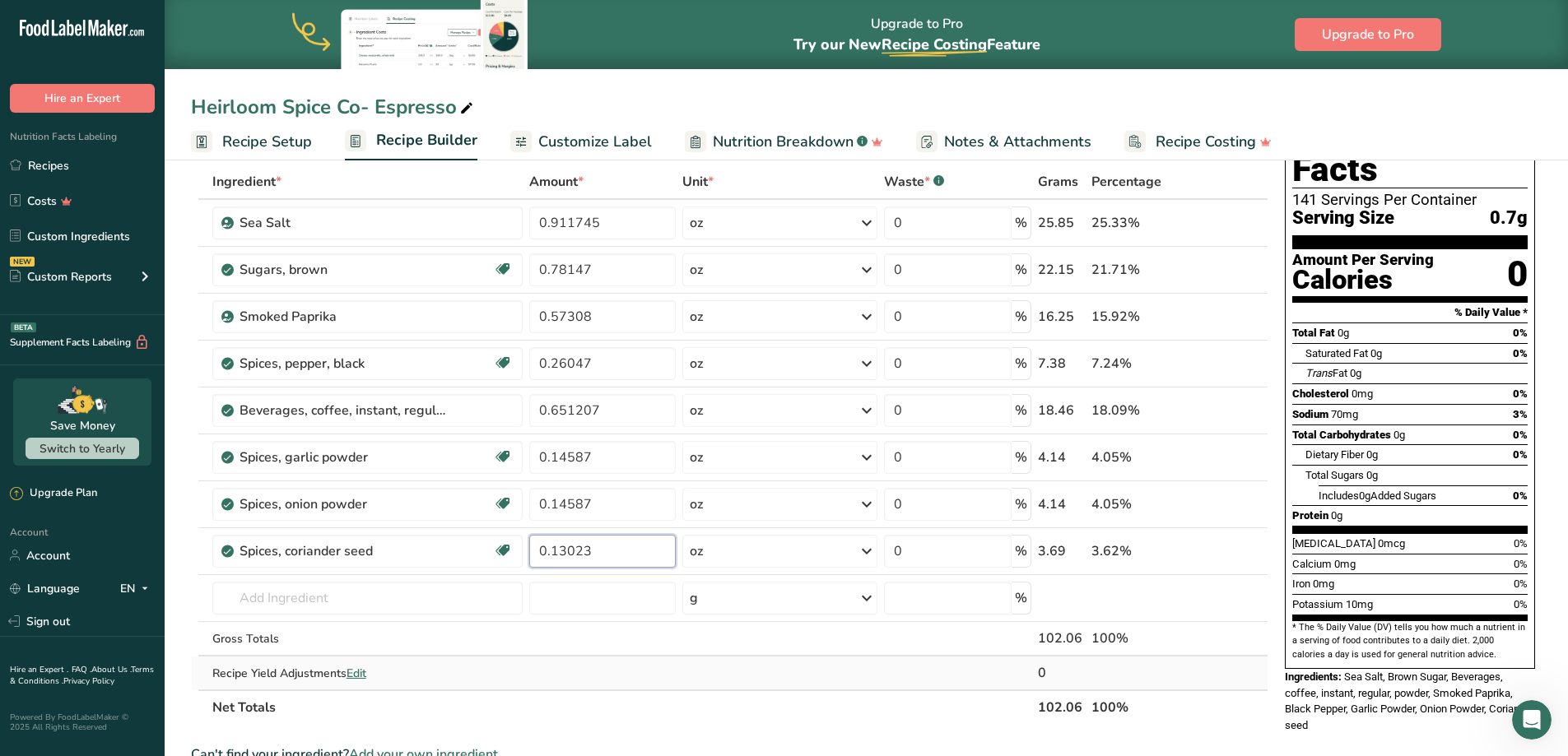
type input "0.13023"
click at [930, 673] on div "Ingredient * Amount * Unit * Waste * .a-a{fill:#347362;}.b-a{fill:#fff;} Grams …" at bounding box center [730, 444] width 1077 height 561
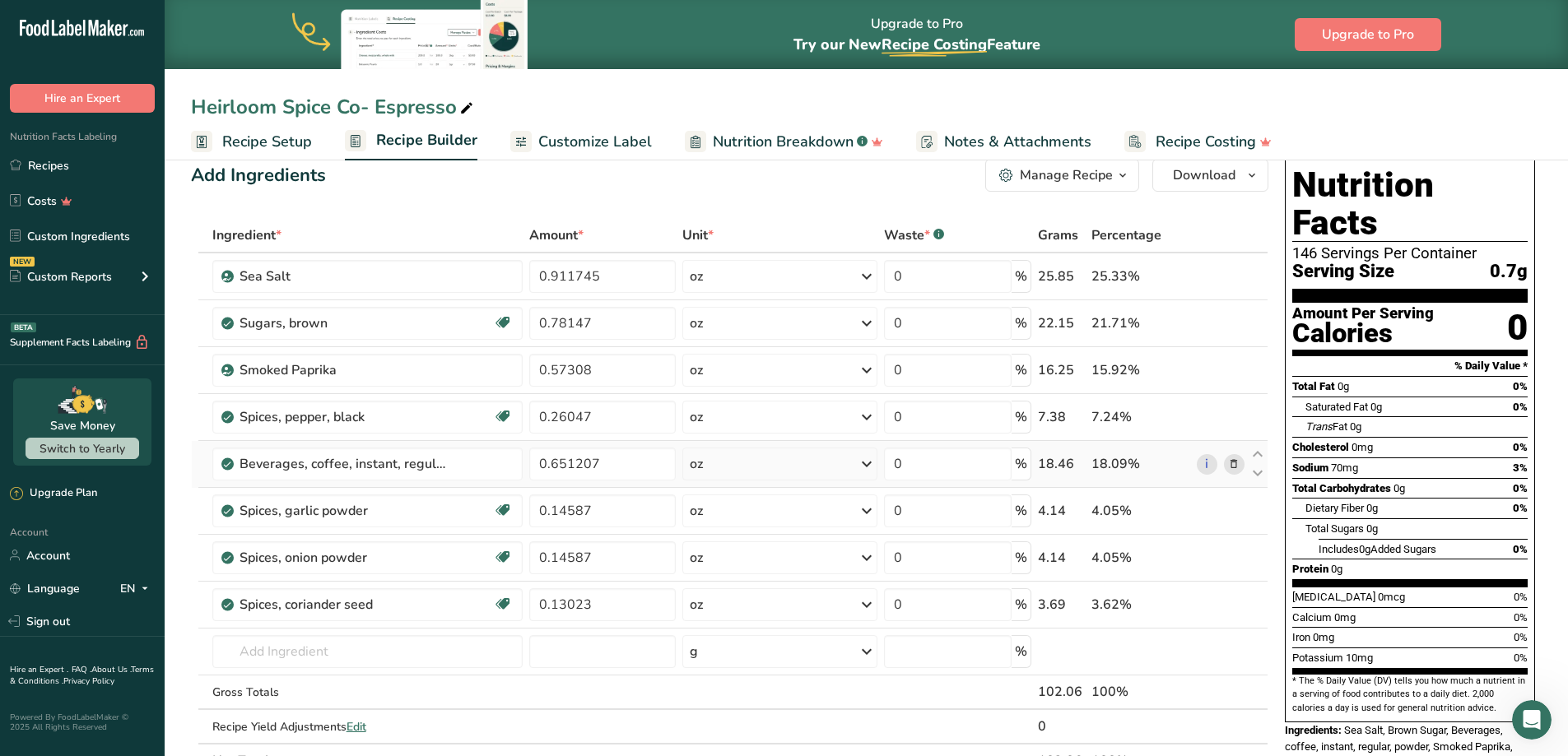
scroll to position [0, 0]
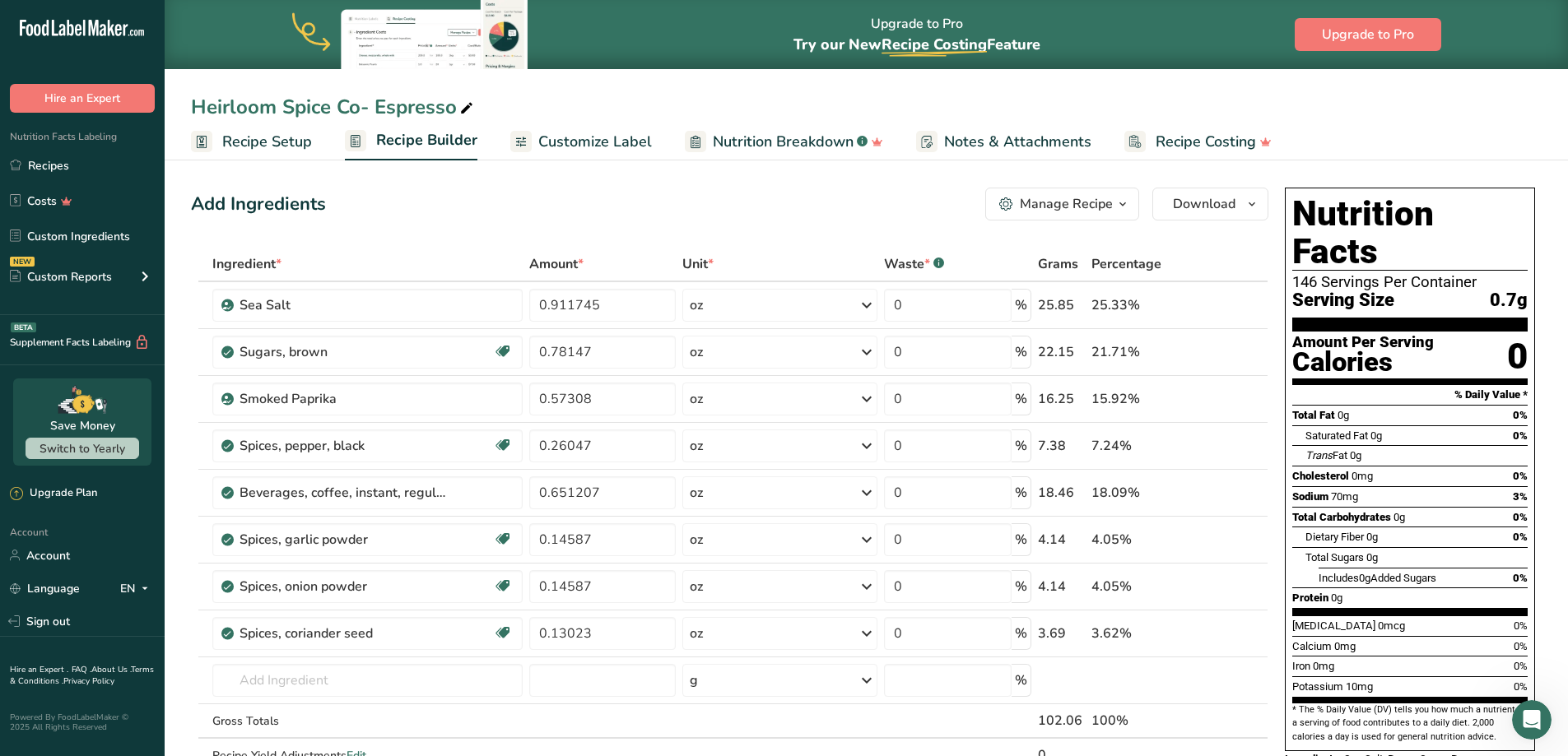
click at [597, 141] on span "Customize Label" at bounding box center [596, 141] width 114 height 22
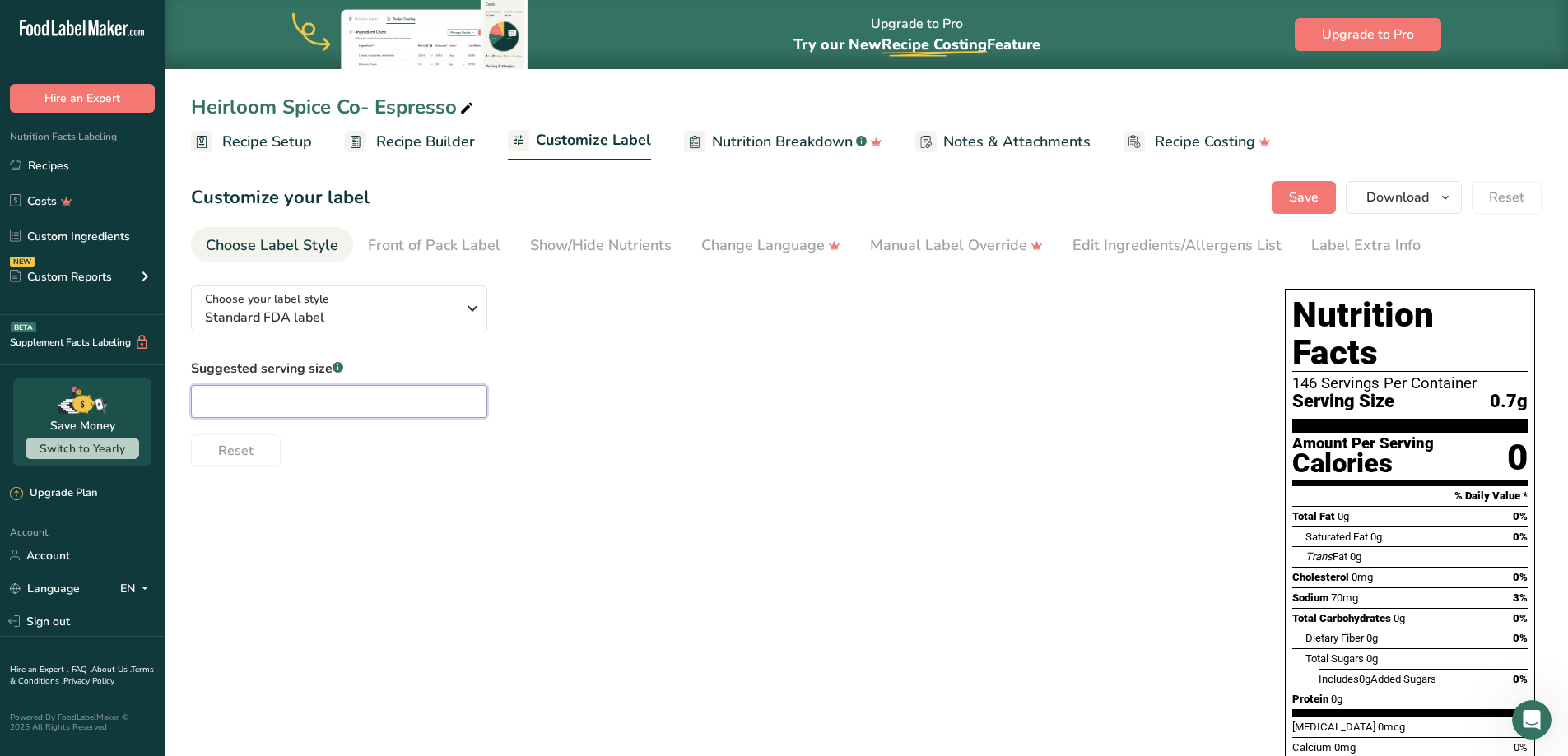
click at [385, 404] on input "text" at bounding box center [339, 401] width 296 height 33
type input "1/4 tsp"
click at [768, 387] on div "Suggested serving size .a-a{fill:#347362;}.b-a{fill:#fff;} 1/4 tsp Reset" at bounding box center [722, 413] width 1061 height 108
click at [484, 303] on button "Choose your label style Standard FDA label" at bounding box center [339, 308] width 296 height 47
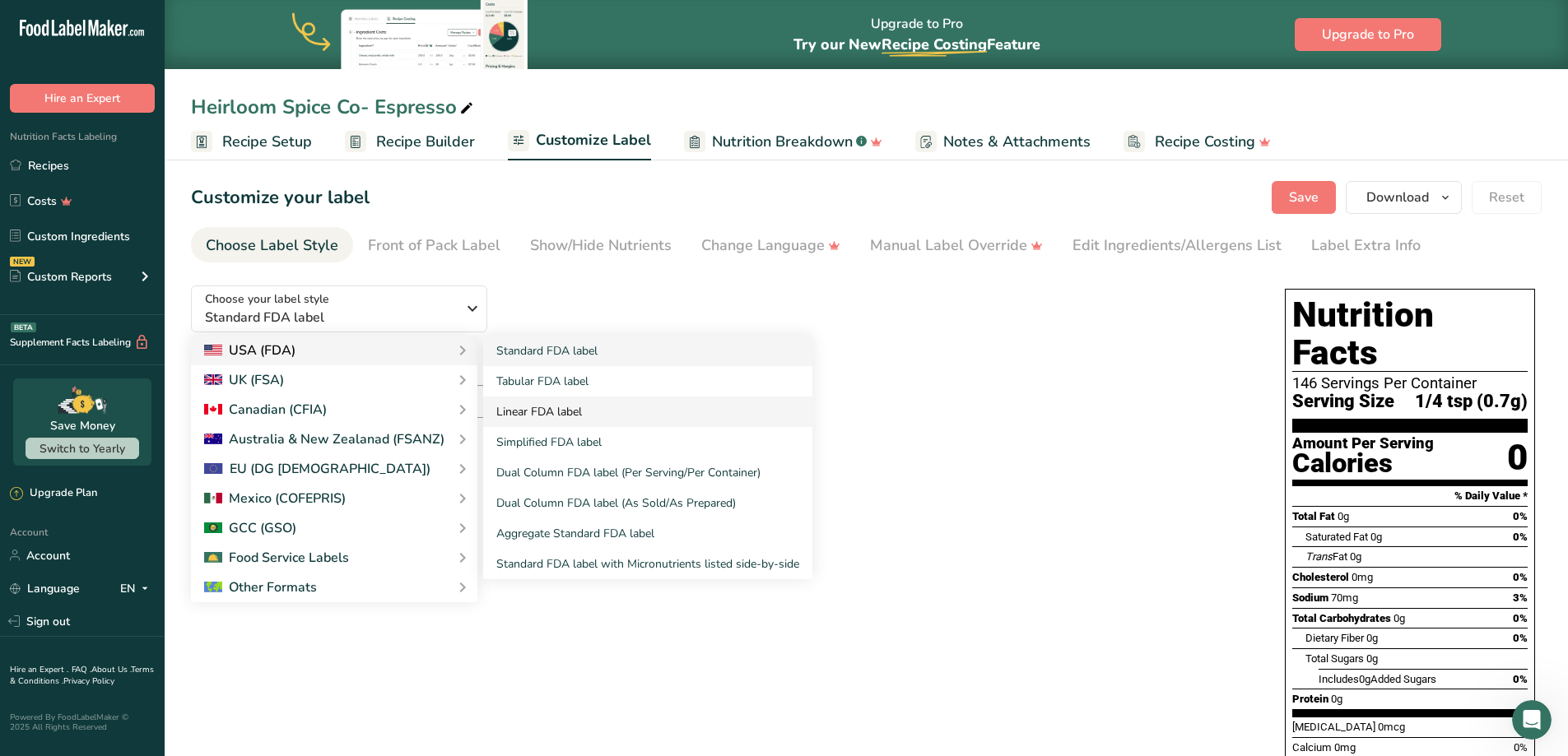
click at [525, 413] on link "Linear FDA label" at bounding box center [648, 411] width 329 height 30
